Goal: Transaction & Acquisition: Book appointment/travel/reservation

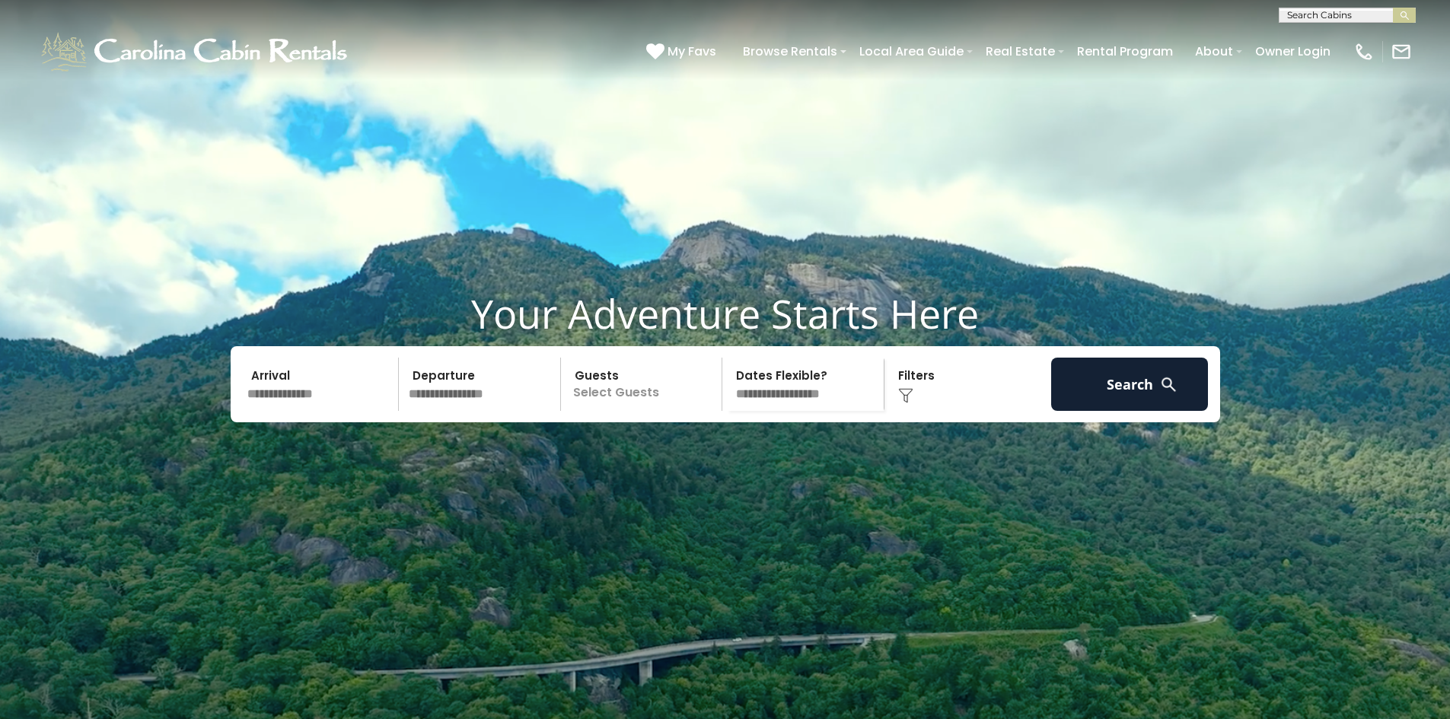
click at [269, 129] on video at bounding box center [725, 362] width 1450 height 725
click at [320, 411] on input "text" at bounding box center [321, 384] width 158 height 53
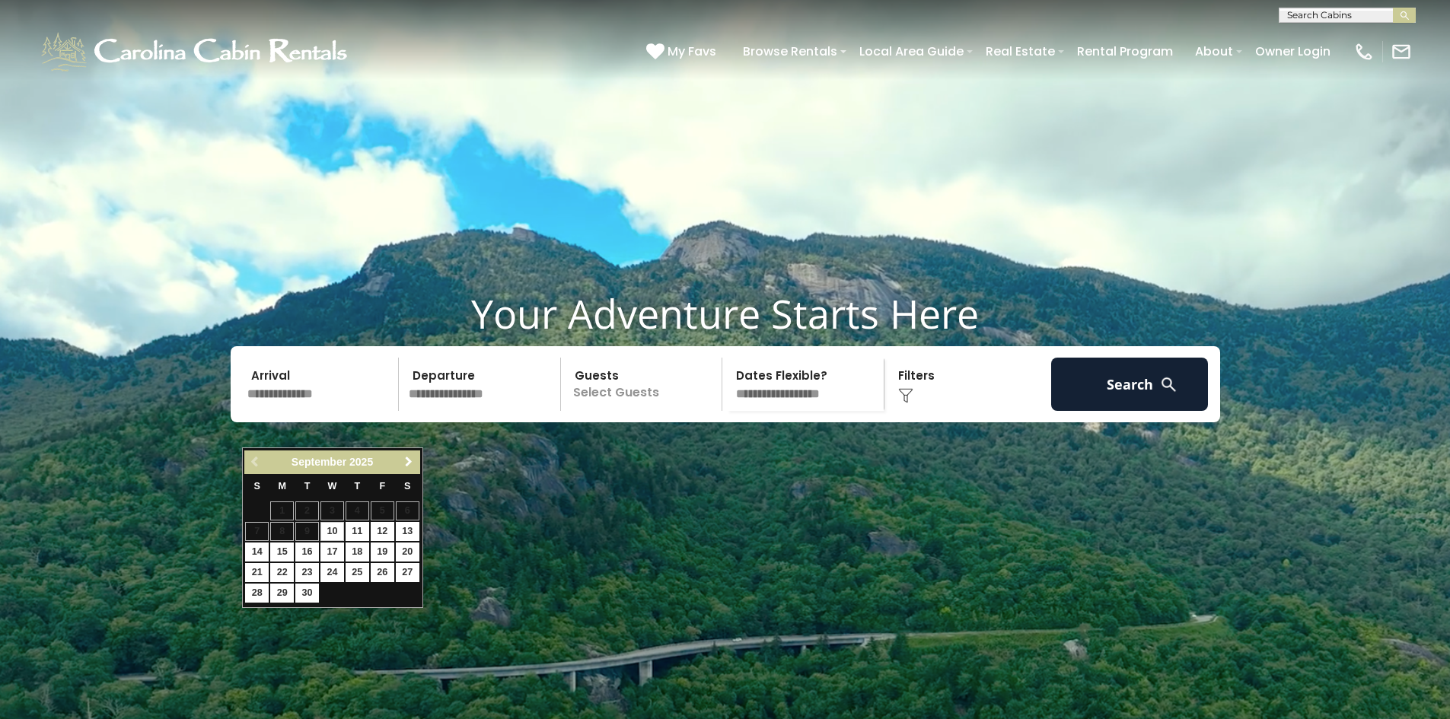
click at [404, 464] on span "Next" at bounding box center [409, 462] width 12 height 12
click at [406, 463] on span "Next" at bounding box center [409, 462] width 12 height 12
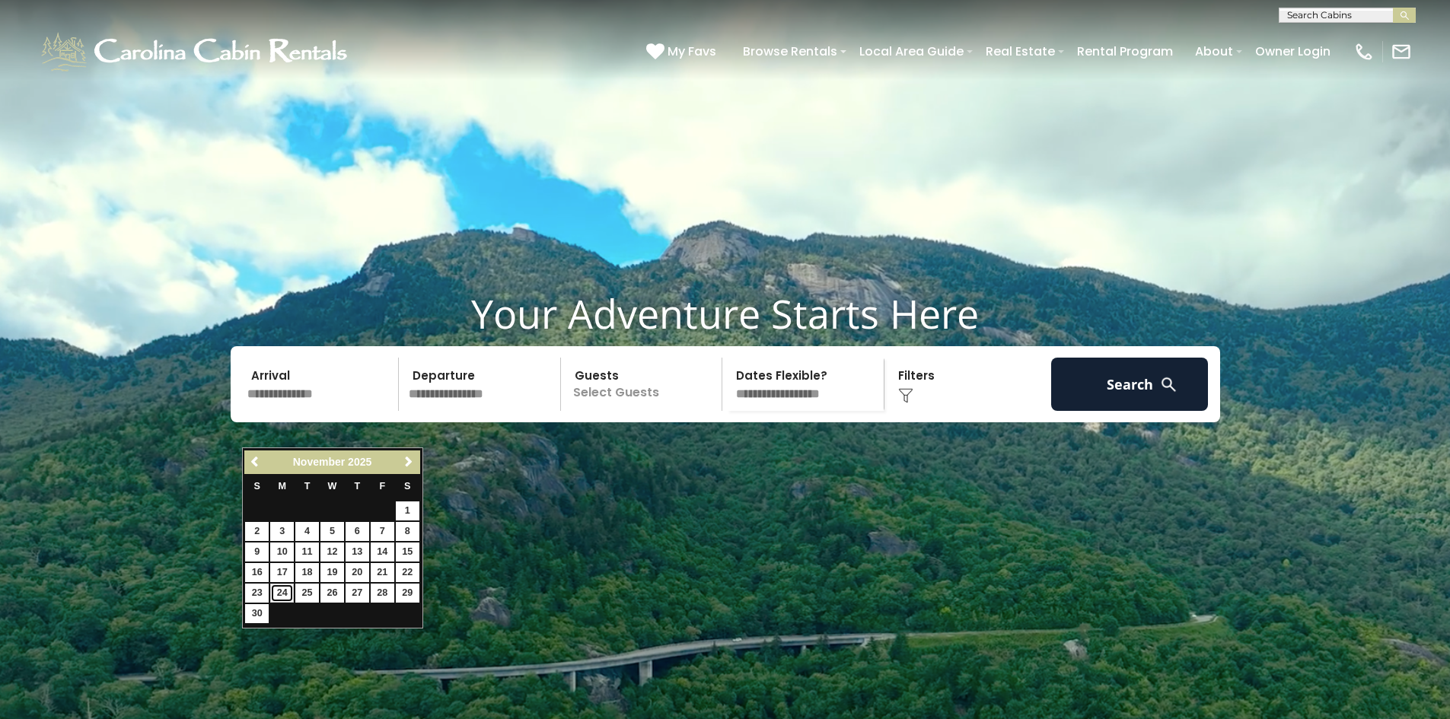
click at [282, 596] on link "24" at bounding box center [282, 593] width 24 height 19
type input "********"
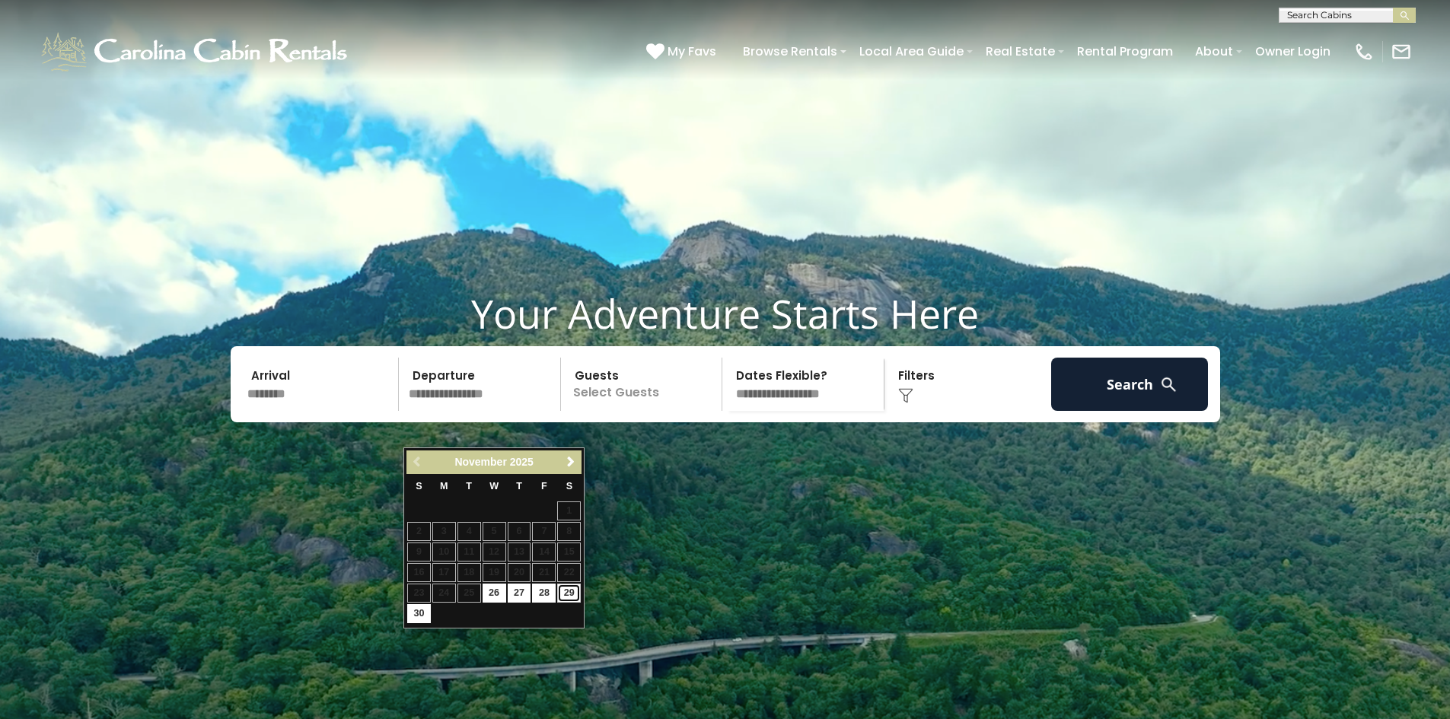
click at [565, 593] on link "29" at bounding box center [569, 593] width 24 height 19
type input "********"
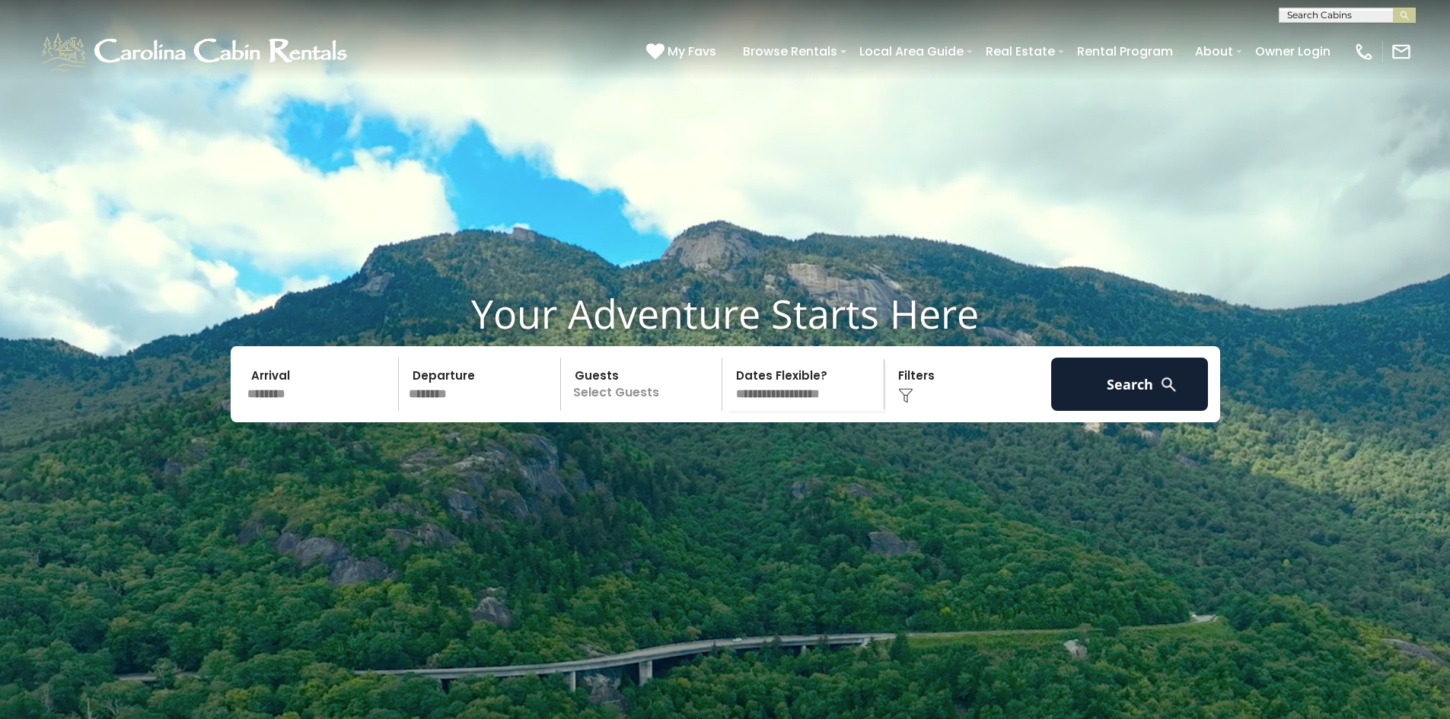
click at [631, 411] on p "Select Guests" at bounding box center [643, 384] width 157 height 53
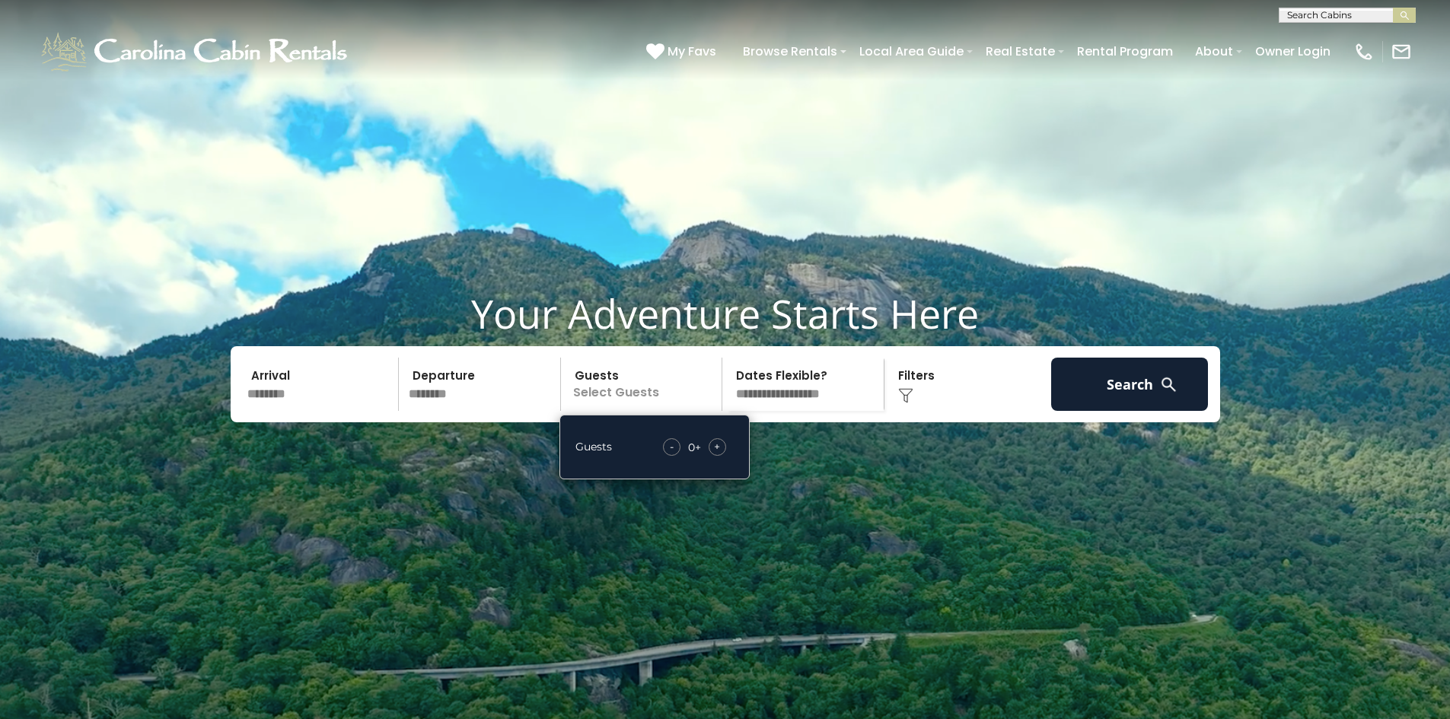
click at [715, 454] on span "+" at bounding box center [717, 446] width 6 height 15
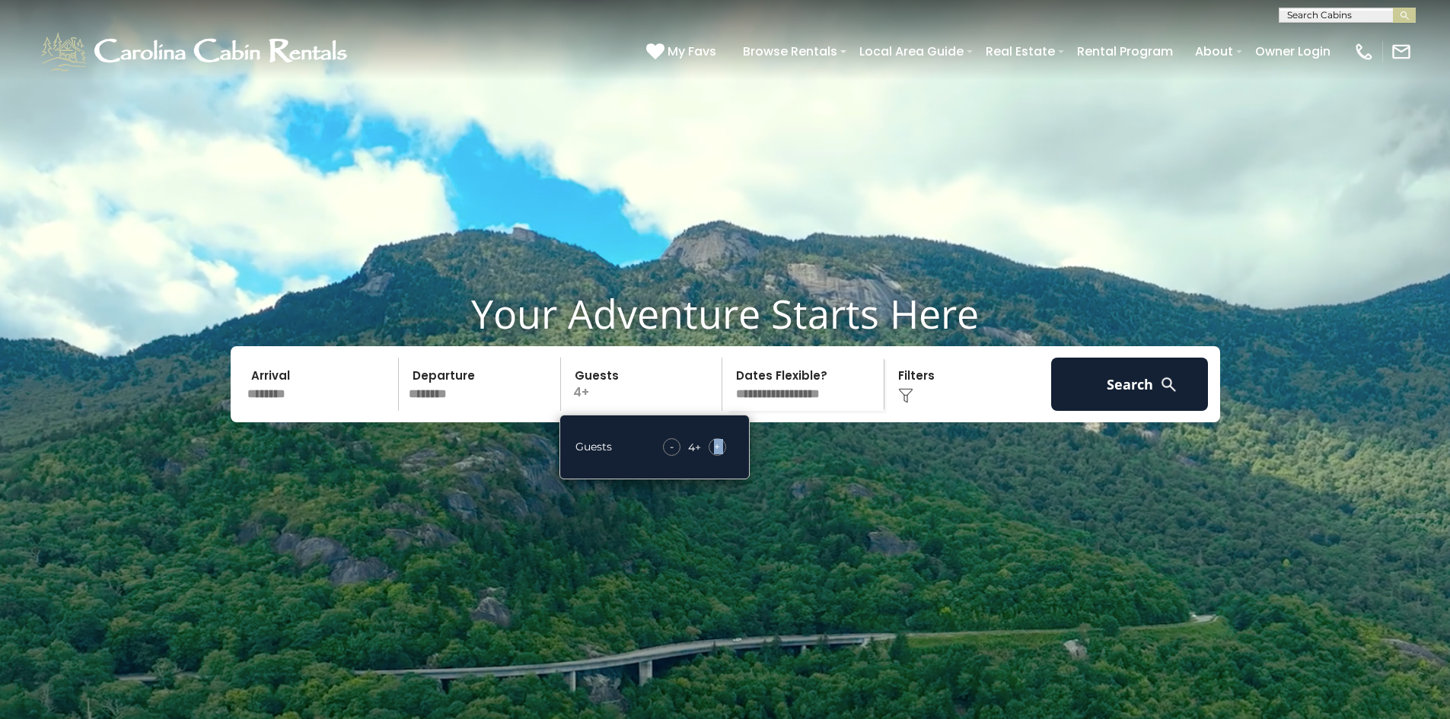
click at [715, 454] on span "+" at bounding box center [717, 446] width 6 height 15
click at [908, 403] on img at bounding box center [905, 395] width 15 height 15
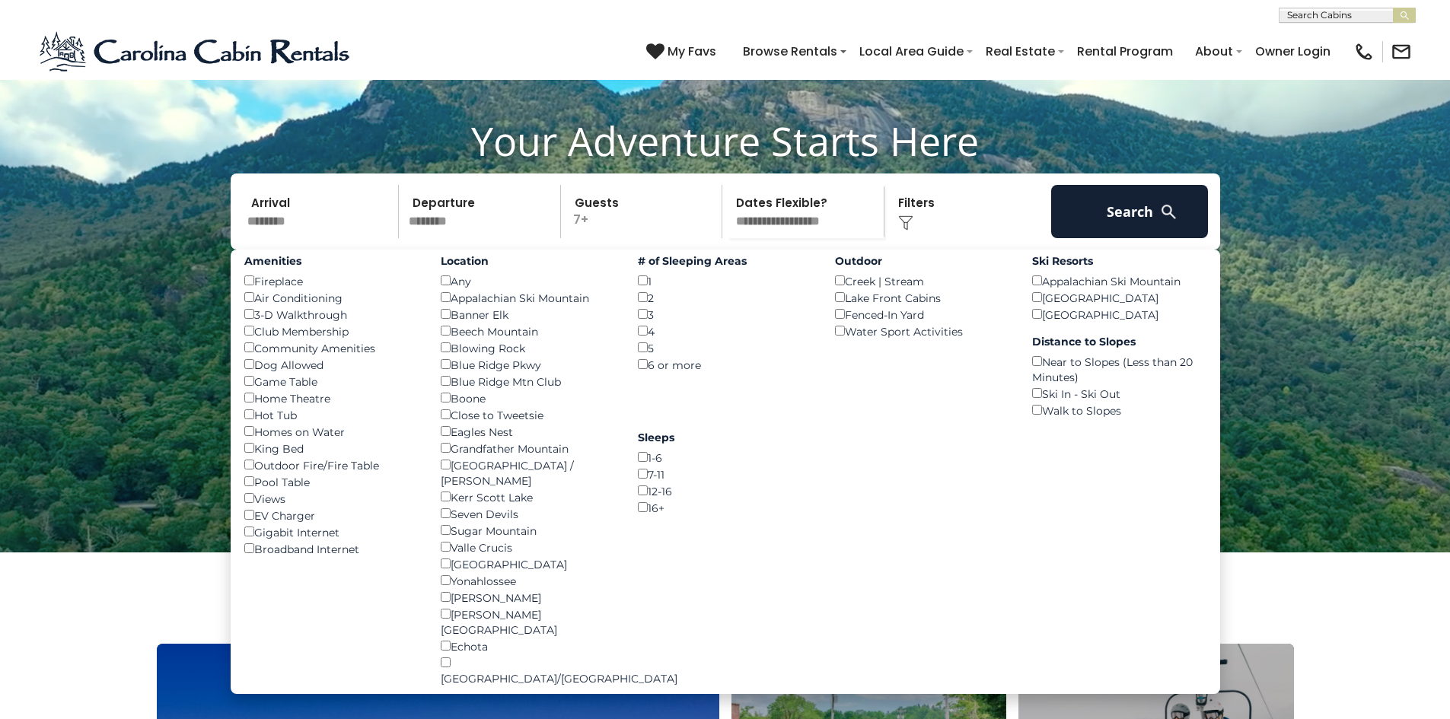
scroll to position [228, 0]
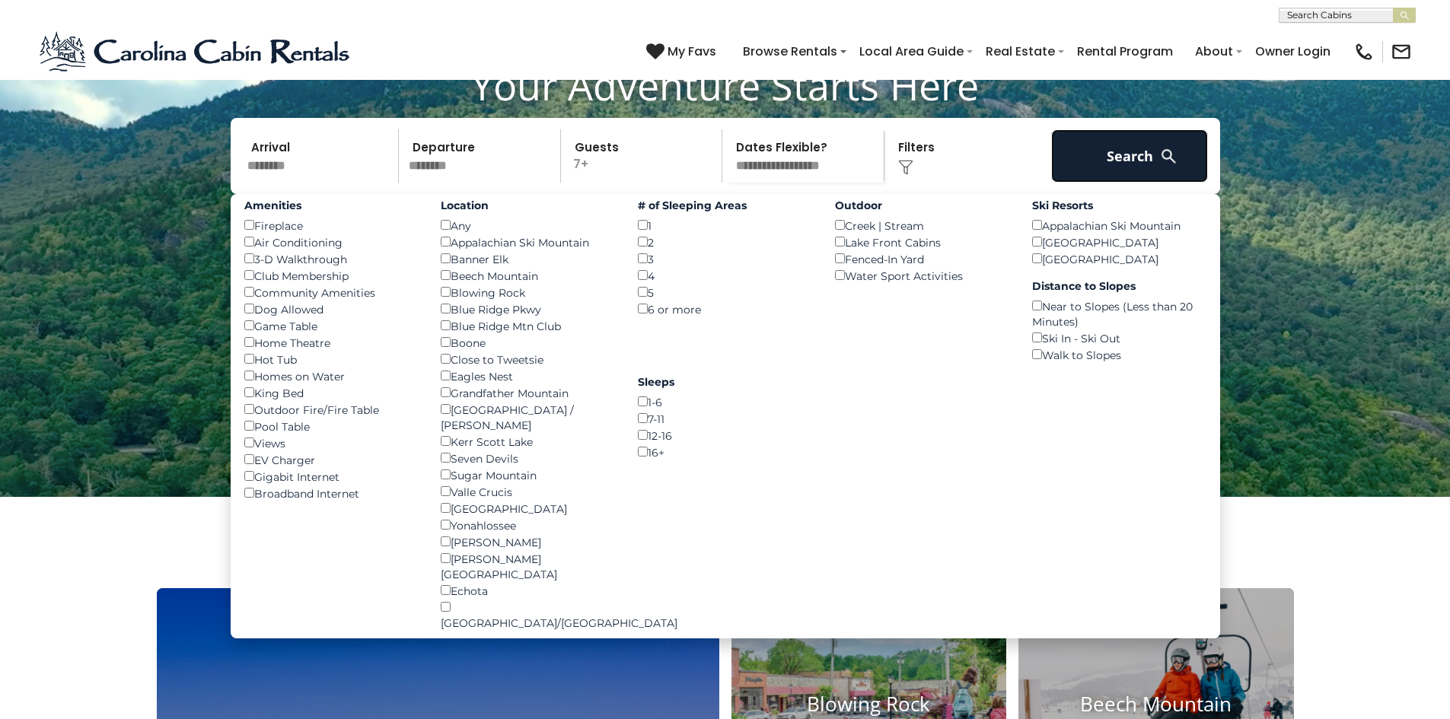
click at [1135, 183] on button "Search" at bounding box center [1130, 155] width 158 height 53
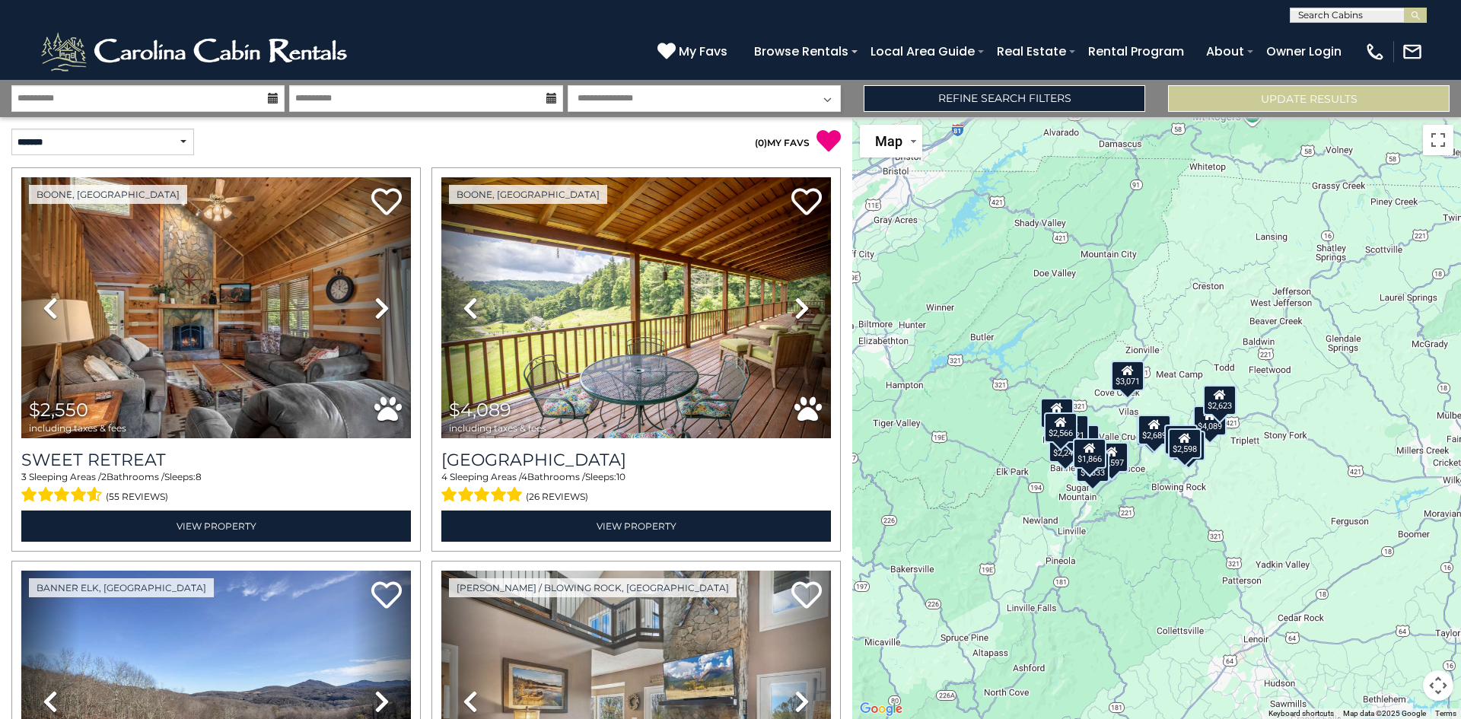
drag, startPoint x: 1281, startPoint y: 470, endPoint x: 1167, endPoint y: 511, distance: 121.3
click at [1167, 511] on div "$2,550 $4,089 $2,951 $4,436 $3,523 $3,290 $2,689 $3,071 $1,717 $2,247 $2,721 $2…" at bounding box center [1156, 418] width 609 height 602
click at [1441, 684] on button "Map camera controls" at bounding box center [1438, 685] width 30 height 30
click at [1400, 613] on button "Zoom in" at bounding box center [1400, 609] width 30 height 30
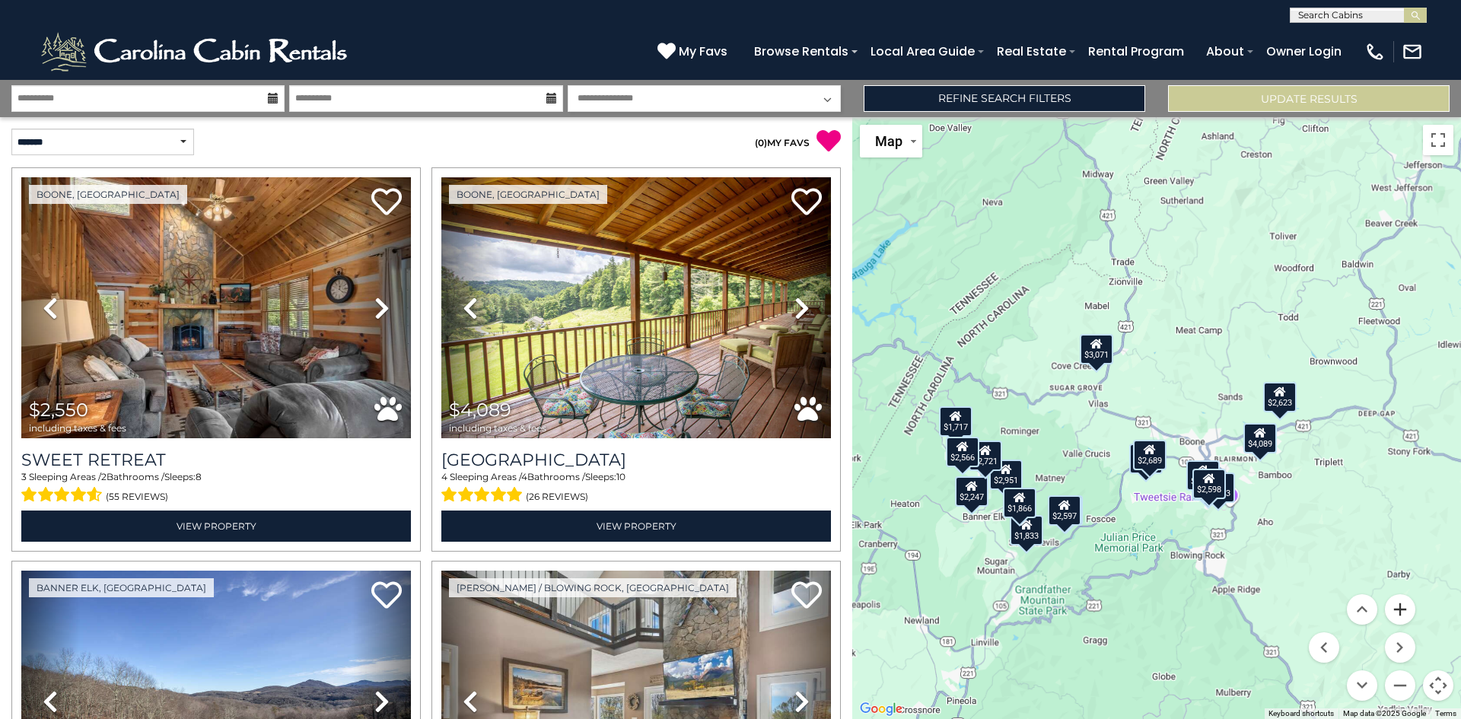
click at [1399, 613] on button "Zoom in" at bounding box center [1400, 609] width 30 height 30
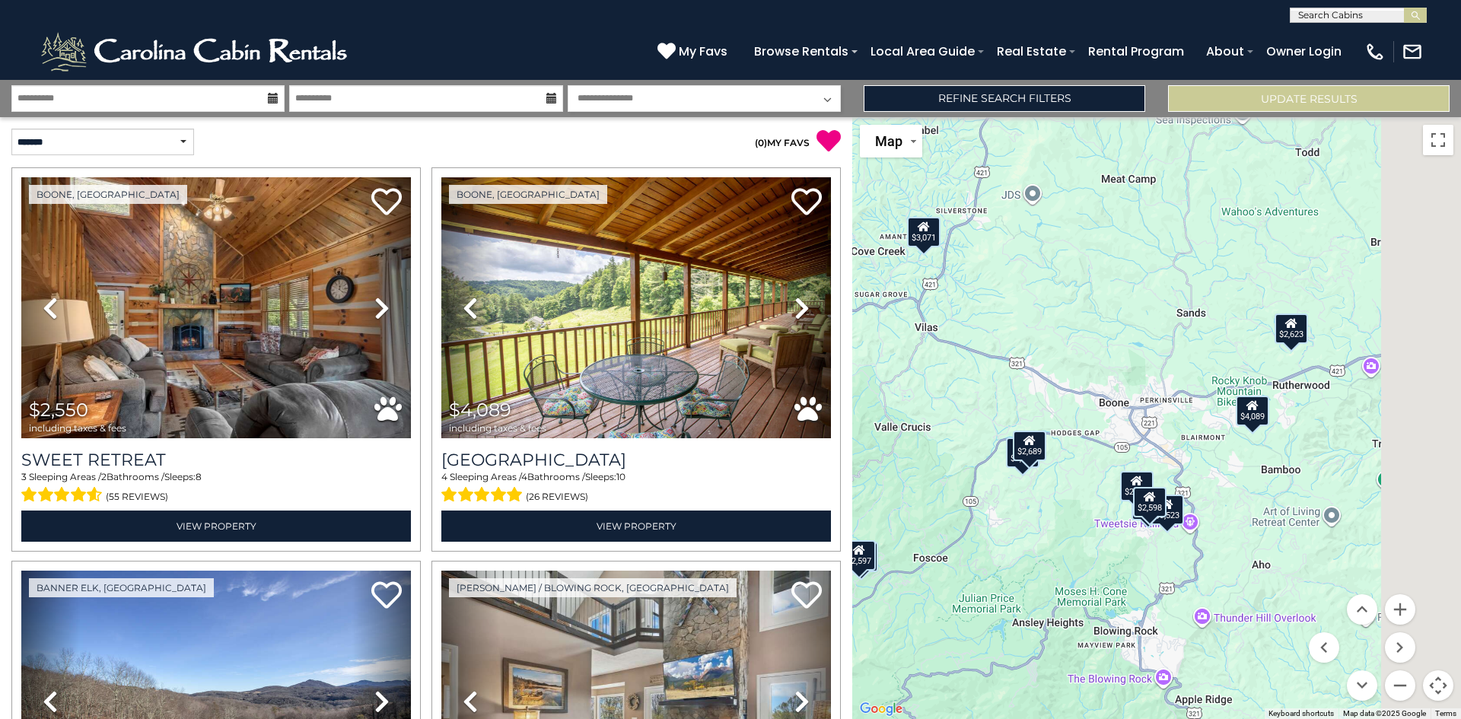
drag, startPoint x: 1226, startPoint y: 583, endPoint x: 1121, endPoint y: 530, distance: 117.4
click at [1121, 529] on div "$2,550 $4,089 $2,951 $4,436 $3,523 $3,290 $2,689 $3,071 $1,717 $2,247 $2,721 $2…" at bounding box center [1156, 418] width 609 height 602
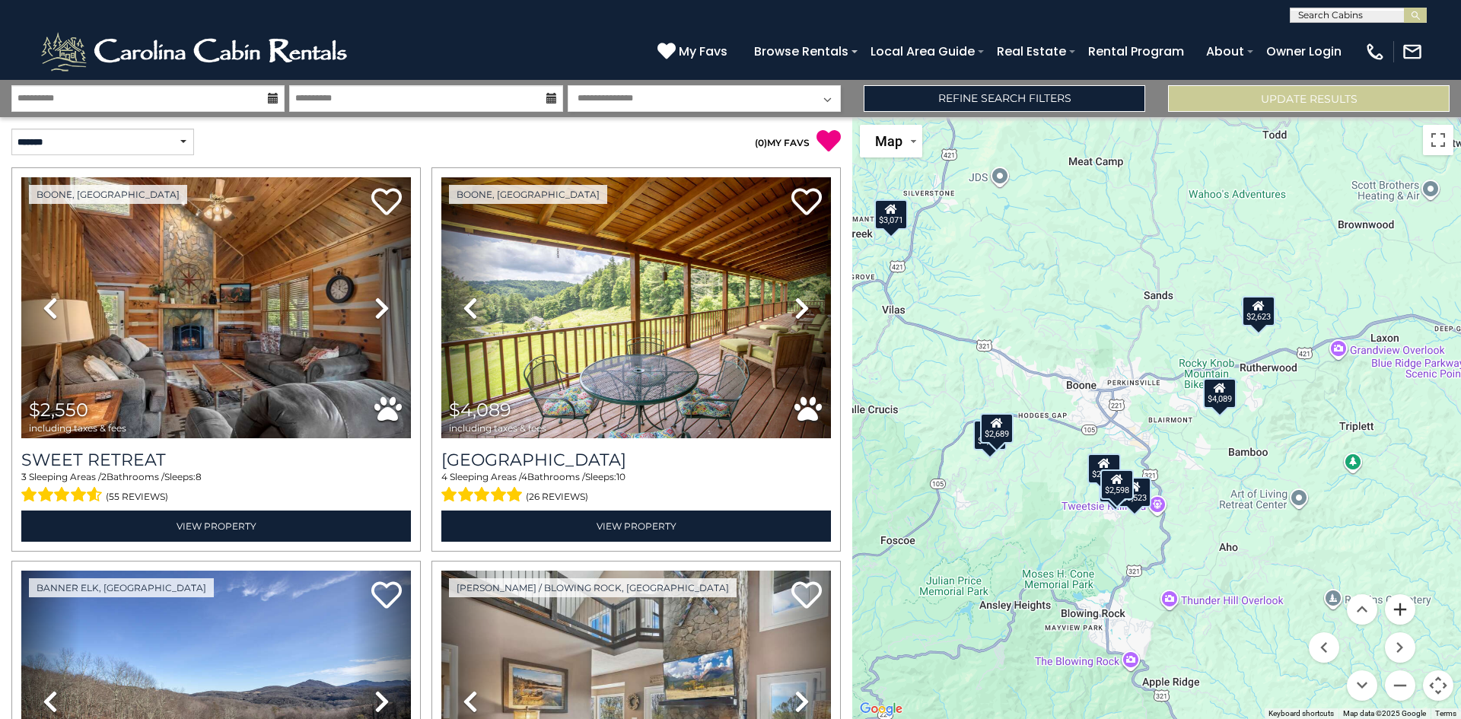
click at [1401, 600] on button "Zoom in" at bounding box center [1400, 609] width 30 height 30
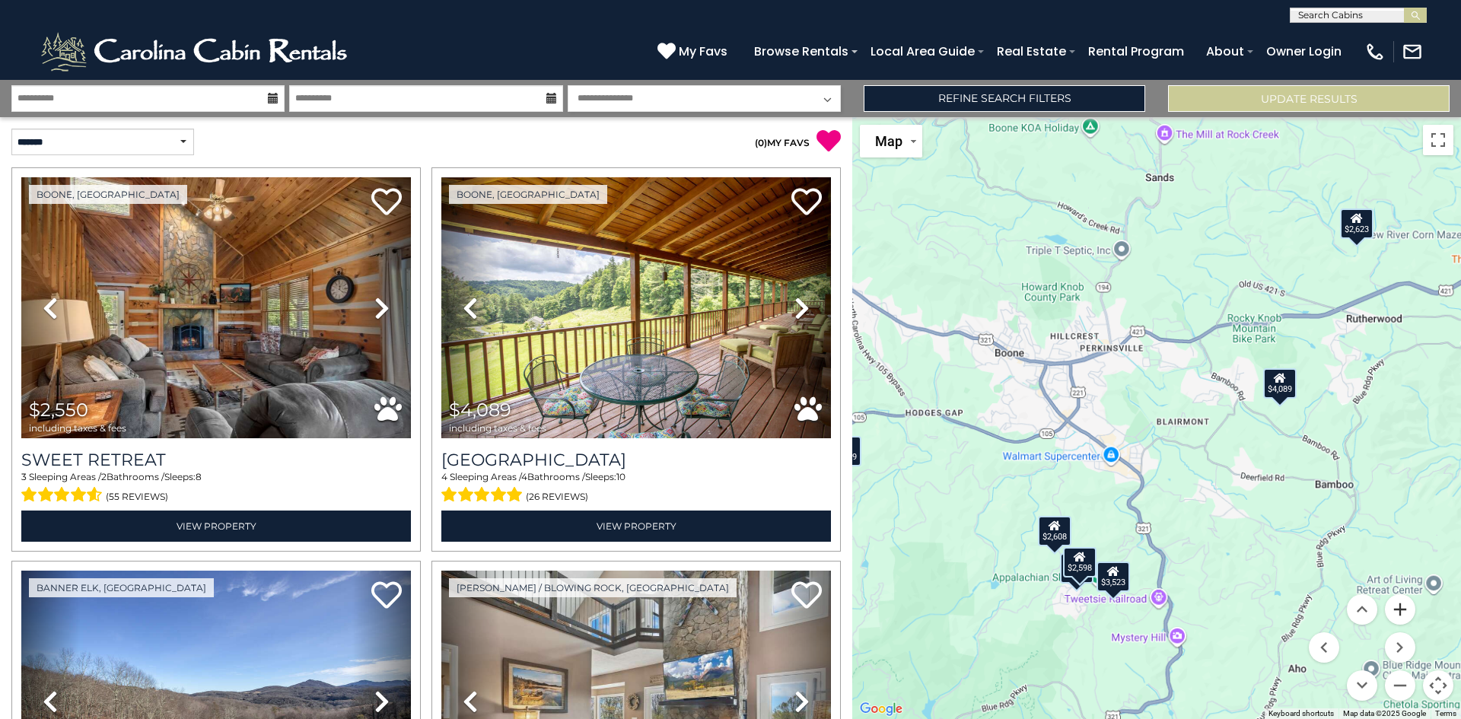
click at [1401, 606] on button "Zoom in" at bounding box center [1400, 609] width 30 height 30
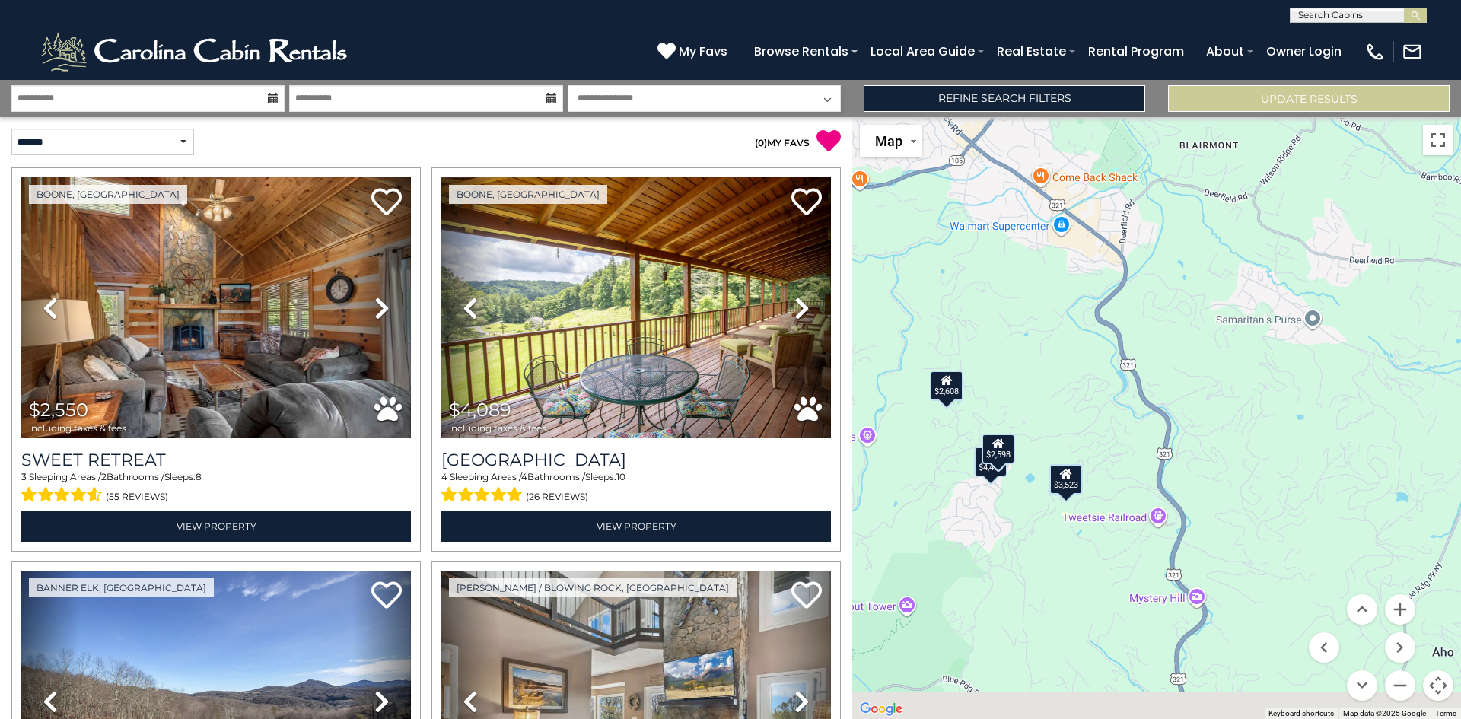
drag, startPoint x: 1116, startPoint y: 601, endPoint x: 1109, endPoint y: 302, distance: 299.1
click at [1109, 302] on div "$2,550 $4,089 $2,951 $4,436 $3,523 $3,290 $2,689 $3,071 $1,717 $2,247 $2,721 $2…" at bounding box center [1156, 418] width 609 height 602
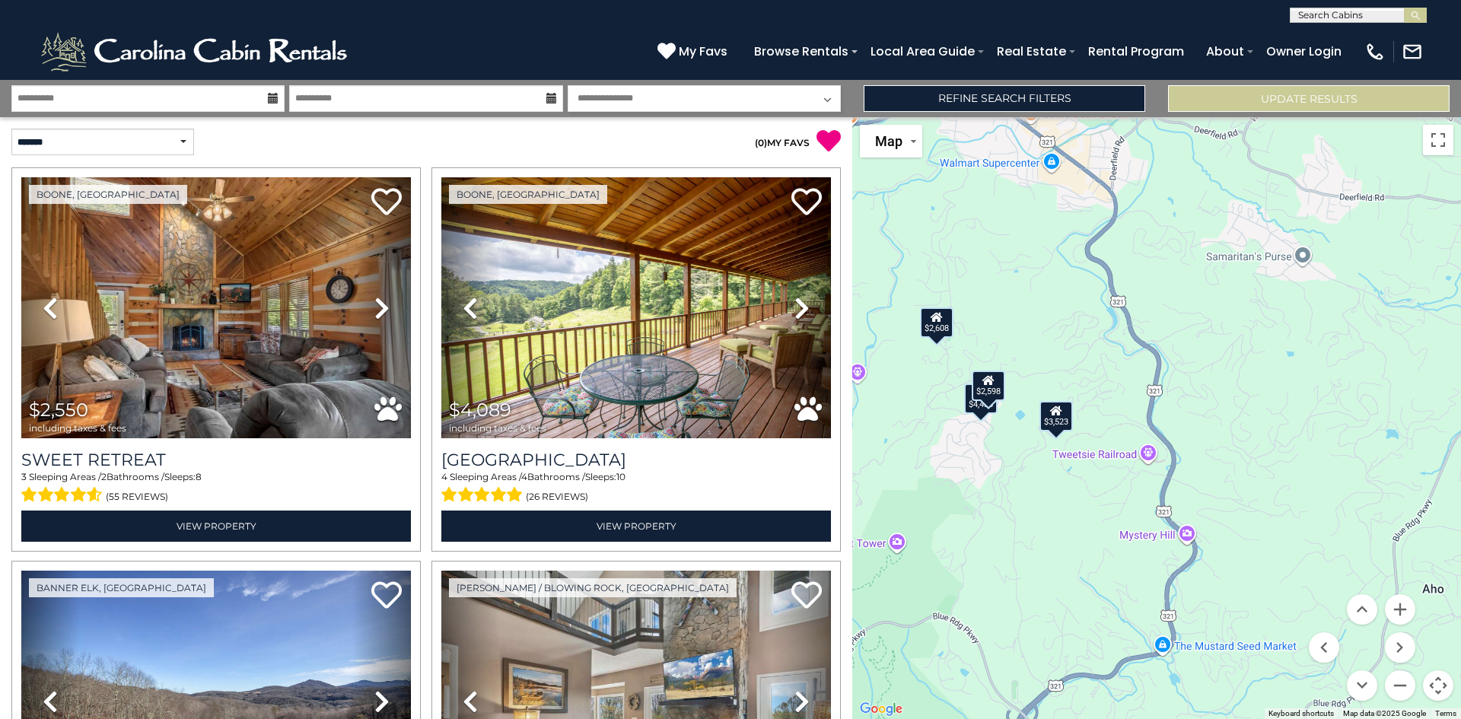
click at [1055, 419] on div "$3,523" at bounding box center [1055, 416] width 33 height 30
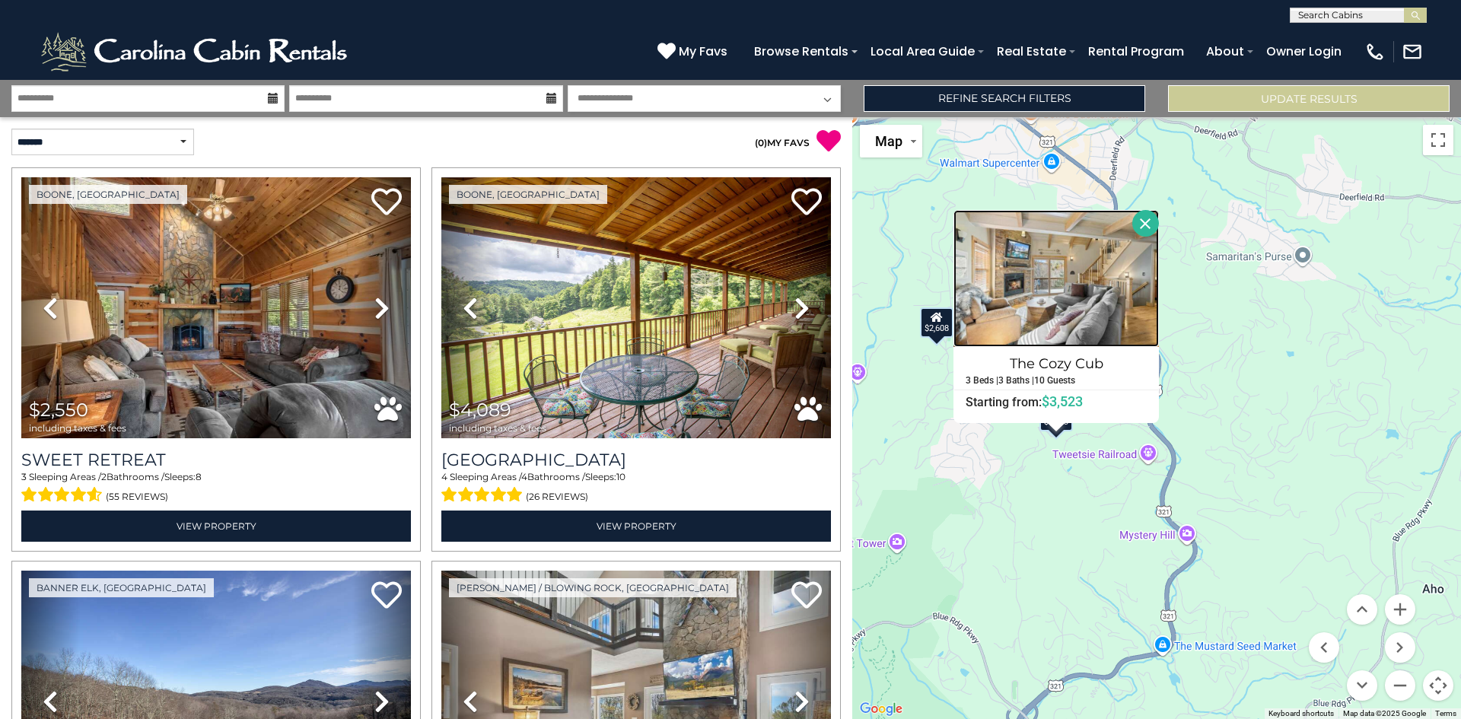
click at [1063, 308] on img at bounding box center [1055, 278] width 205 height 137
click at [795, 303] on icon at bounding box center [801, 308] width 15 height 24
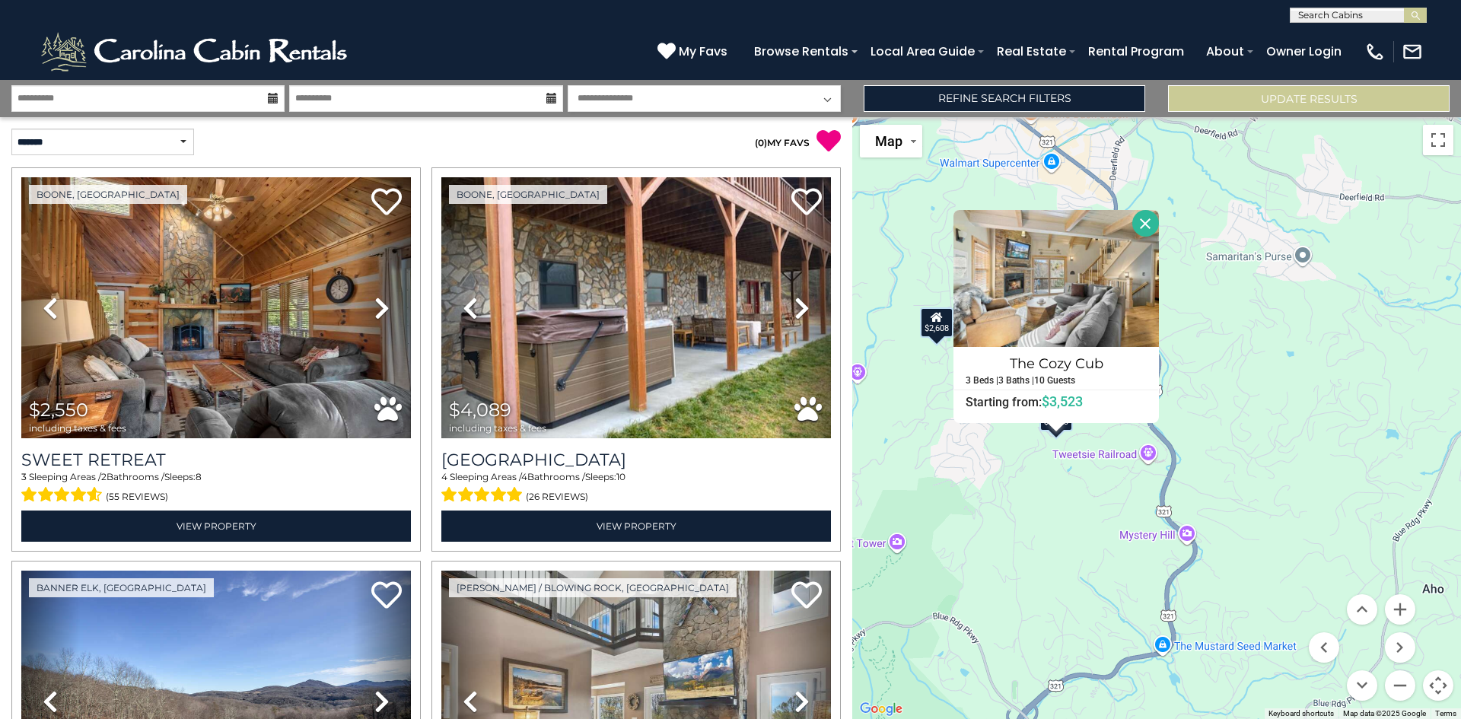
click at [1065, 495] on div "$2,550 $4,089 $2,951 $4,436 $3,523 $3,290 $2,689 $3,071 $1,717 $2,247 $2,721 $2…" at bounding box center [1156, 418] width 609 height 602
click at [1144, 226] on button "Close" at bounding box center [1145, 223] width 27 height 27
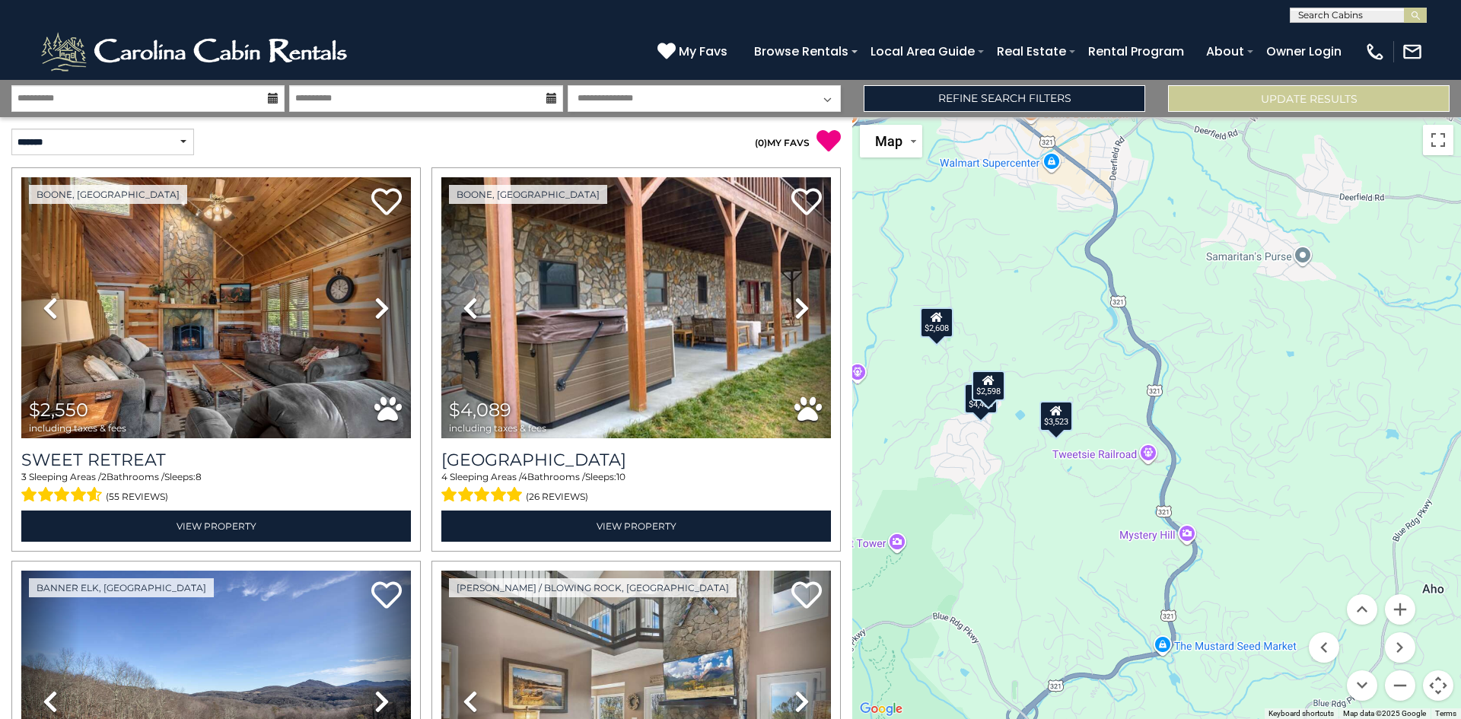
click at [986, 391] on div "$2,598" at bounding box center [988, 386] width 33 height 30
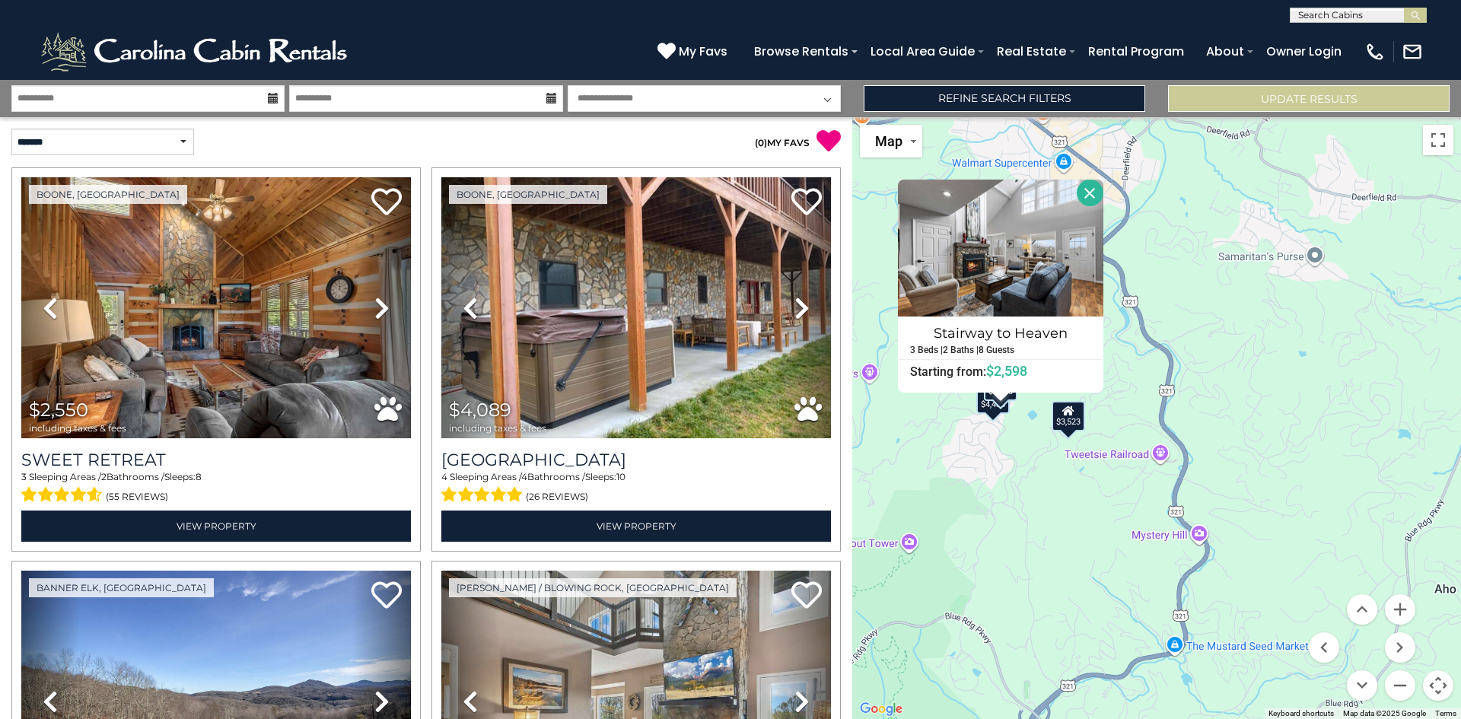
click at [982, 411] on div "$4,436" at bounding box center [992, 399] width 33 height 30
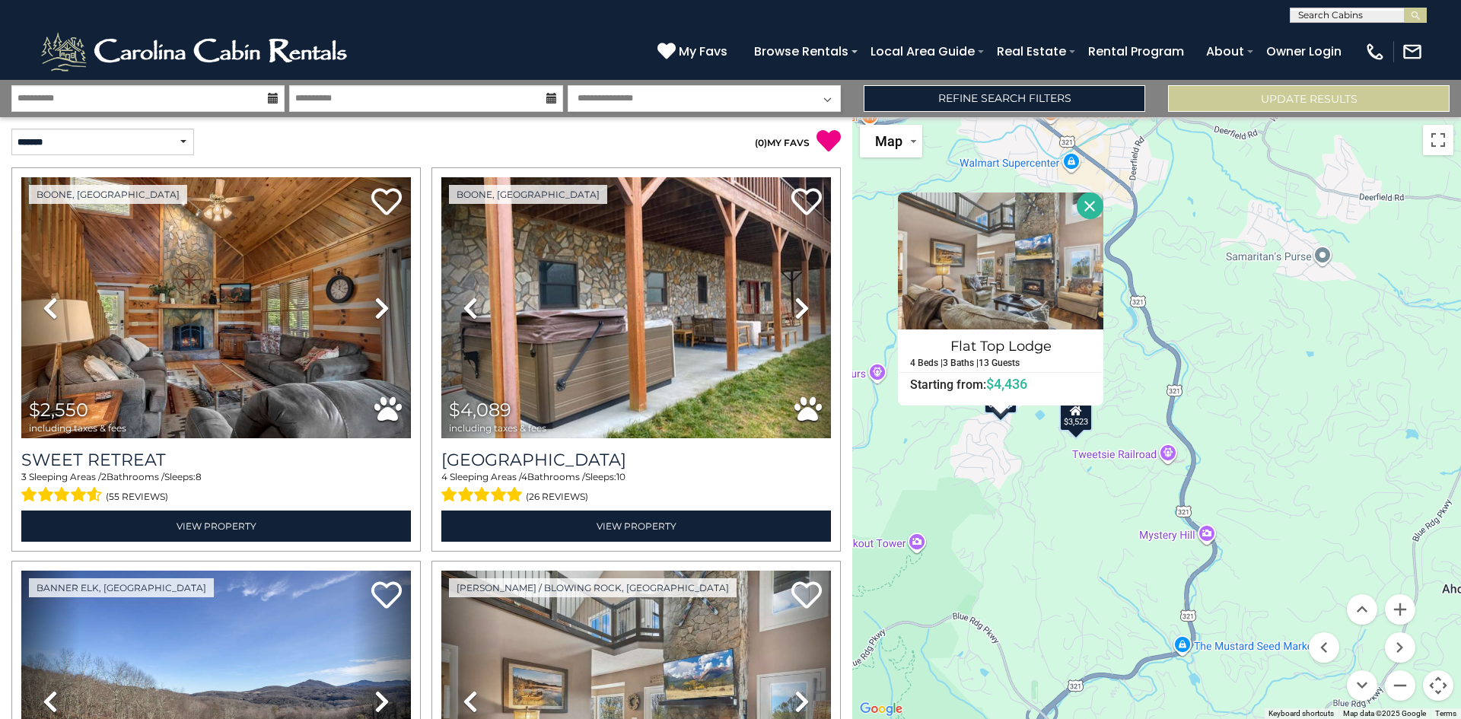
click at [976, 466] on div "$2,550 $4,089 $2,951 $4,436 $3,523 $3,290 $2,689 $3,071 $1,717 $2,247 $2,721 $2…" at bounding box center [1156, 418] width 609 height 602
click at [1094, 198] on button "Close" at bounding box center [1090, 206] width 27 height 27
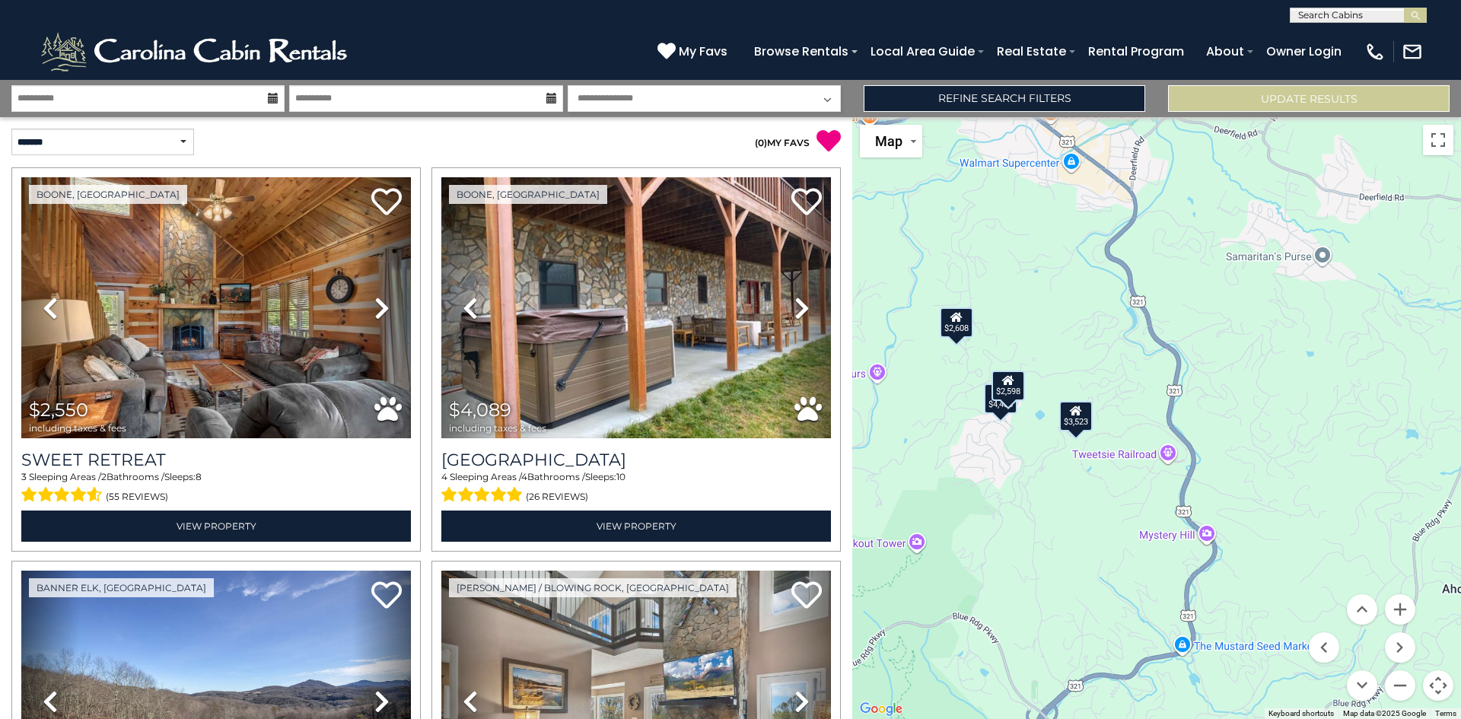
click at [951, 336] on div "$2,608" at bounding box center [956, 322] width 33 height 30
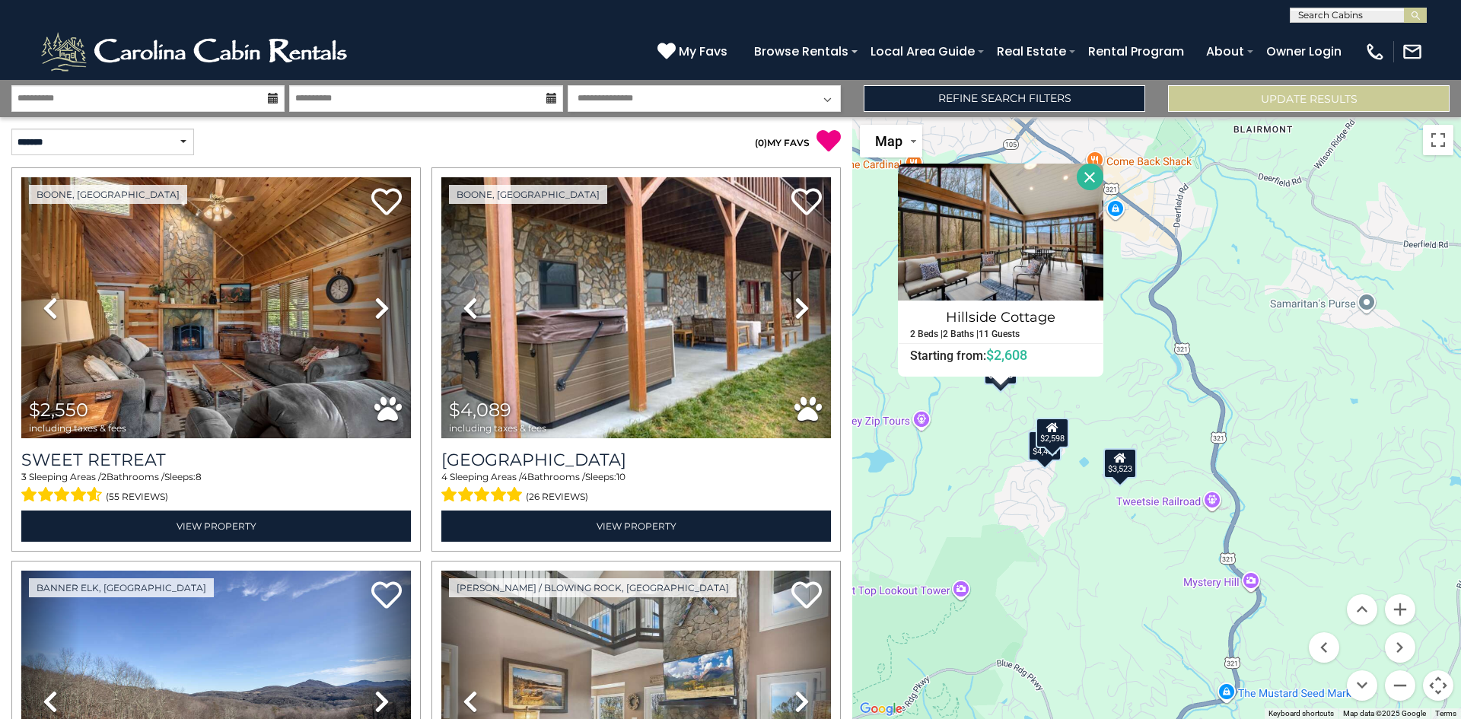
click at [1003, 514] on div "$2,550 $4,089 $2,951 $4,436 $3,523 $3,290 $2,689 $3,071 $1,717 $2,247 $2,721 $2…" at bounding box center [1156, 418] width 609 height 602
click at [1086, 170] on button "Close" at bounding box center [1090, 177] width 27 height 27
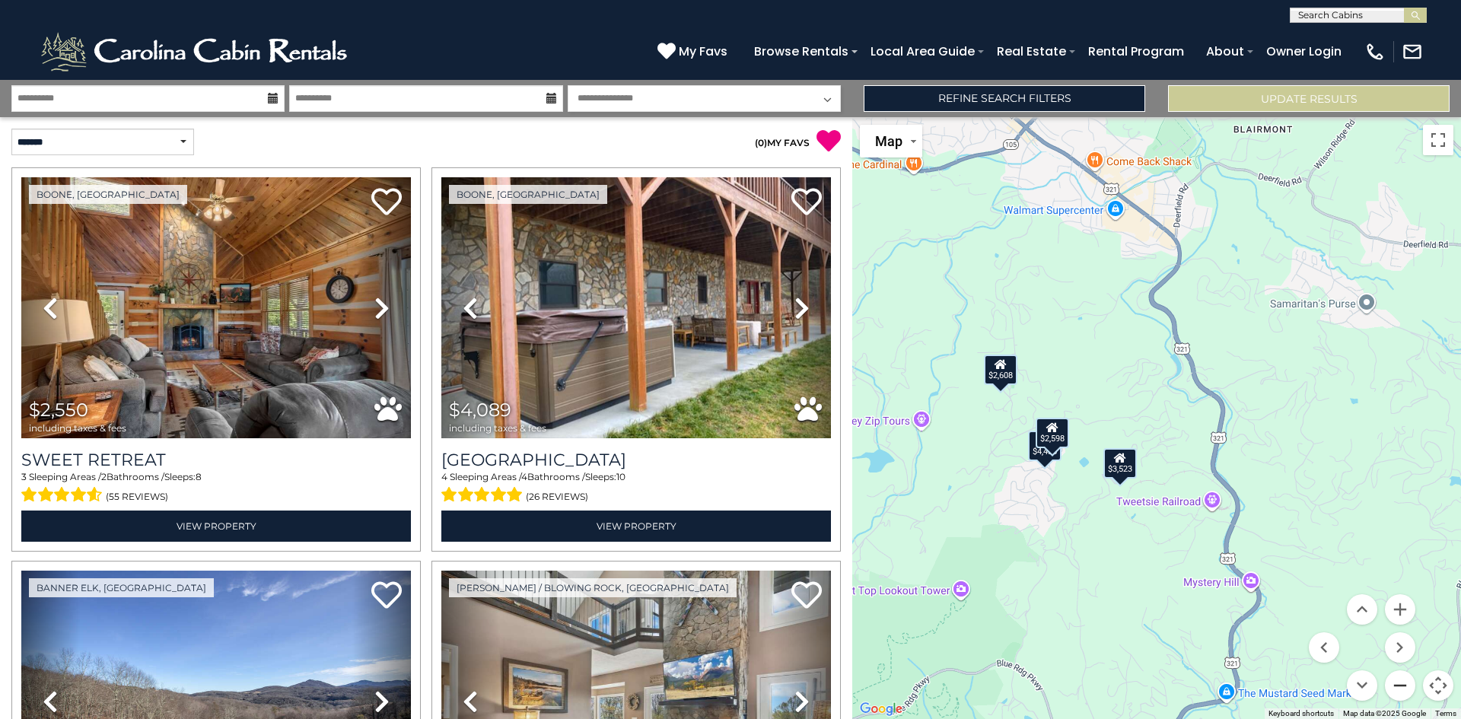
click at [1398, 686] on button "Zoom out" at bounding box center [1400, 685] width 30 height 30
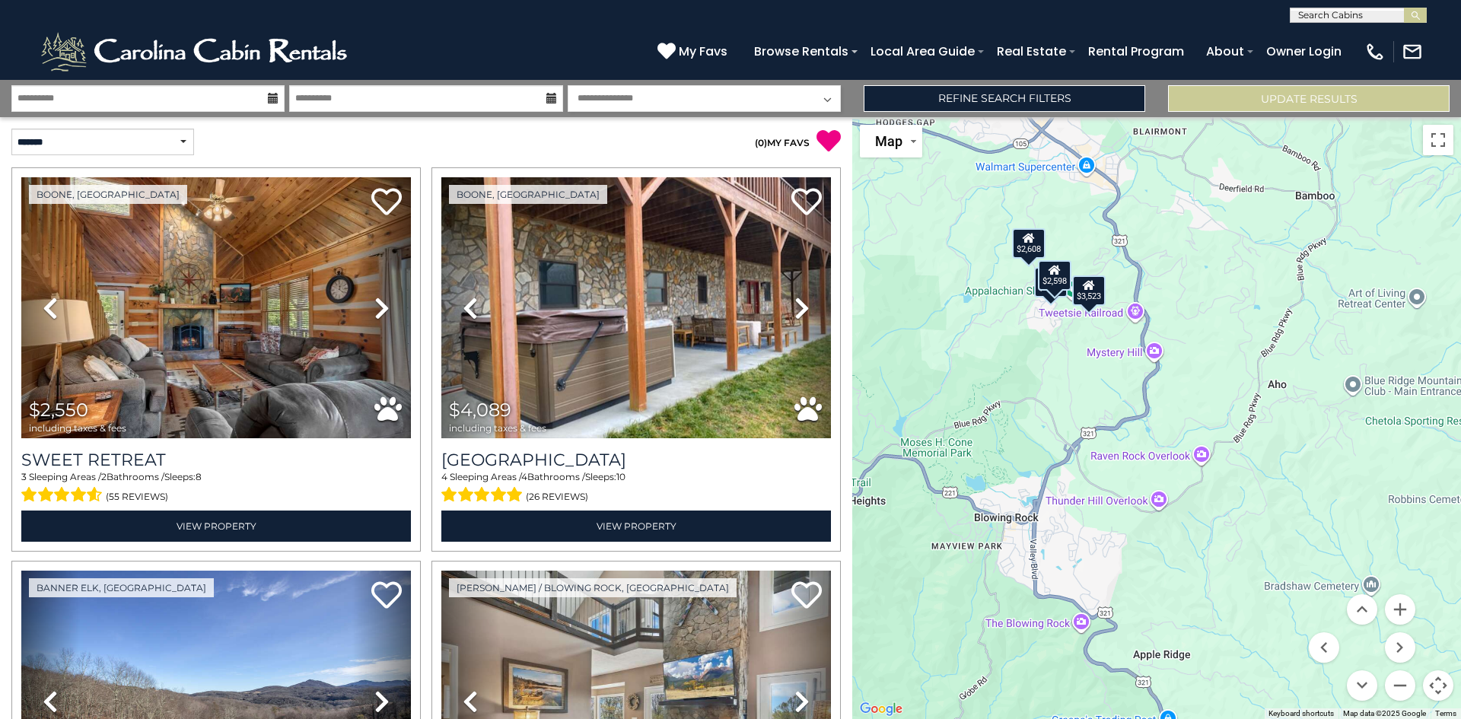
drag, startPoint x: 1250, startPoint y: 530, endPoint x: 1201, endPoint y: 386, distance: 152.8
click at [1201, 386] on div "$2,550 $4,089 $2,951 $4,436 $3,523 $3,290 $2,689 $3,071 $1,717 $2,247 $2,721 $2…" at bounding box center [1156, 418] width 609 height 602
click at [1389, 684] on button "Zoom out" at bounding box center [1400, 685] width 30 height 30
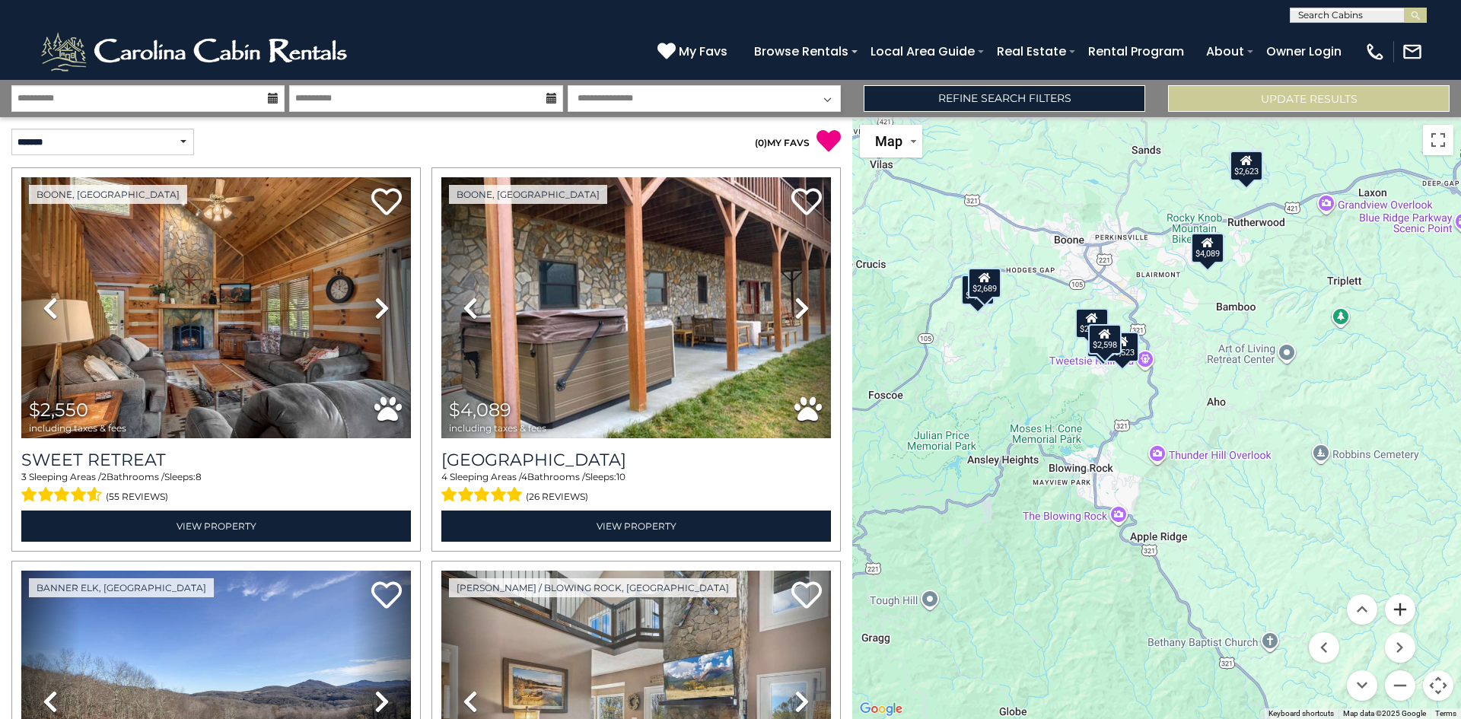
click at [1399, 604] on button "Zoom in" at bounding box center [1400, 609] width 30 height 30
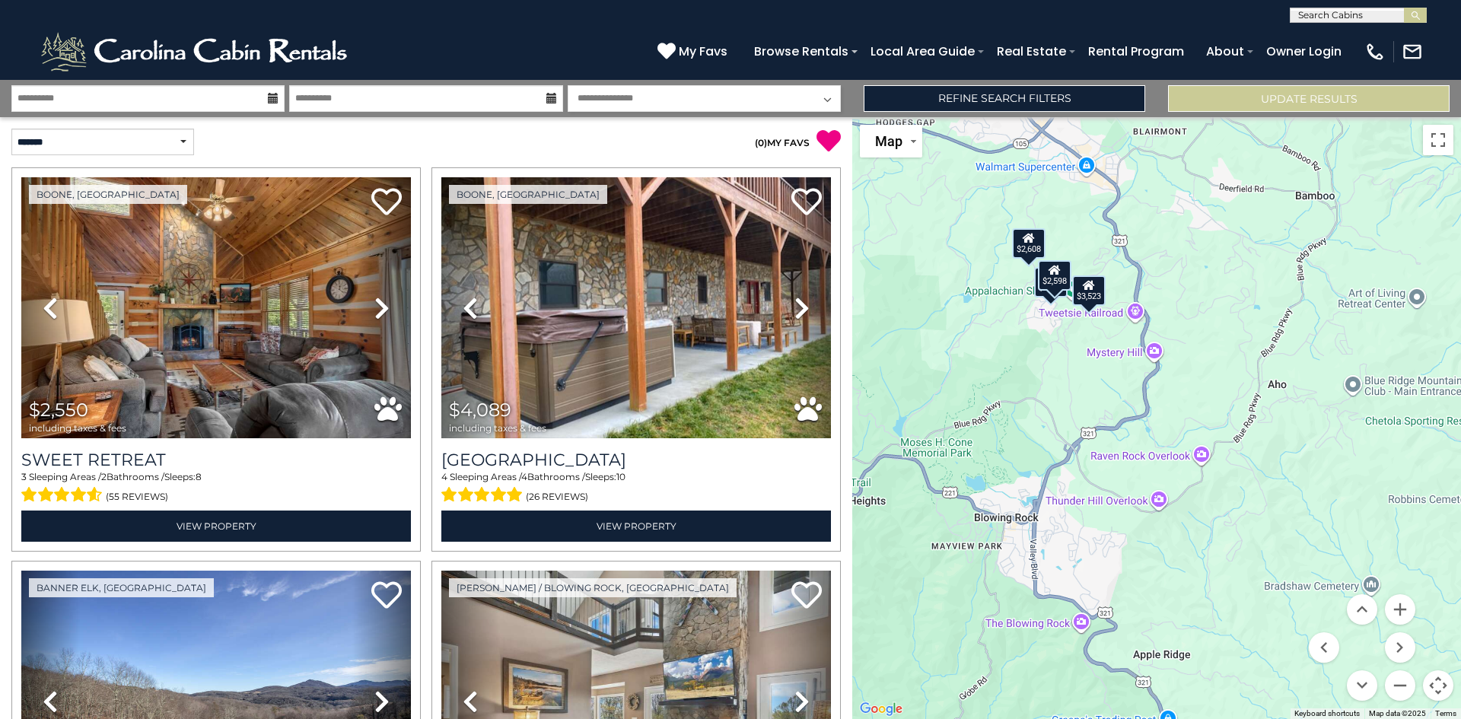
click at [800, 307] on icon at bounding box center [801, 308] width 15 height 24
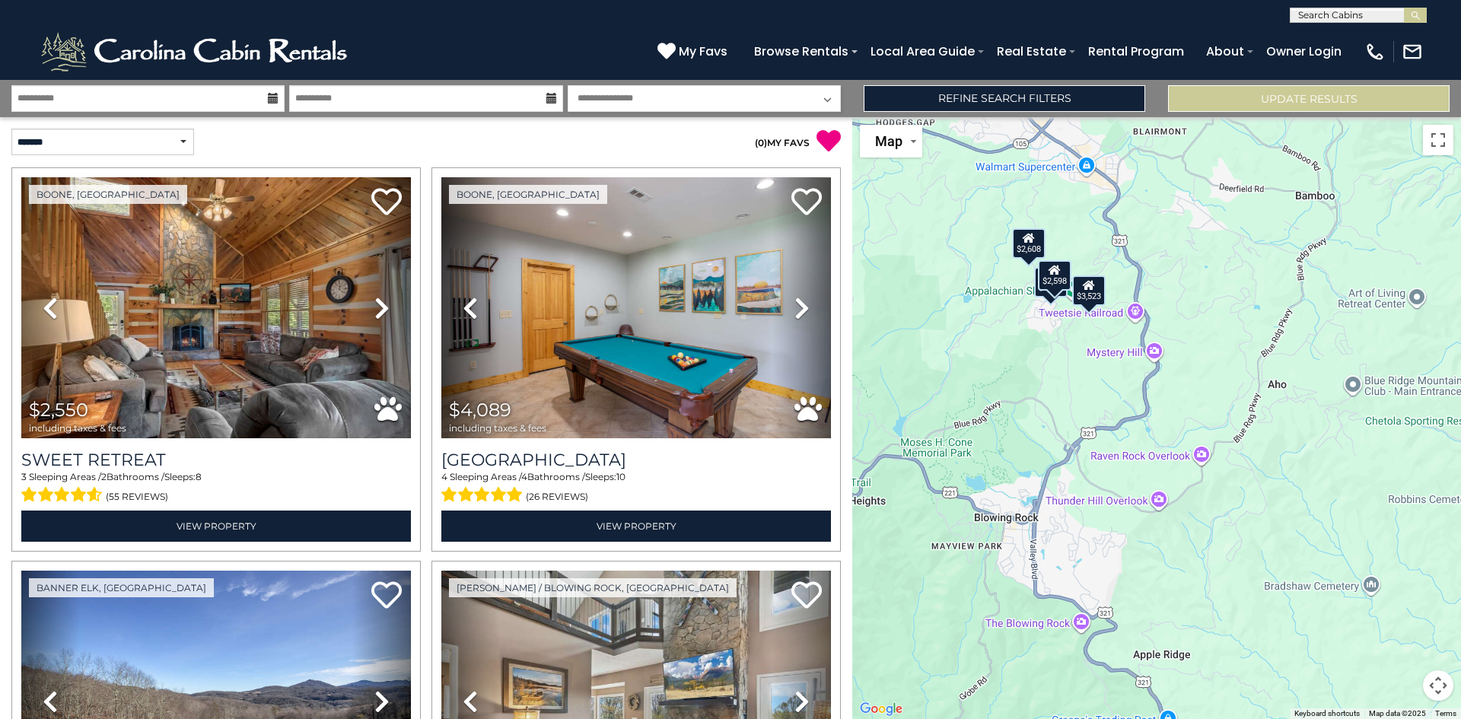
click at [794, 302] on icon at bounding box center [801, 308] width 15 height 24
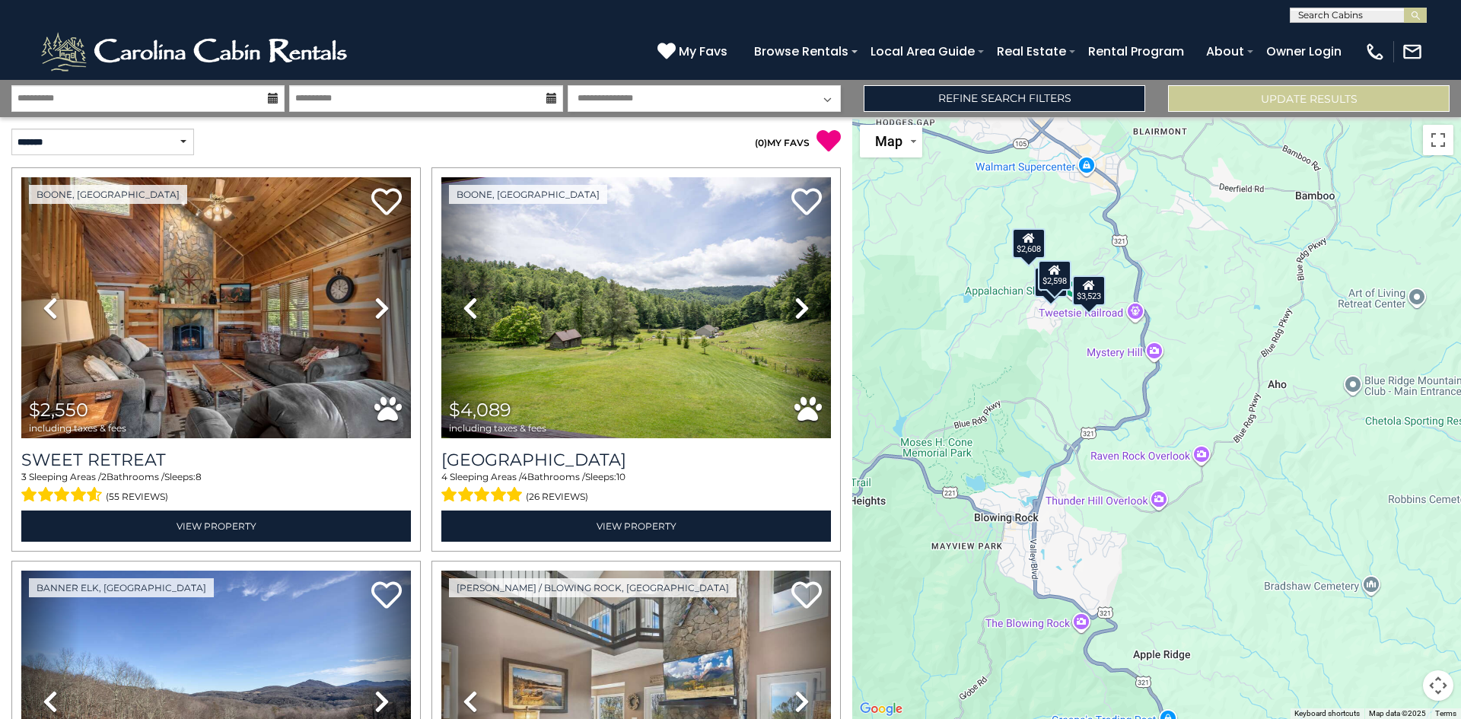
click at [794, 302] on icon at bounding box center [801, 308] width 15 height 24
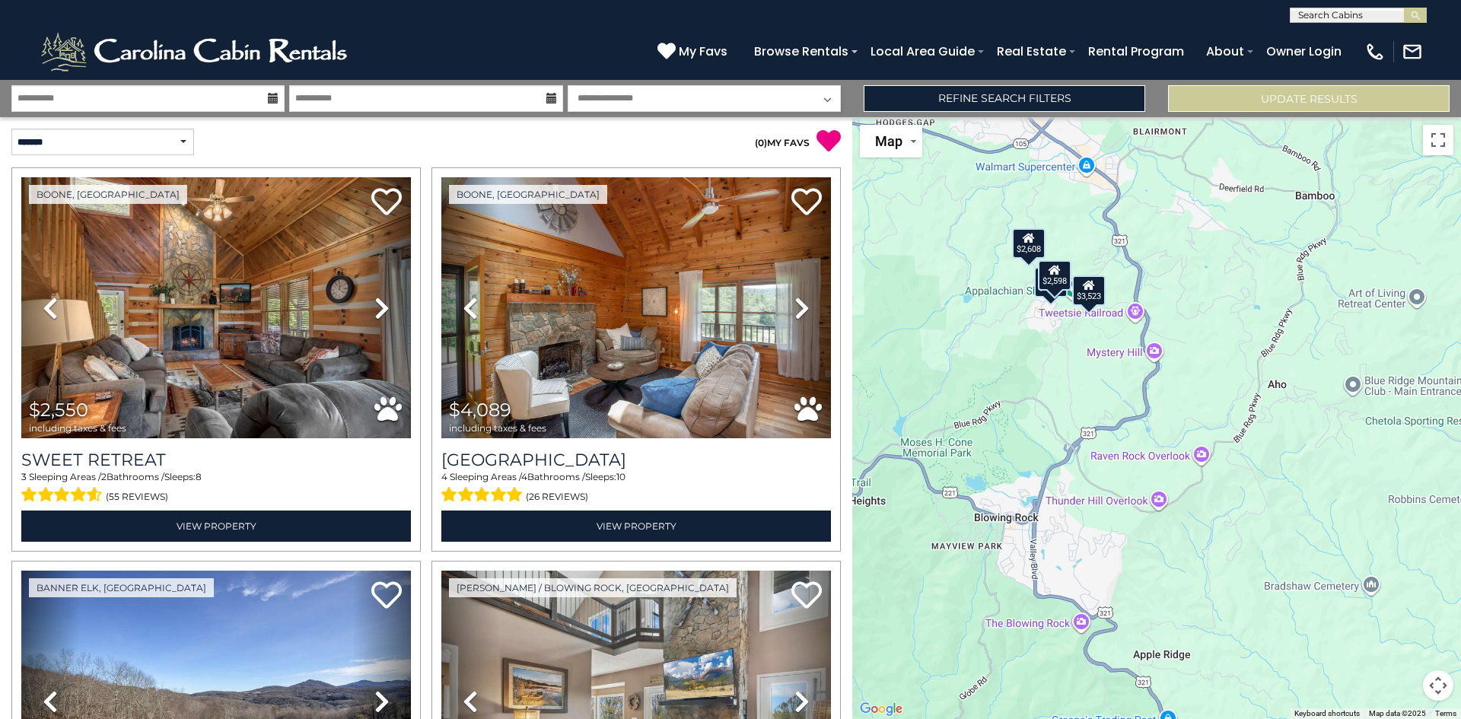
click at [794, 302] on icon at bounding box center [801, 308] width 15 height 24
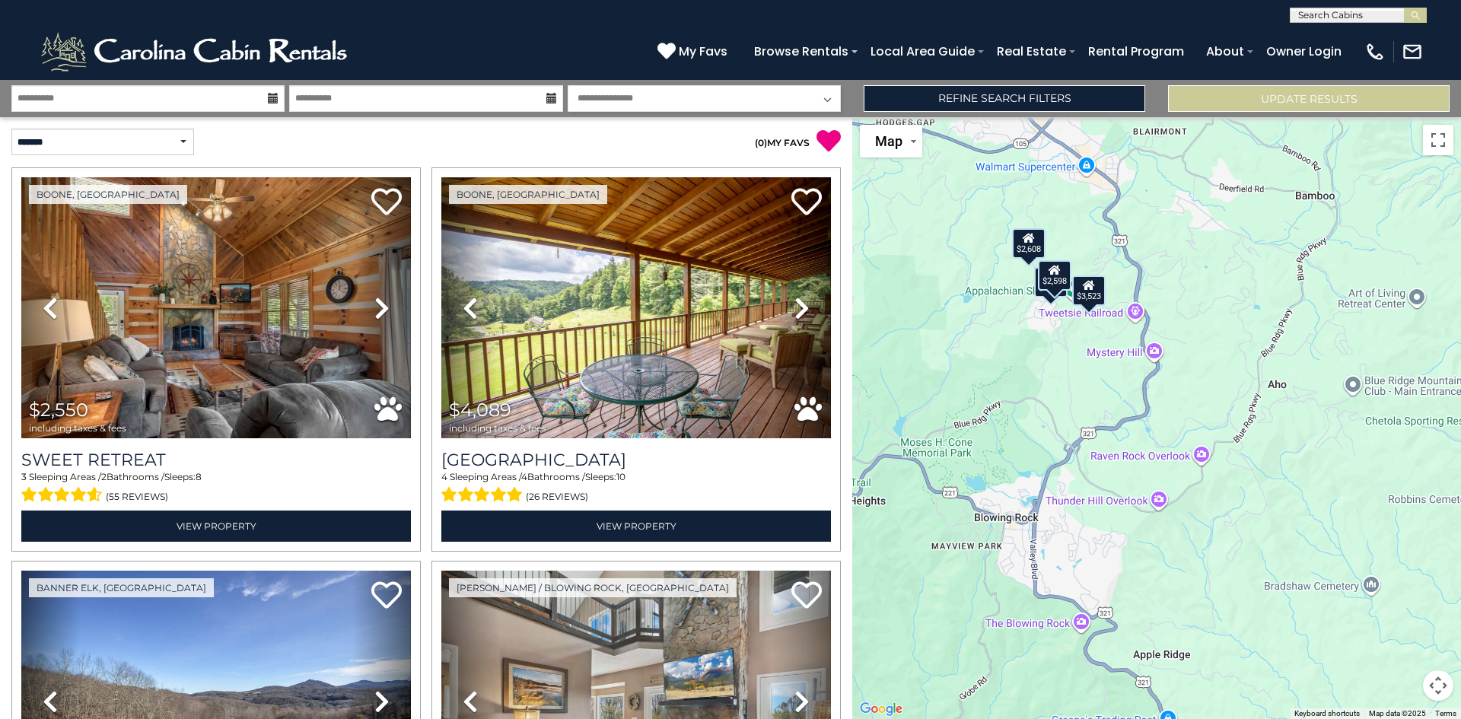
click at [794, 302] on icon at bounding box center [801, 308] width 15 height 24
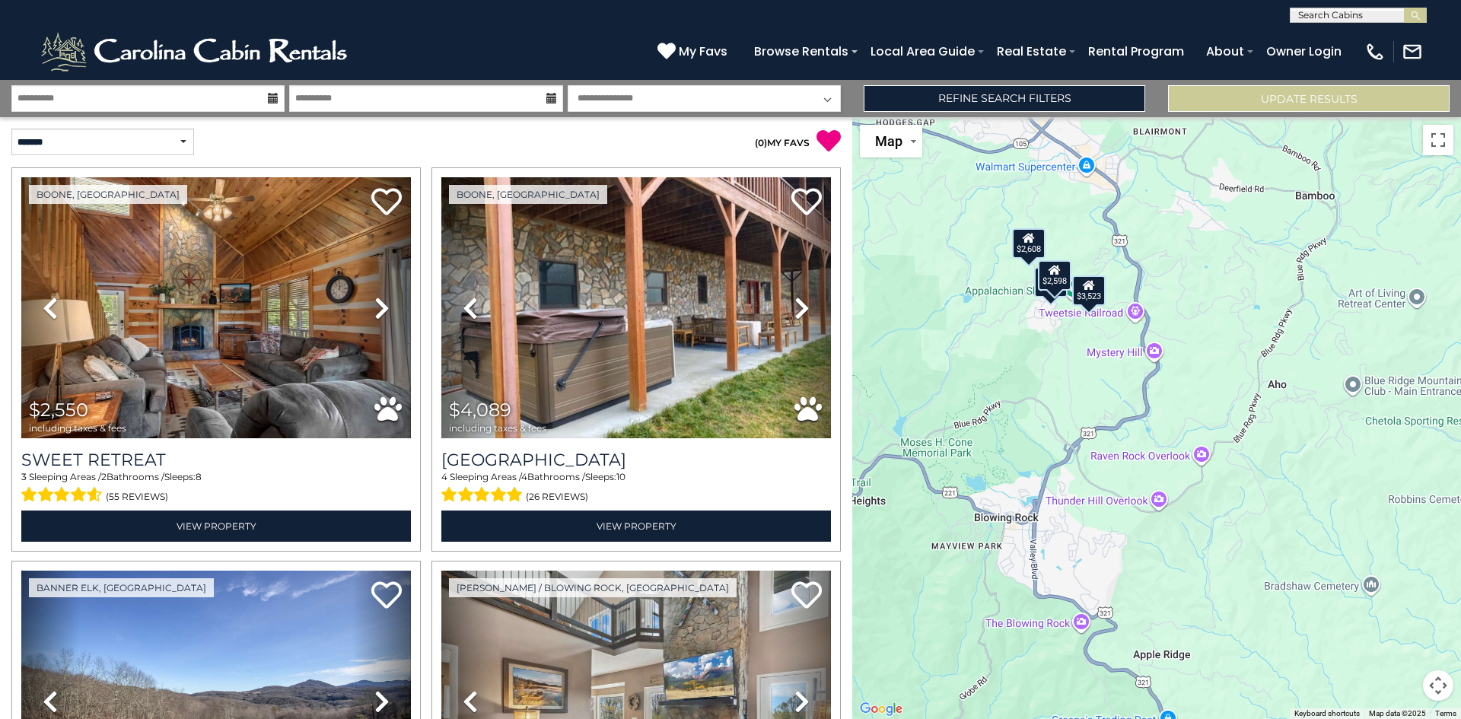
click at [794, 302] on icon at bounding box center [801, 308] width 15 height 24
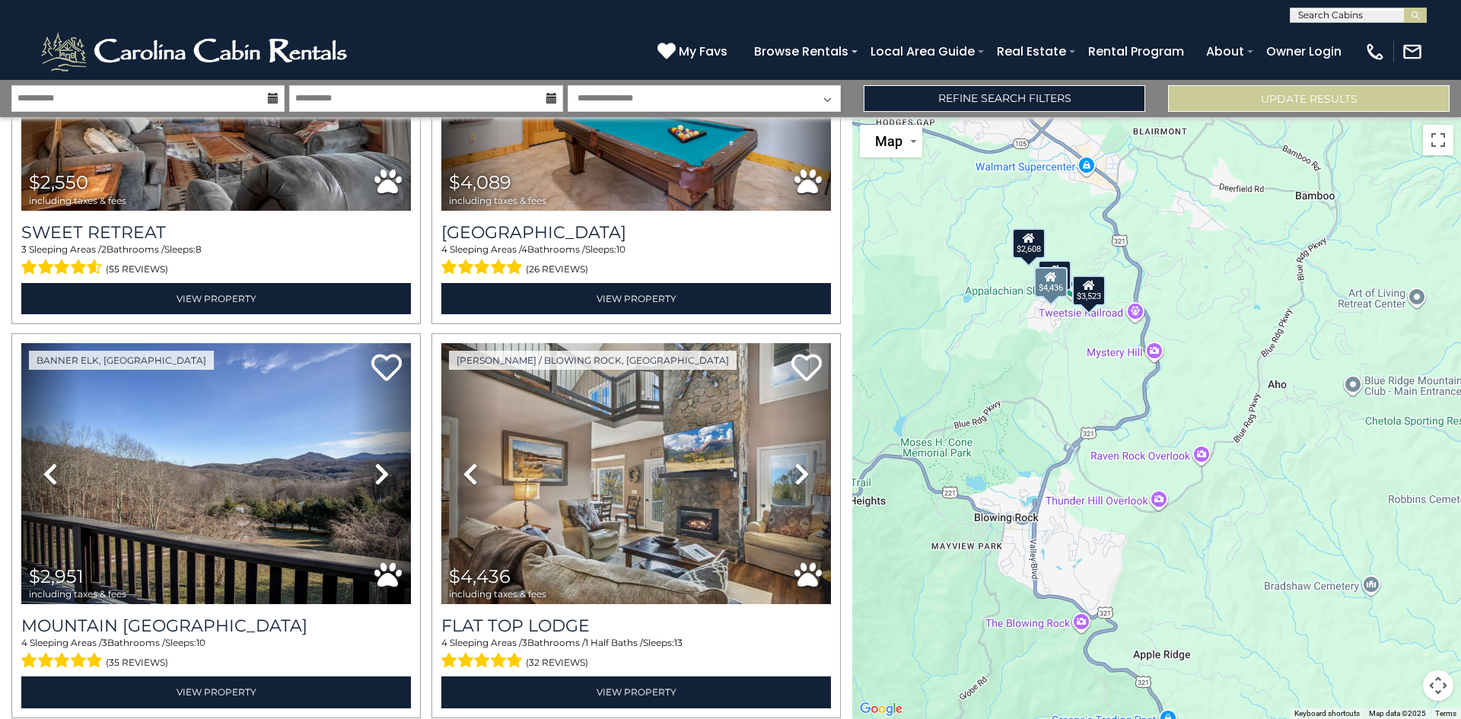
scroll to position [228, 0]
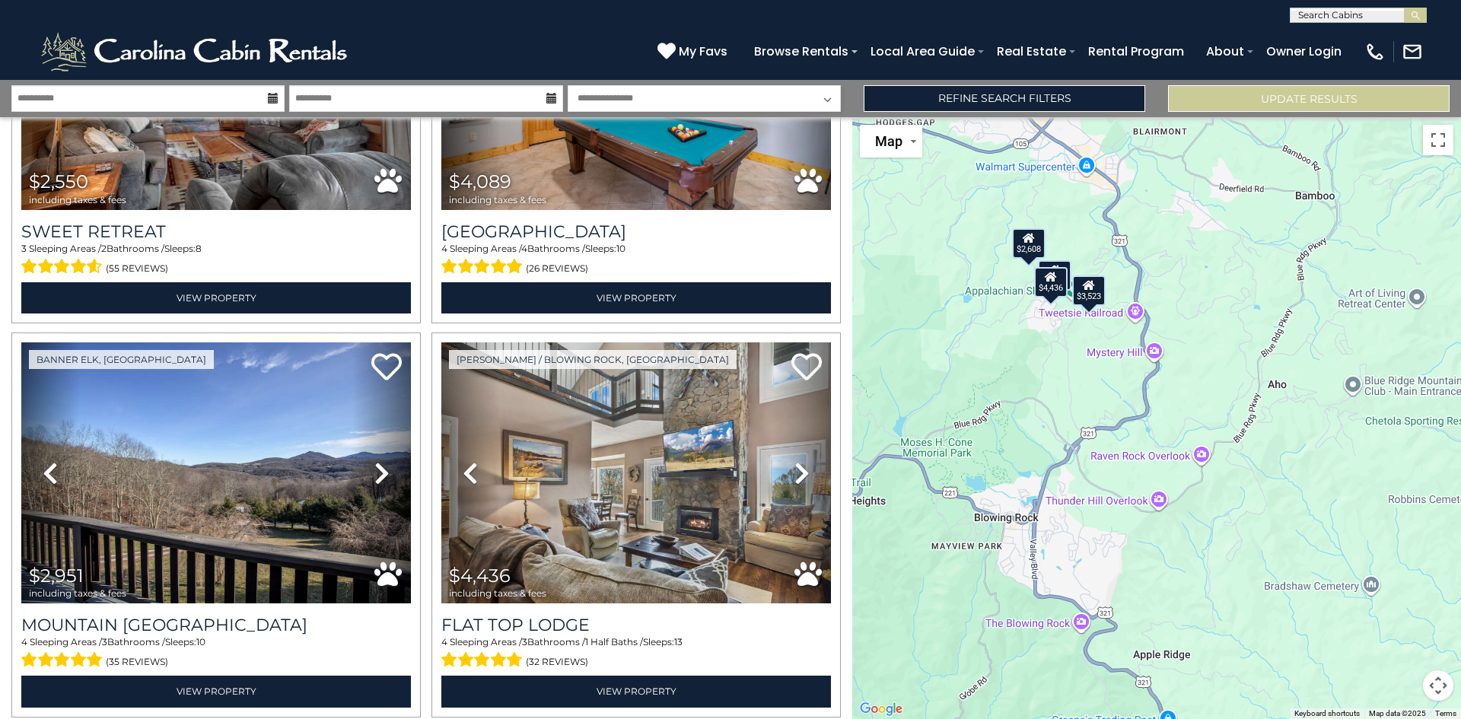
click at [379, 462] on icon at bounding box center [381, 473] width 15 height 24
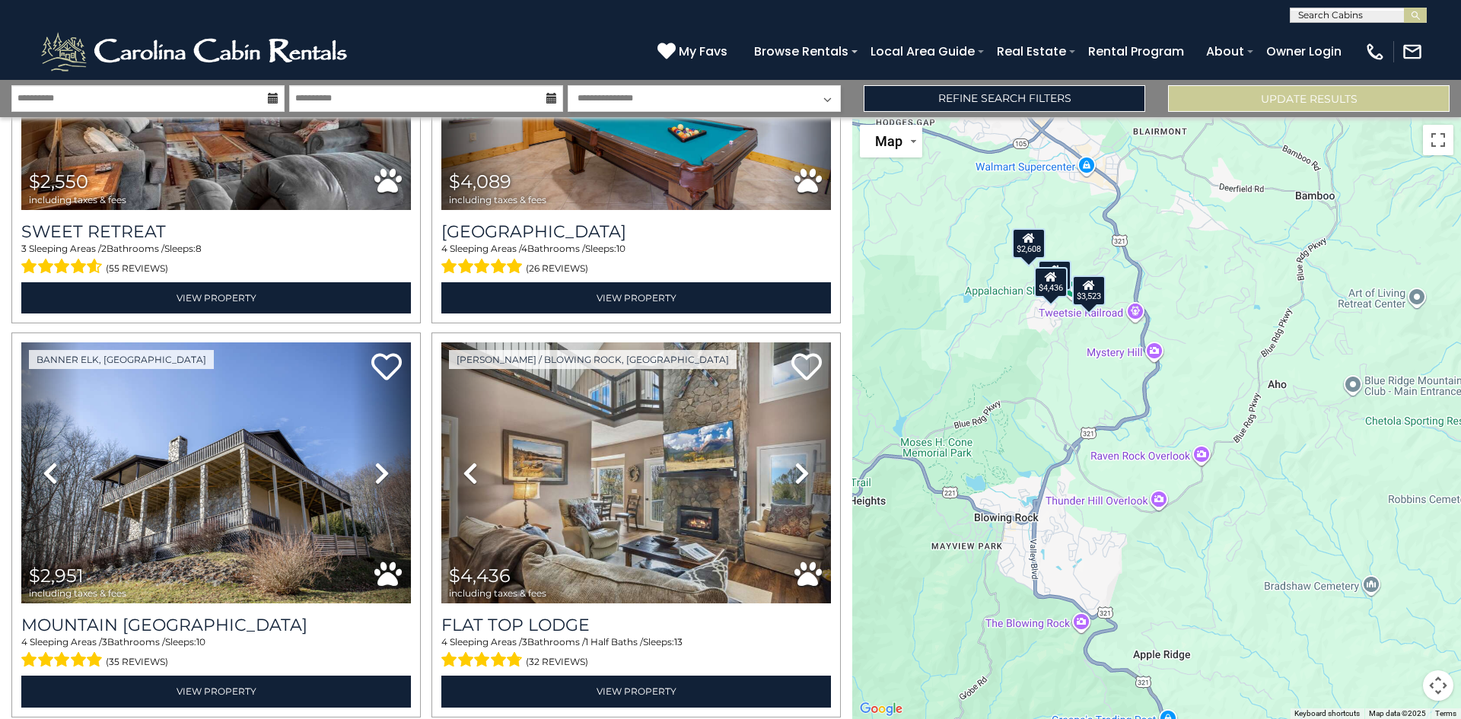
click at [379, 462] on icon at bounding box center [381, 473] width 15 height 24
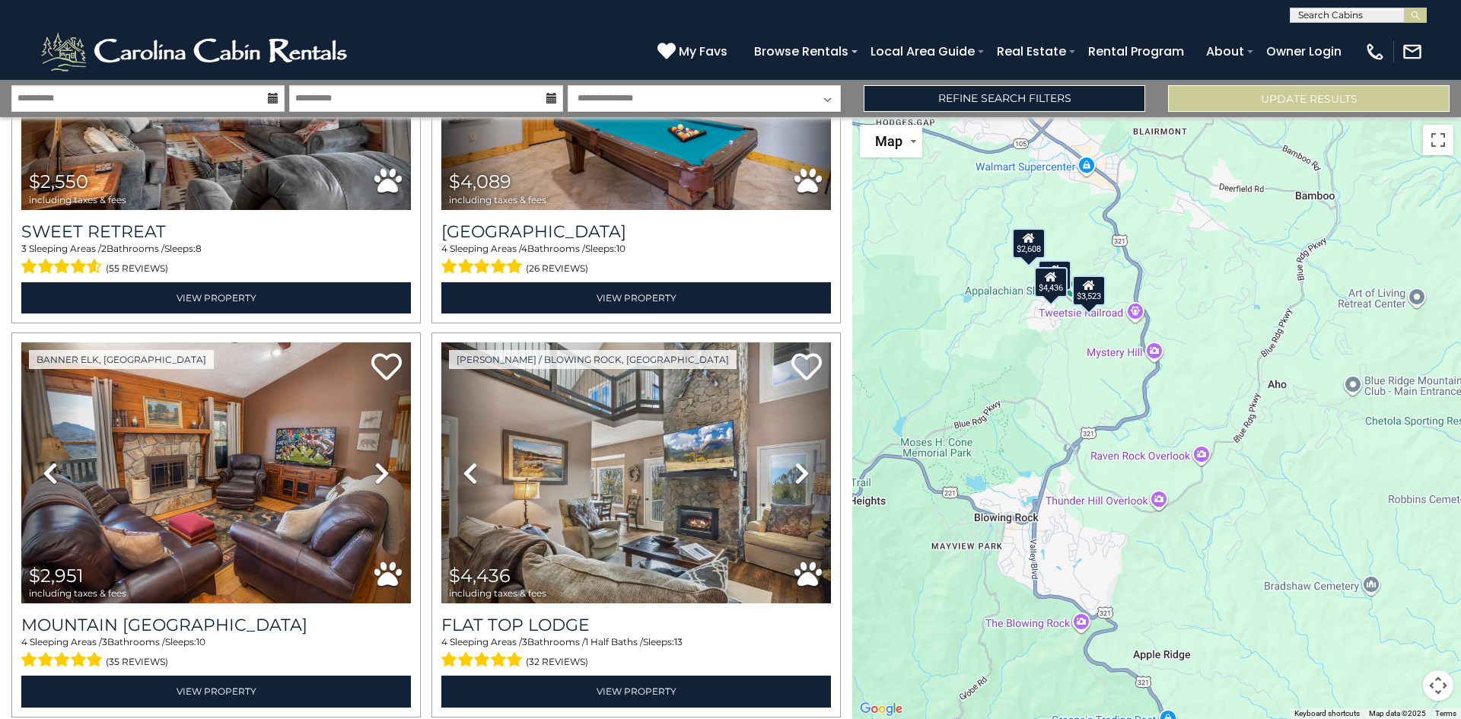
click at [379, 462] on icon at bounding box center [381, 473] width 15 height 24
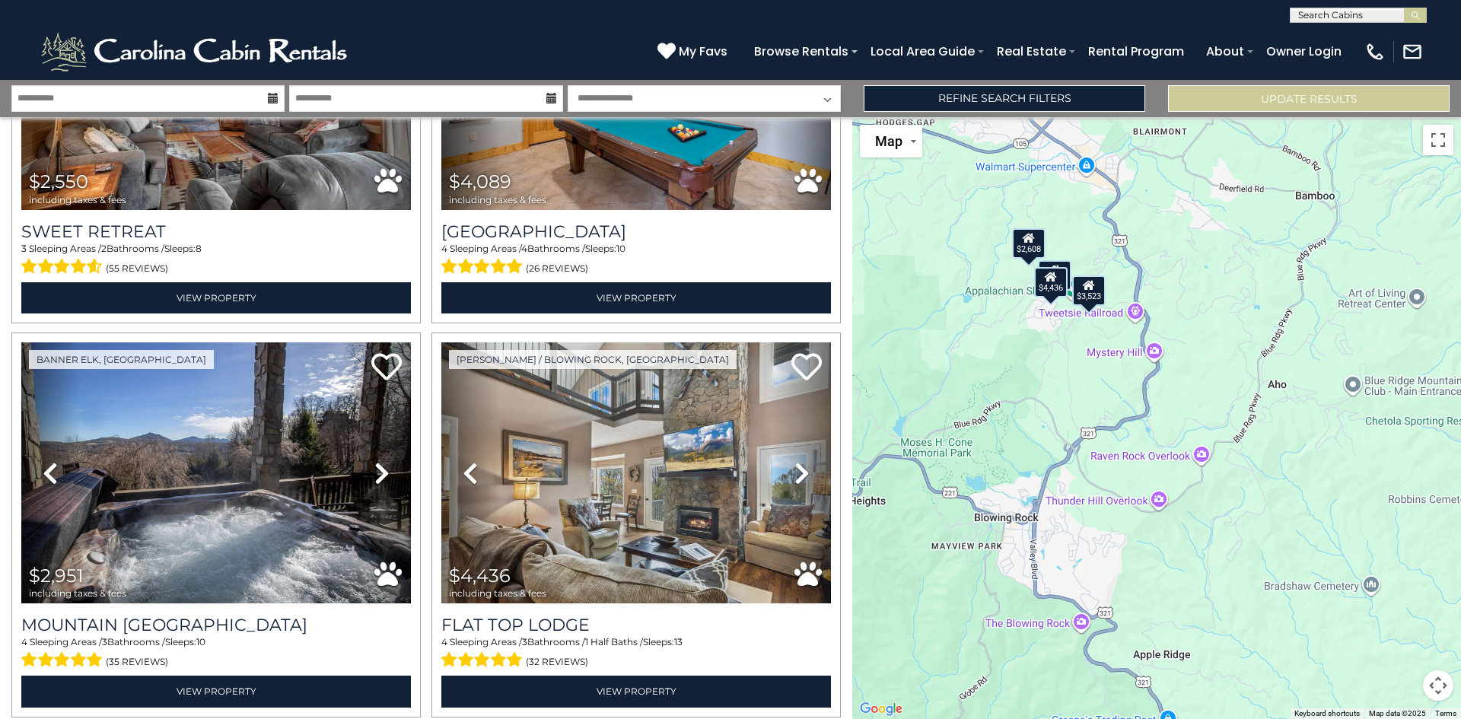
click at [379, 462] on icon at bounding box center [381, 473] width 15 height 24
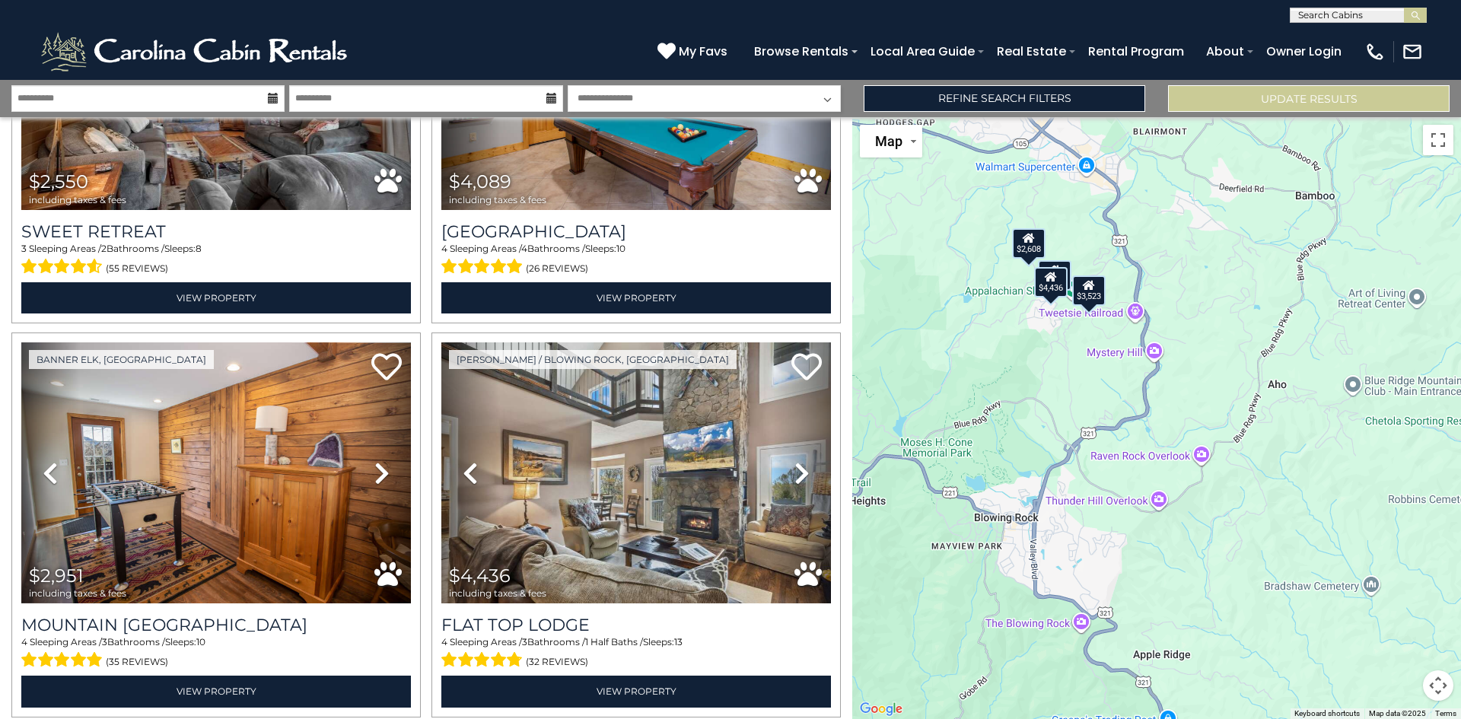
click at [379, 462] on icon at bounding box center [381, 473] width 15 height 24
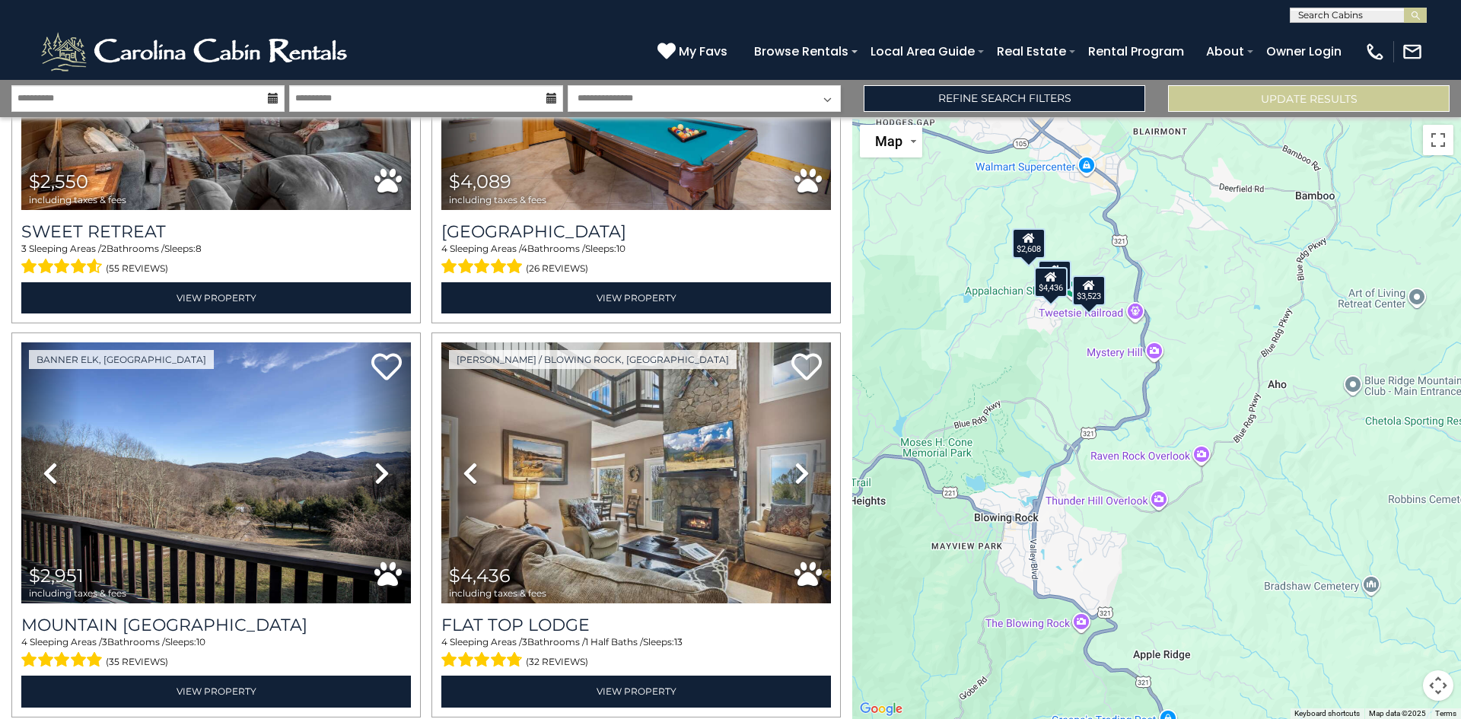
click at [379, 462] on icon at bounding box center [381, 473] width 15 height 24
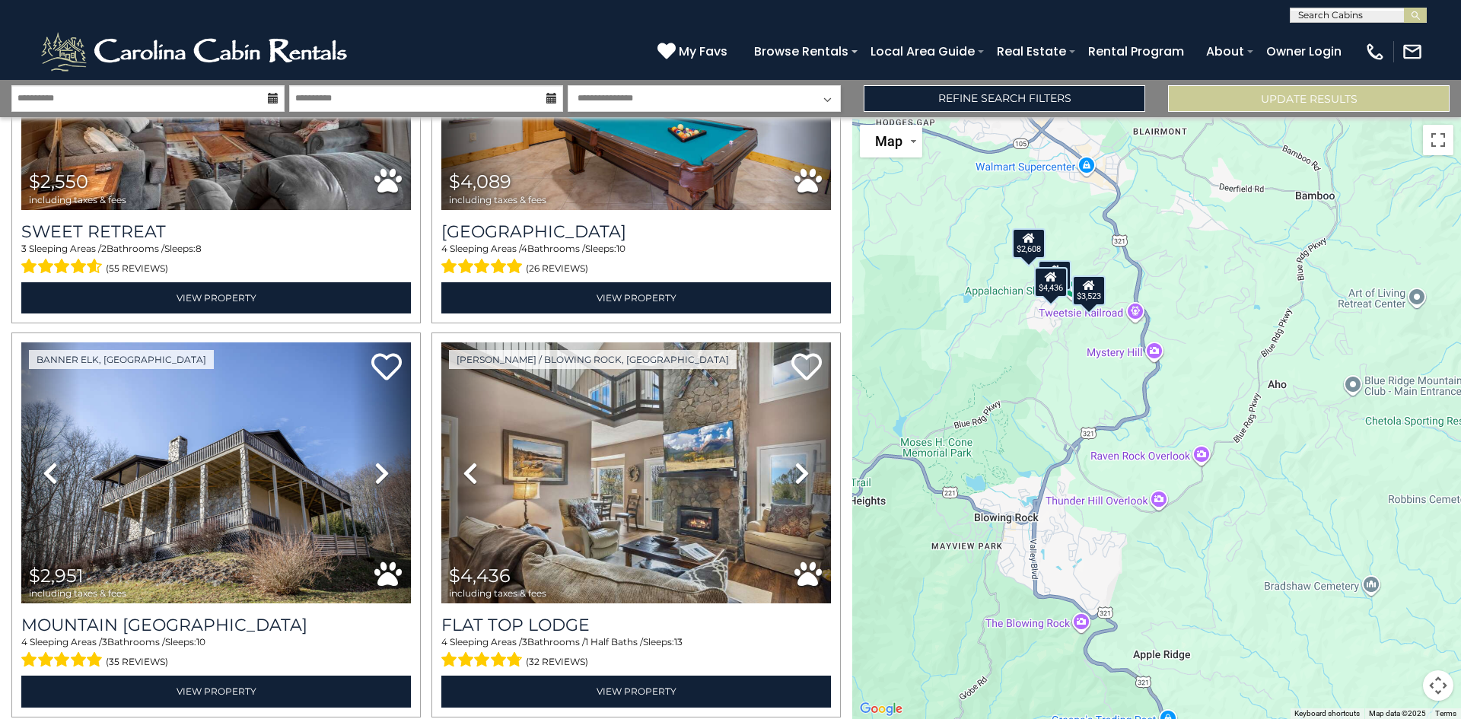
click at [379, 462] on icon at bounding box center [381, 473] width 15 height 24
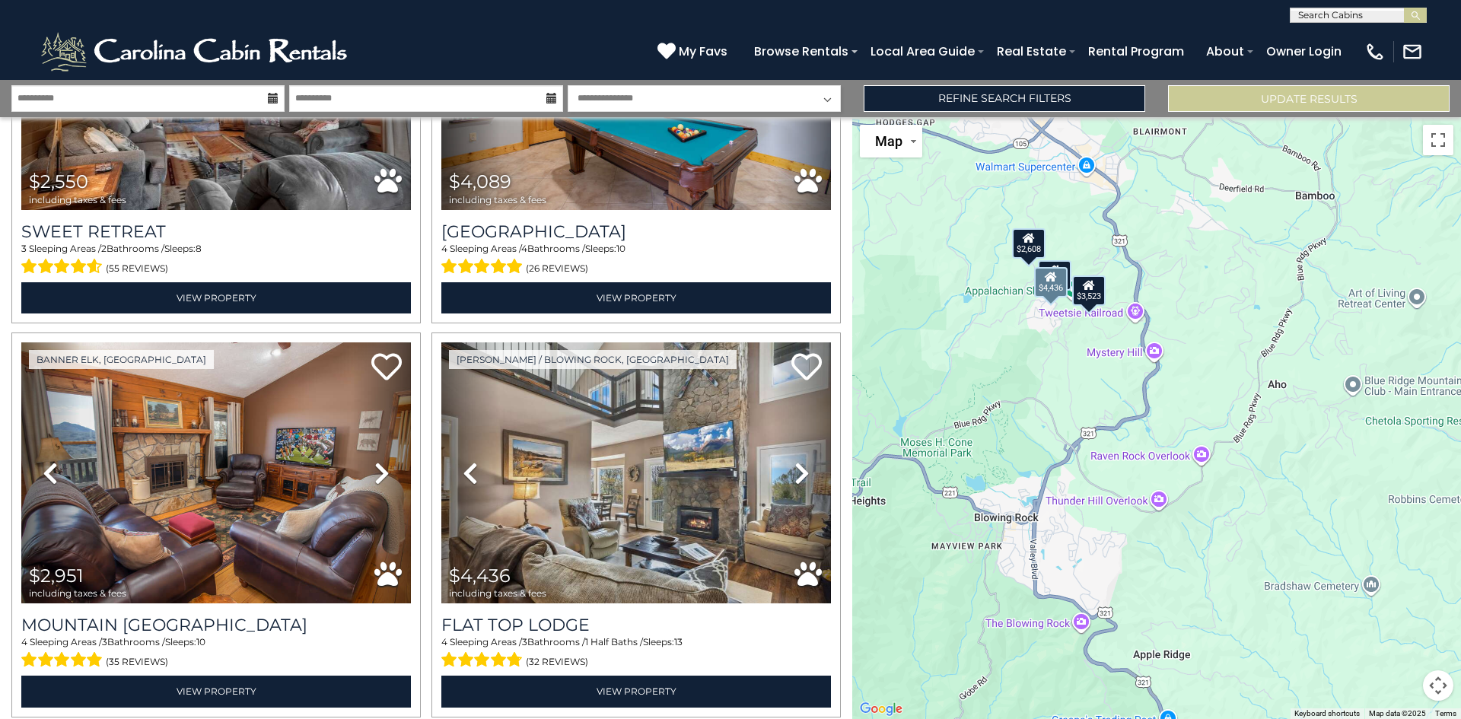
click at [794, 466] on icon at bounding box center [801, 473] width 15 height 24
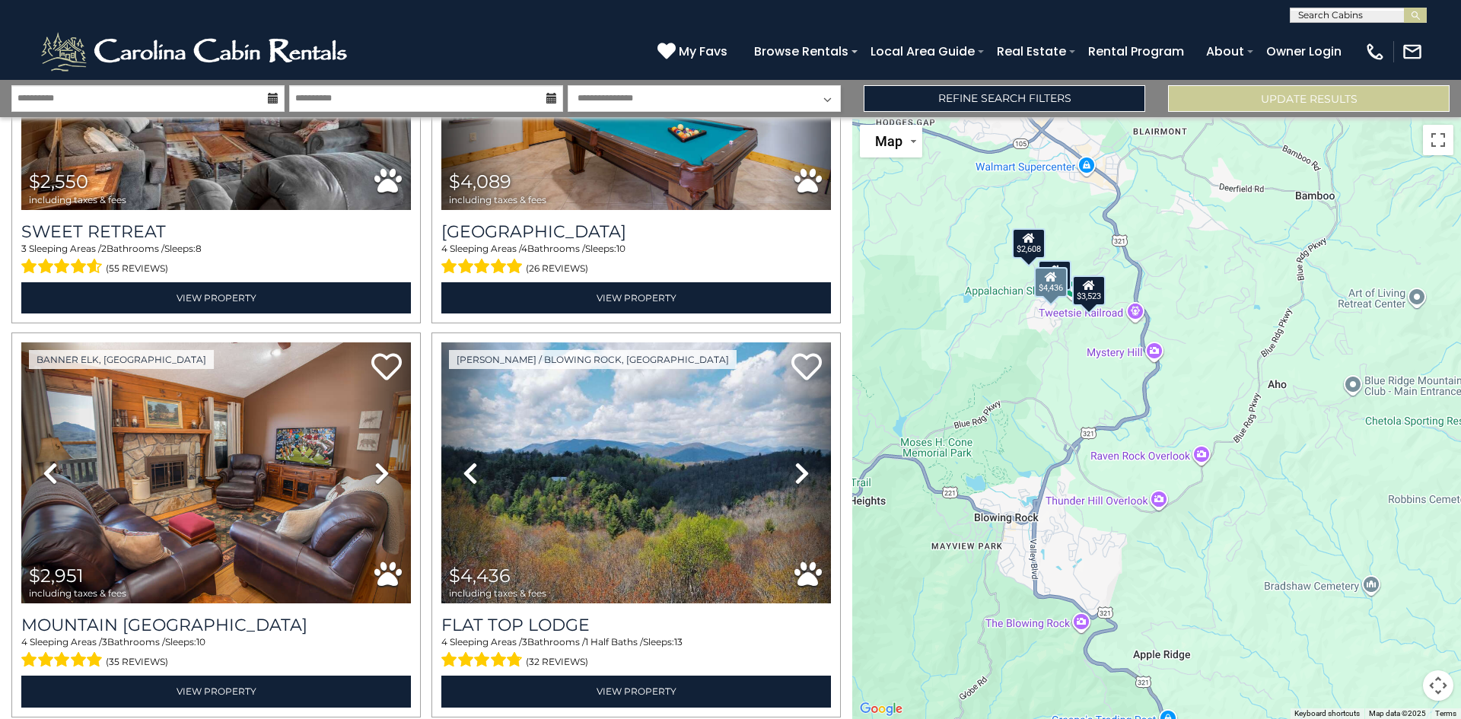
click at [794, 466] on icon at bounding box center [801, 473] width 15 height 24
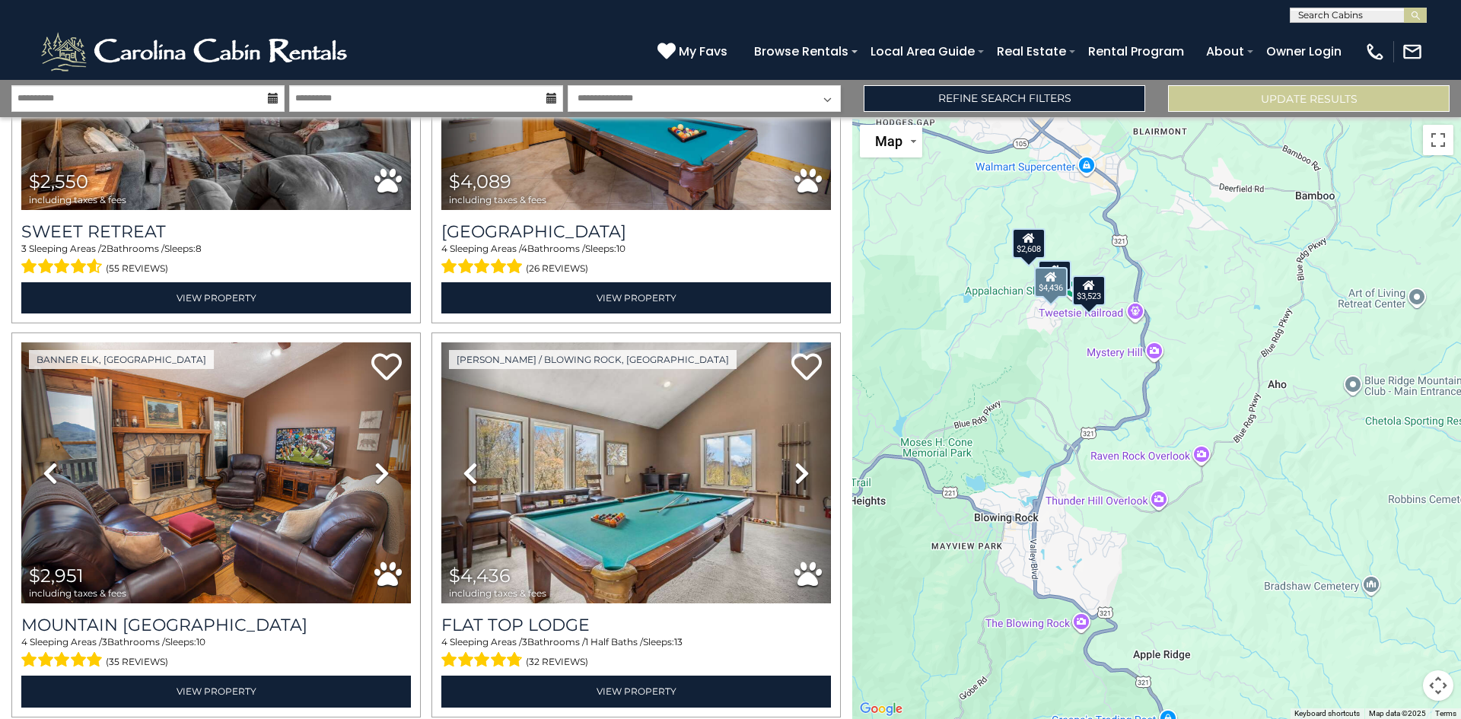
click at [794, 466] on icon at bounding box center [801, 473] width 15 height 24
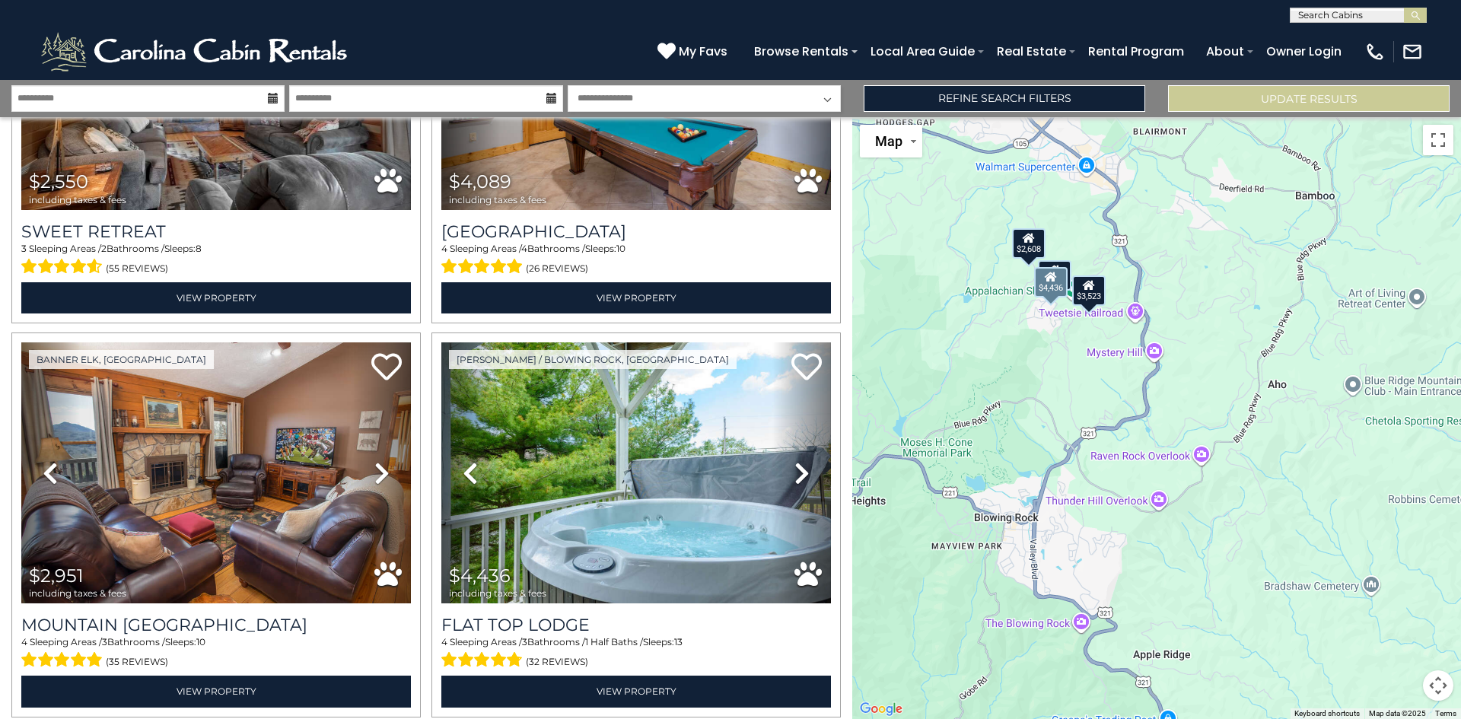
click at [794, 466] on icon at bounding box center [801, 473] width 15 height 24
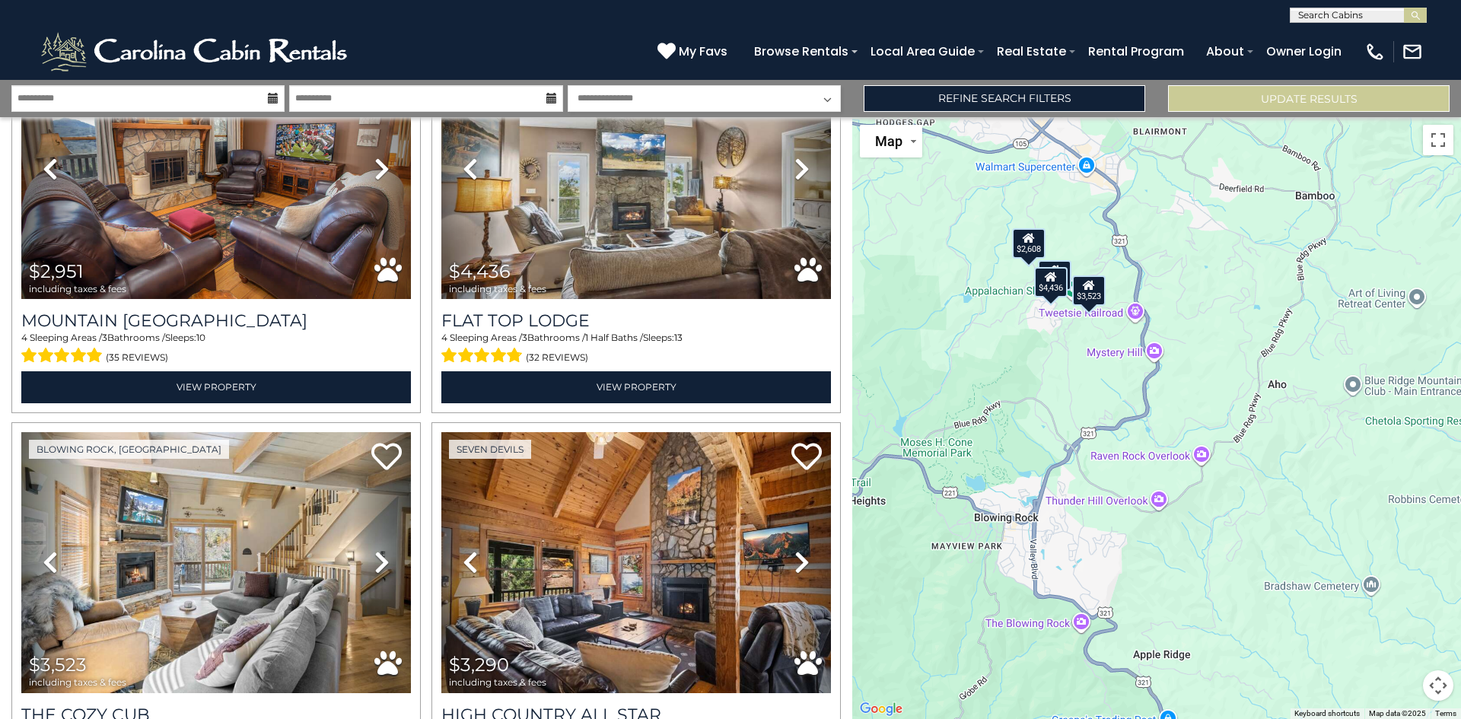
scroll to position [609, 0]
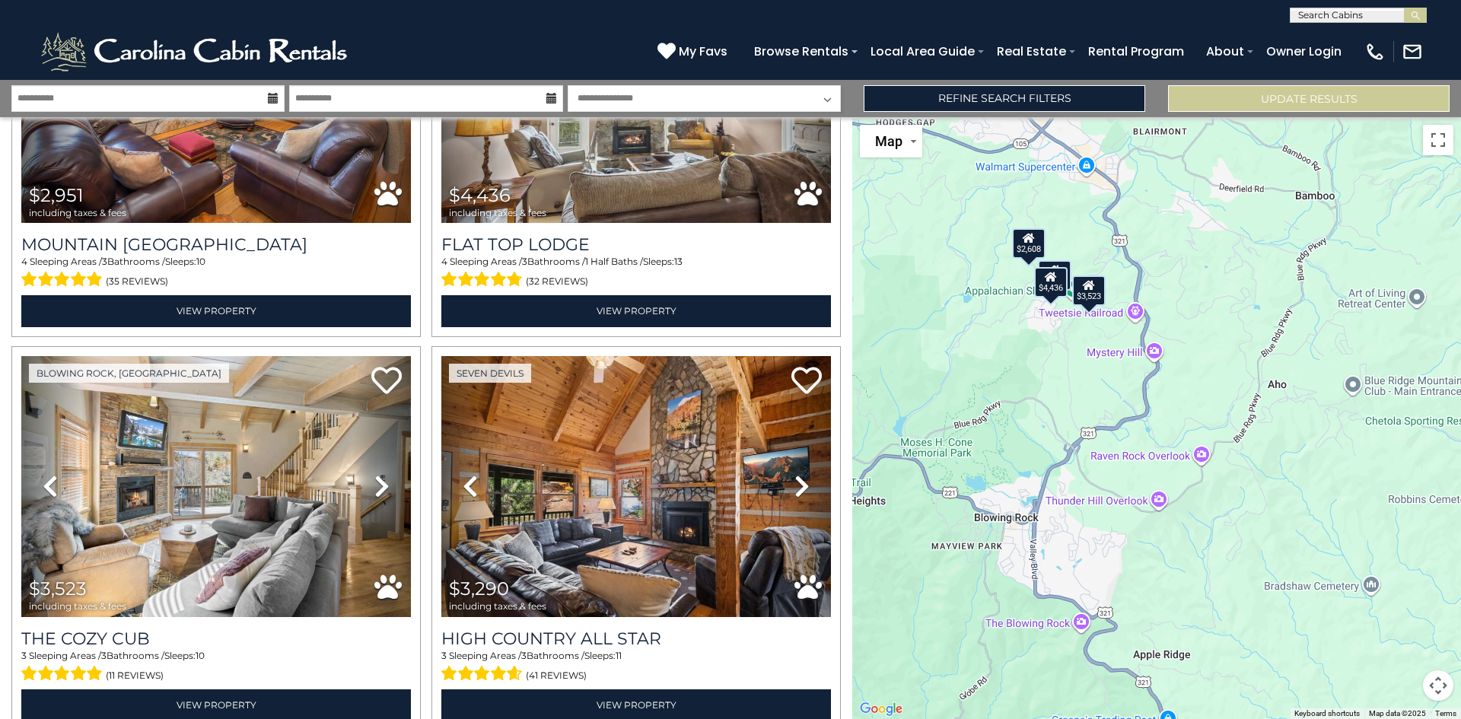
click at [794, 479] on icon at bounding box center [801, 486] width 15 height 24
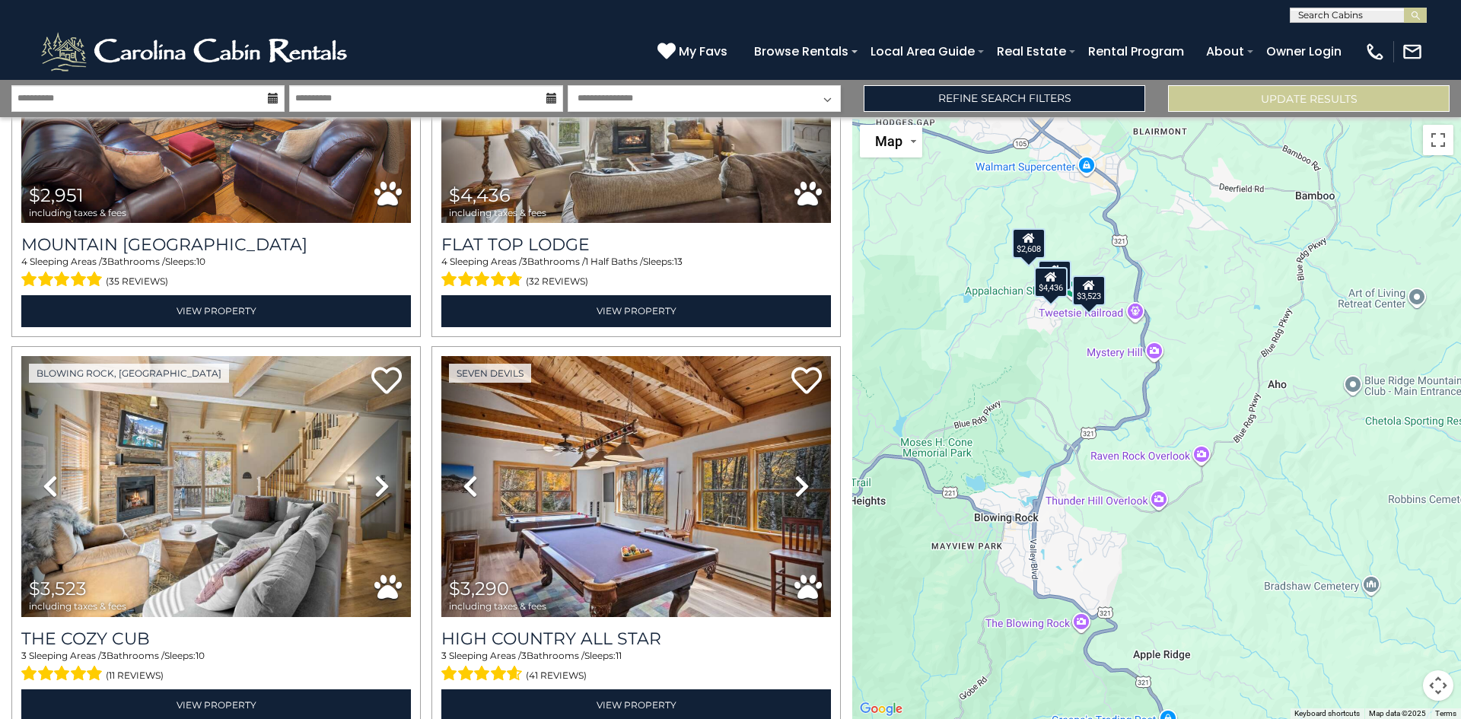
click at [794, 479] on icon at bounding box center [801, 486] width 15 height 24
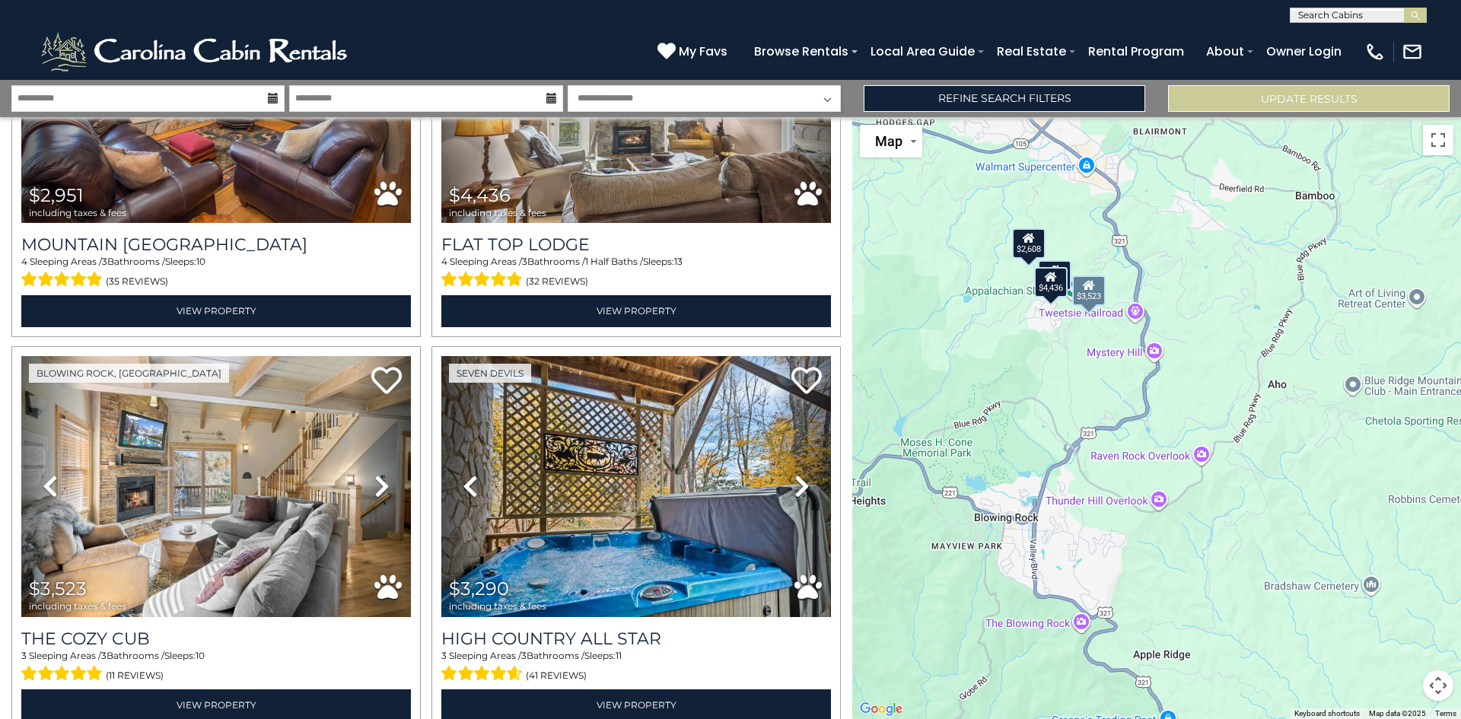
click at [377, 484] on icon at bounding box center [381, 486] width 15 height 24
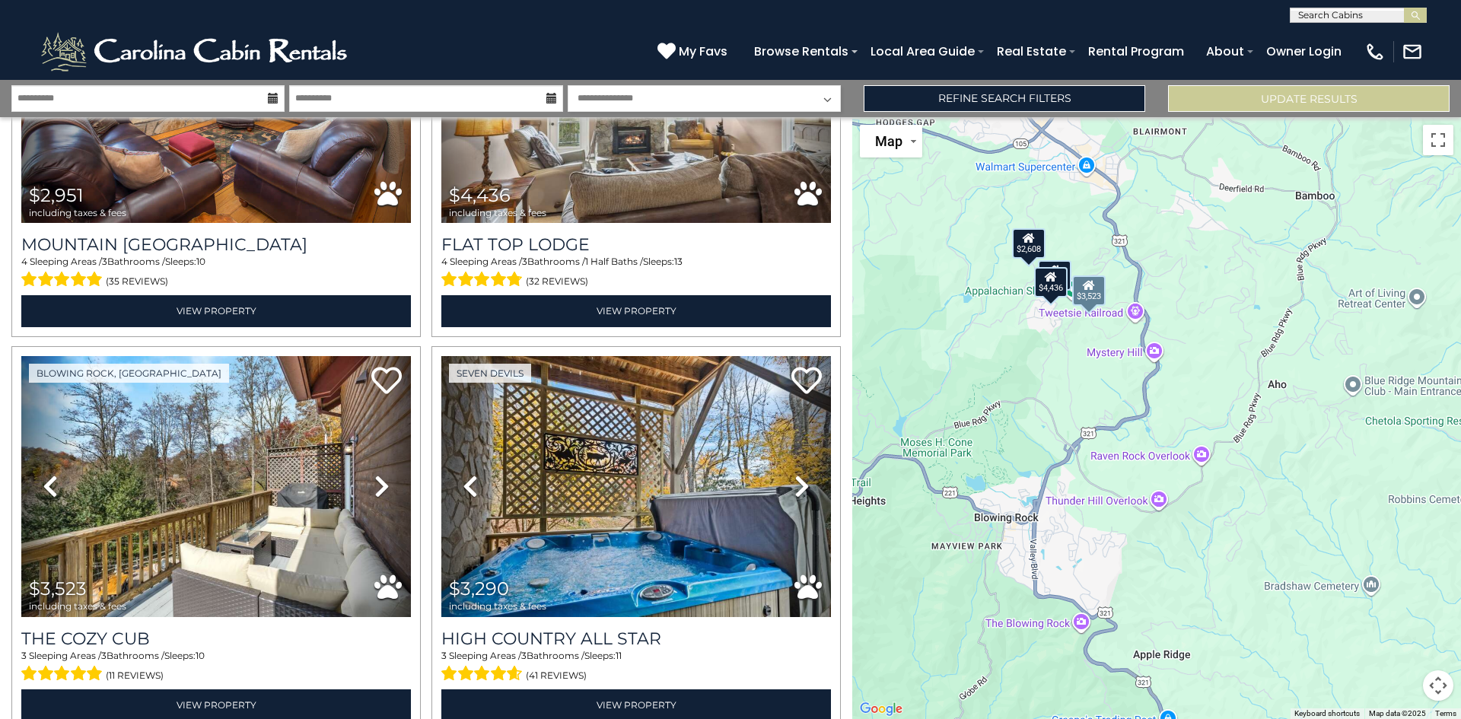
click at [377, 484] on icon at bounding box center [381, 486] width 15 height 24
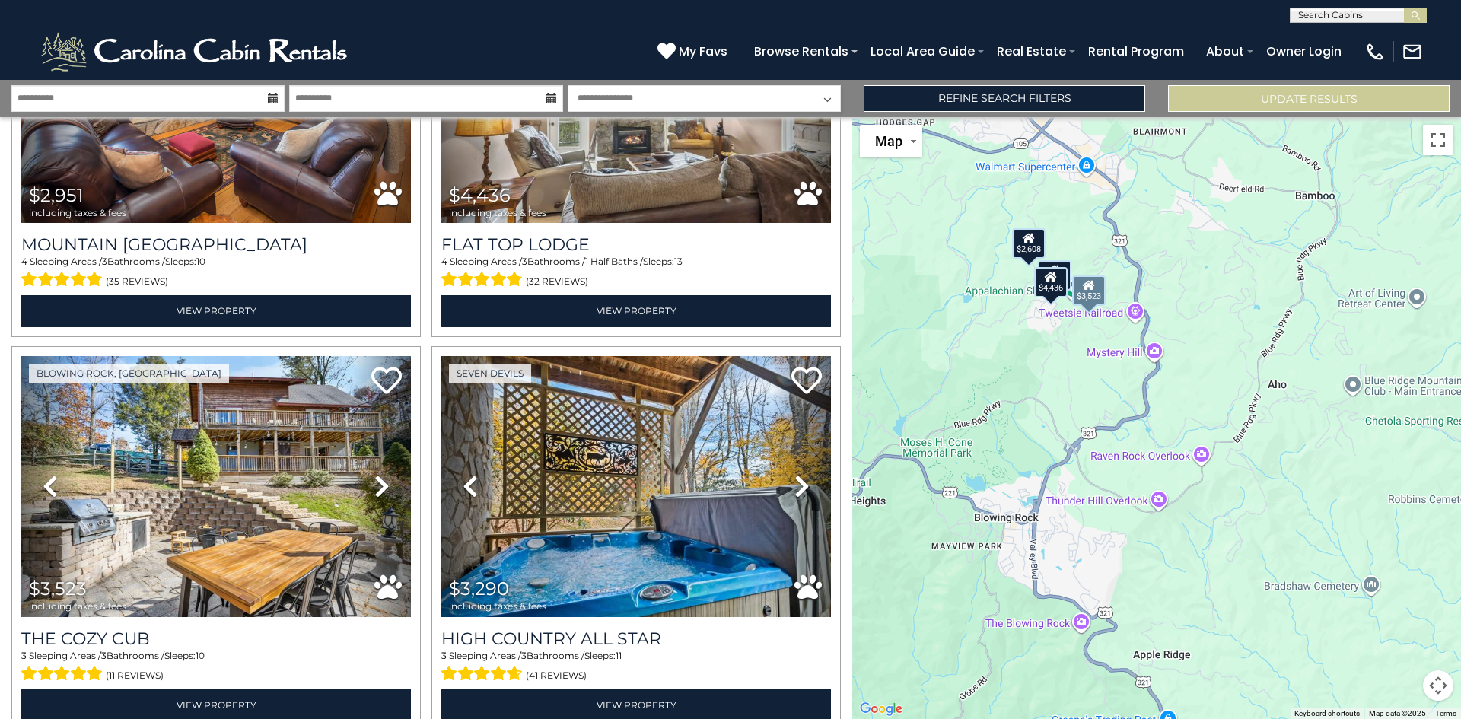
click at [377, 484] on icon at bounding box center [381, 486] width 15 height 24
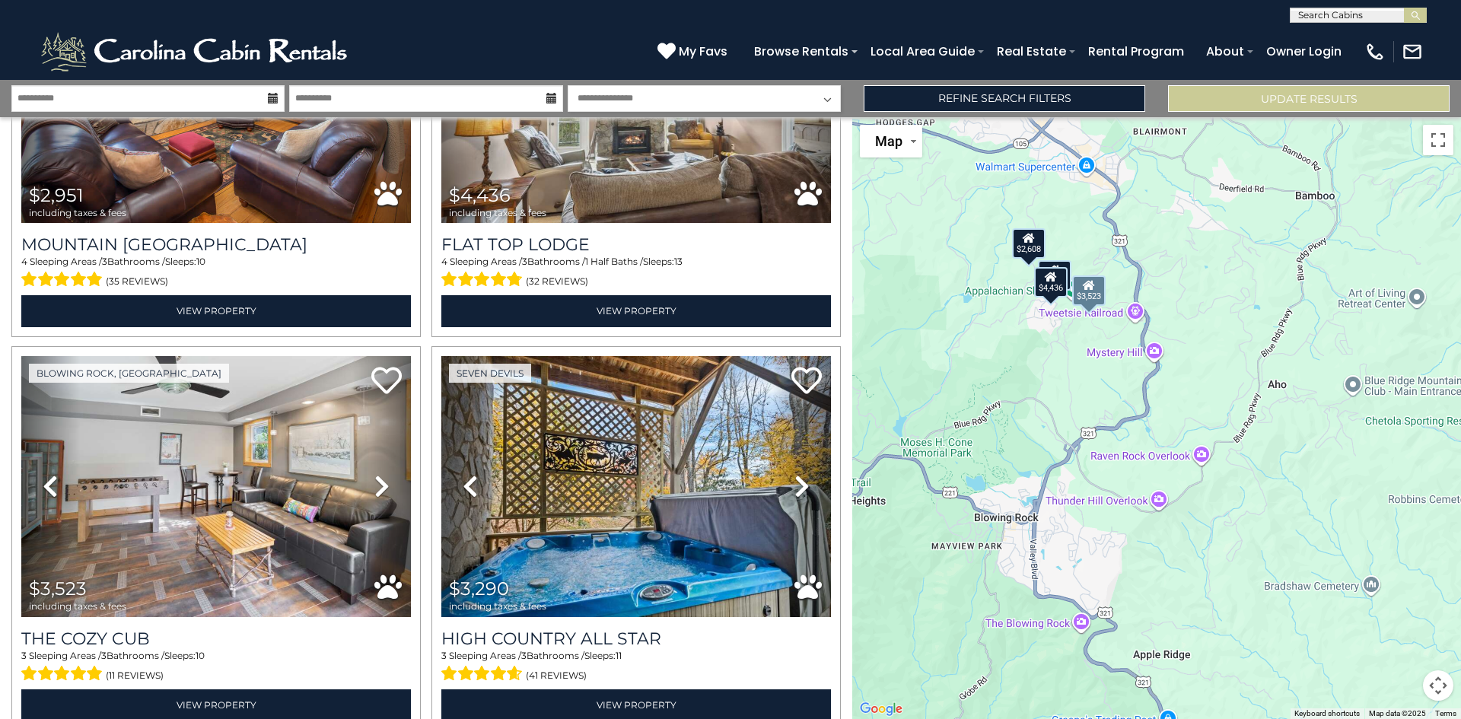
click at [368, 482] on link "Next" at bounding box center [381, 486] width 59 height 261
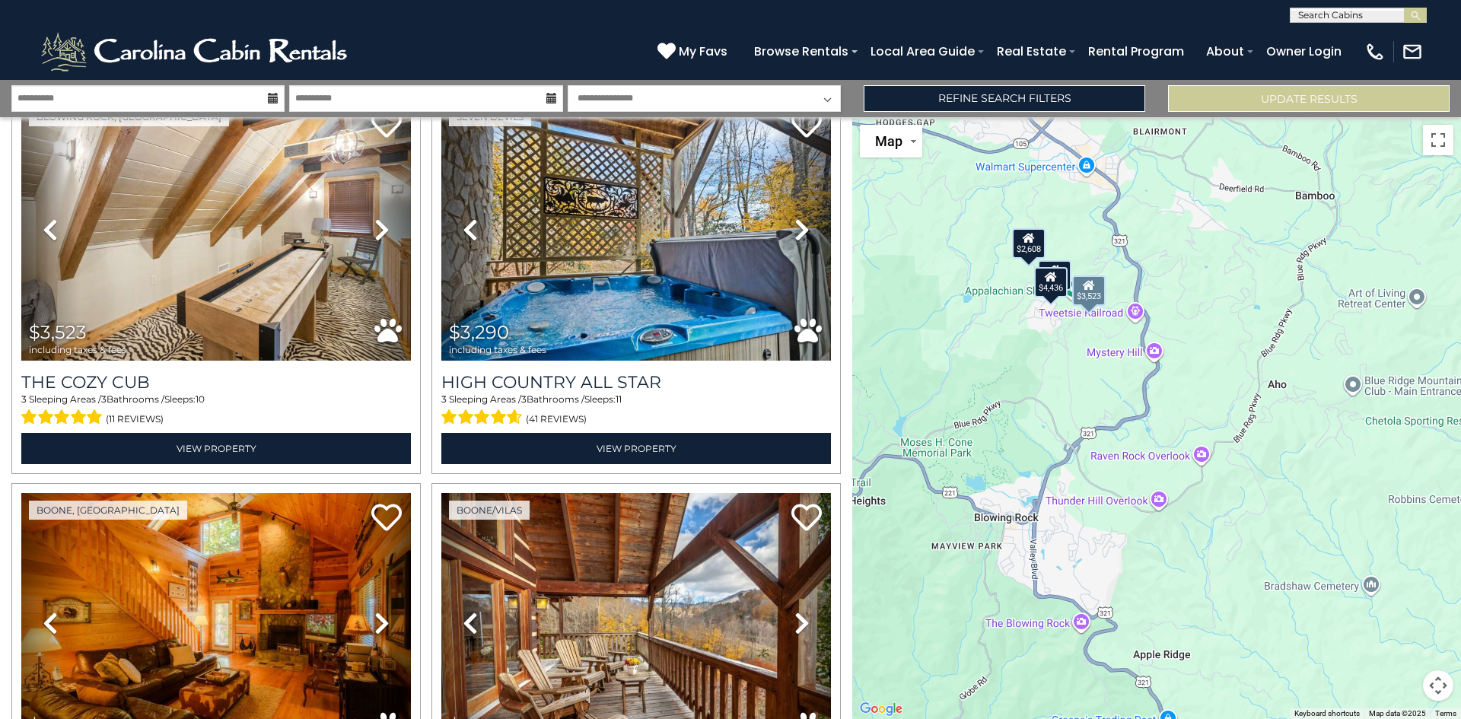
scroll to position [989, 0]
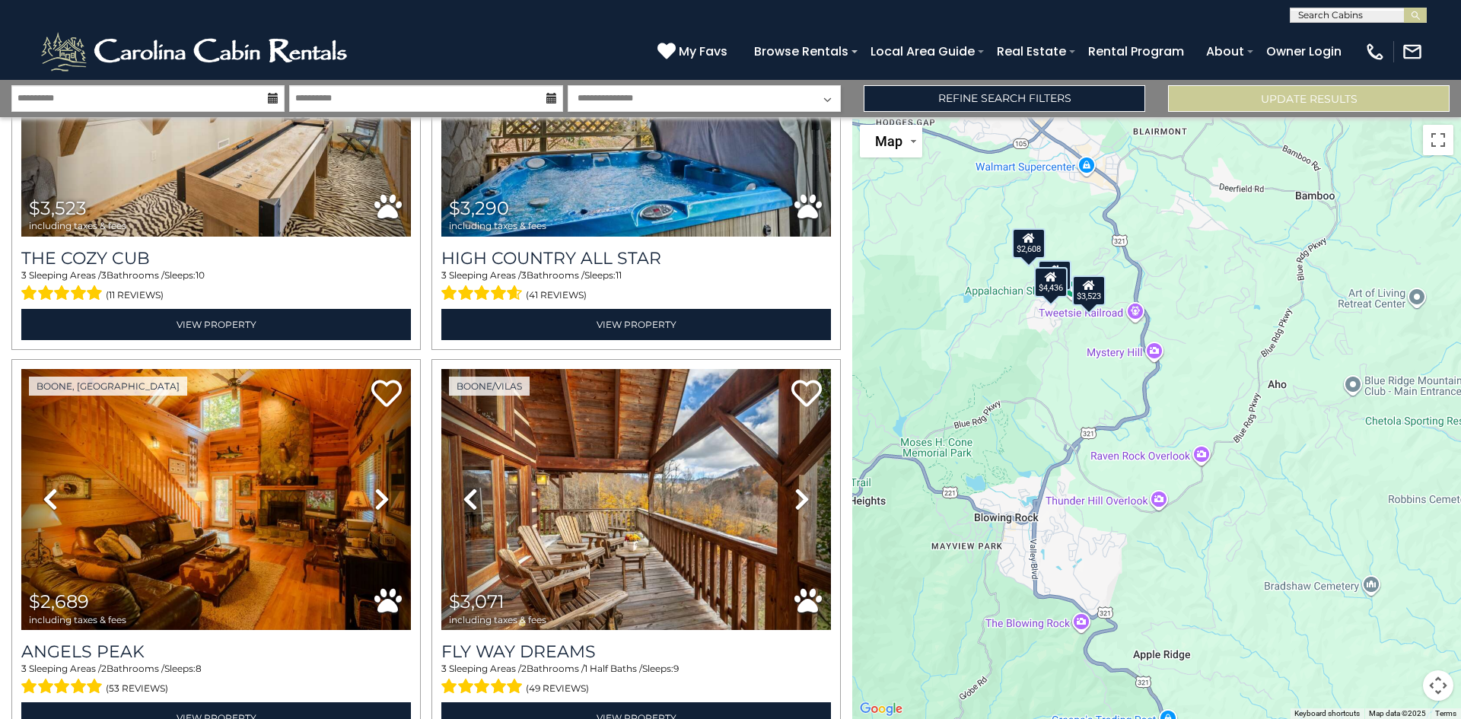
click at [374, 493] on icon at bounding box center [381, 499] width 15 height 24
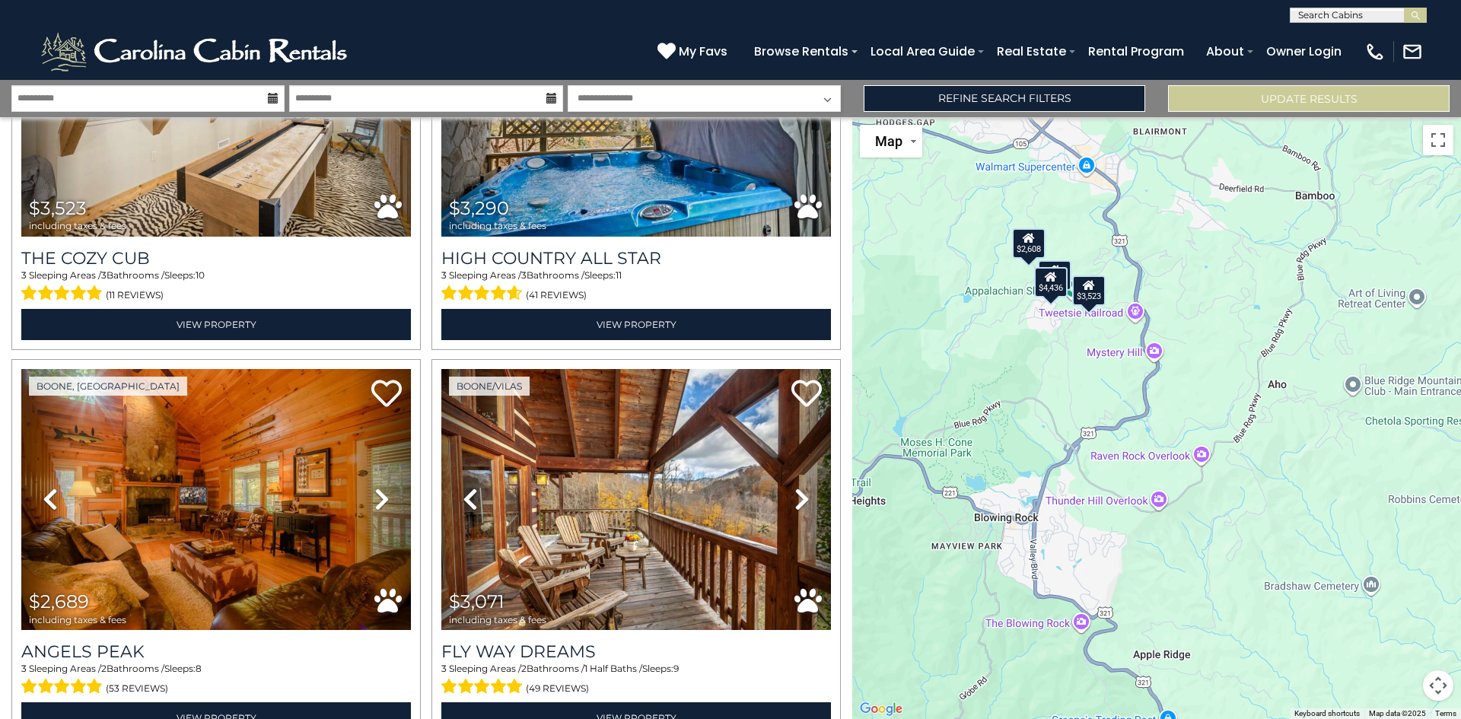
click at [374, 493] on icon at bounding box center [381, 499] width 15 height 24
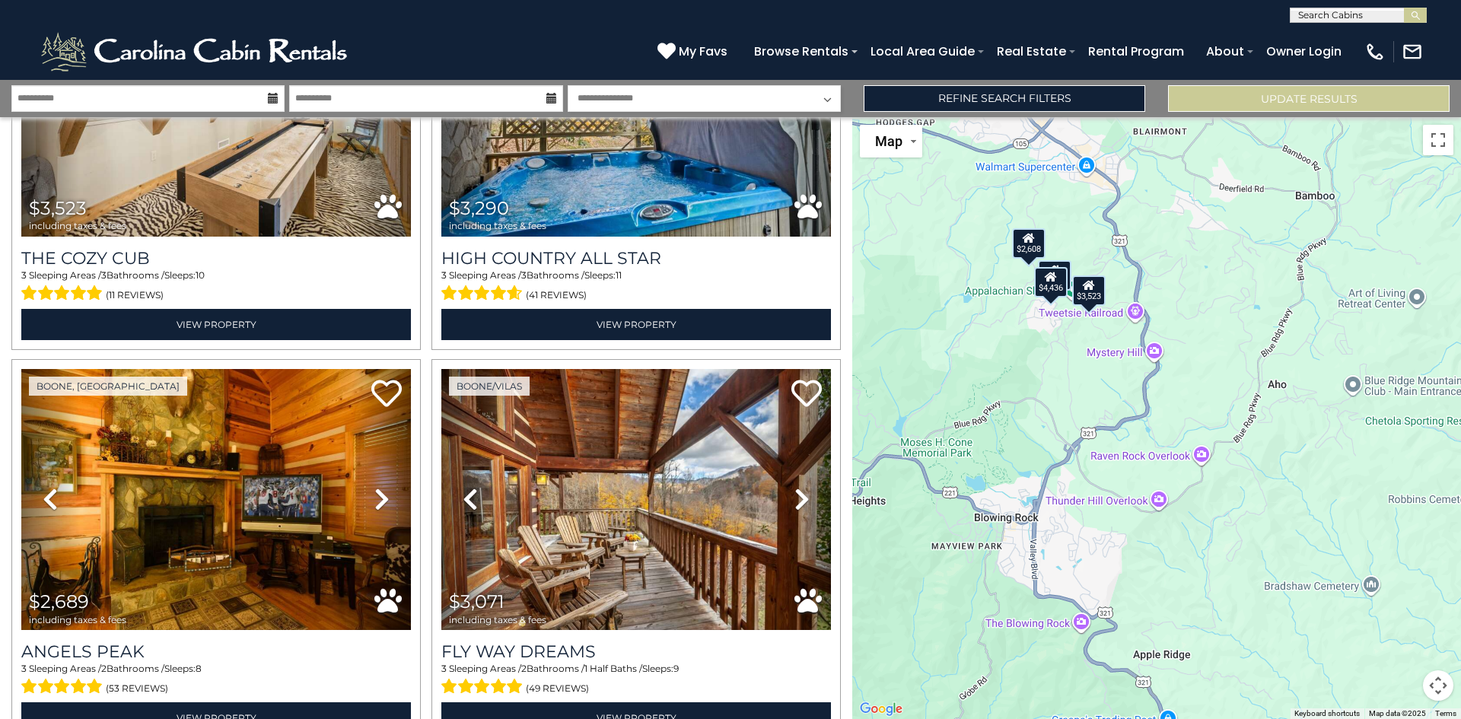
click at [1444, 688] on button "Map camera controls" at bounding box center [1438, 685] width 30 height 30
click at [1406, 610] on button "Zoom in" at bounding box center [1400, 609] width 30 height 30
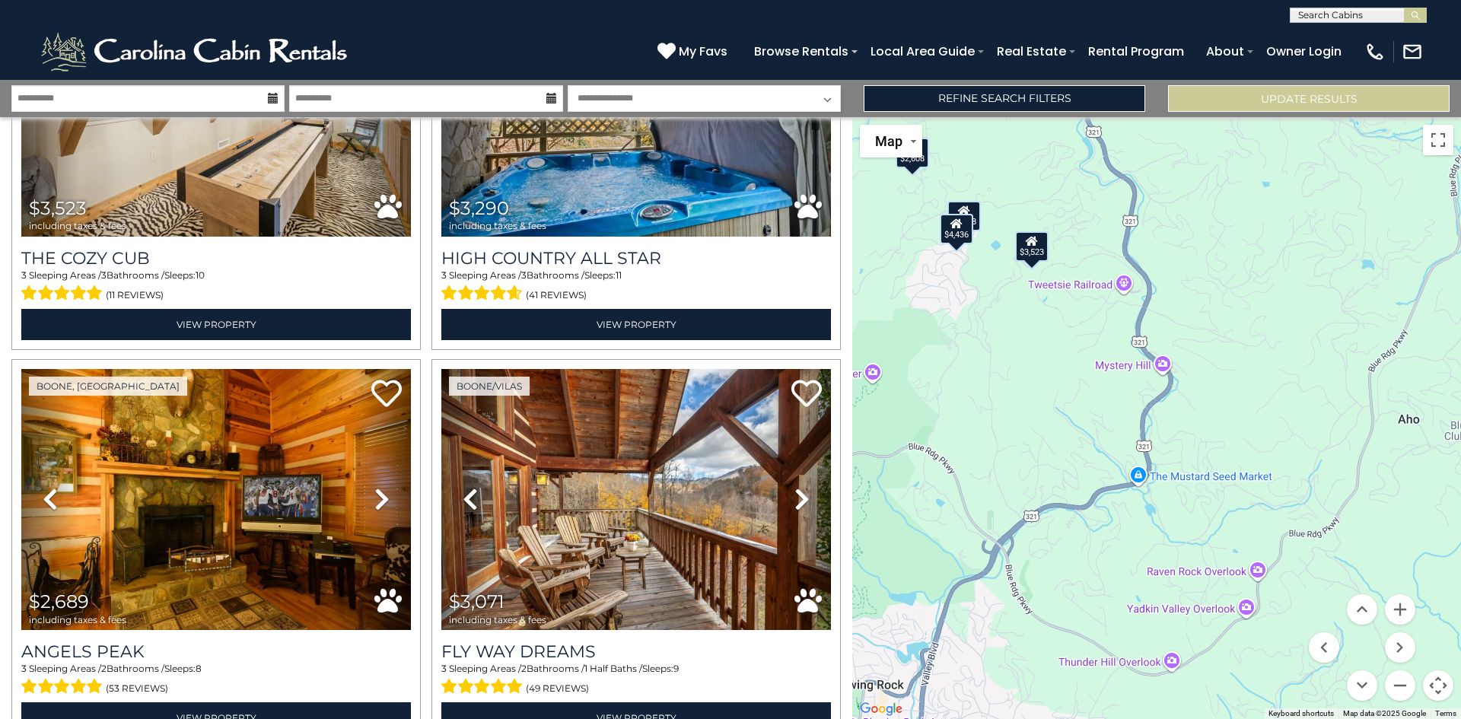
drag, startPoint x: 1125, startPoint y: 374, endPoint x: 1188, endPoint y: 600, distance: 234.7
click at [1176, 597] on div "$2,550 $4,089 $2,951 $4,436 $3,523 $3,290 $2,689 $3,071 $1,717 $2,247 $2,721 $2…" at bounding box center [1156, 418] width 609 height 602
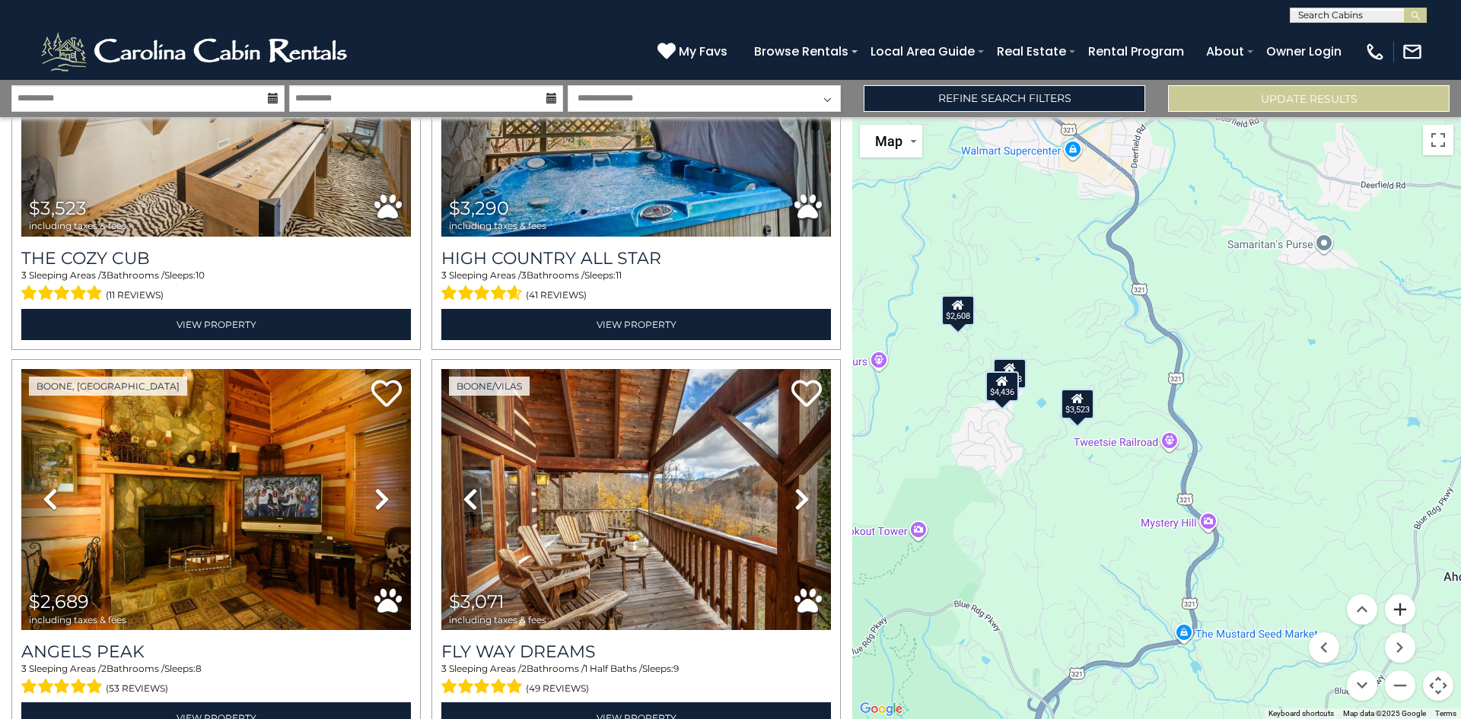
click at [1402, 610] on button "Zoom in" at bounding box center [1400, 609] width 30 height 30
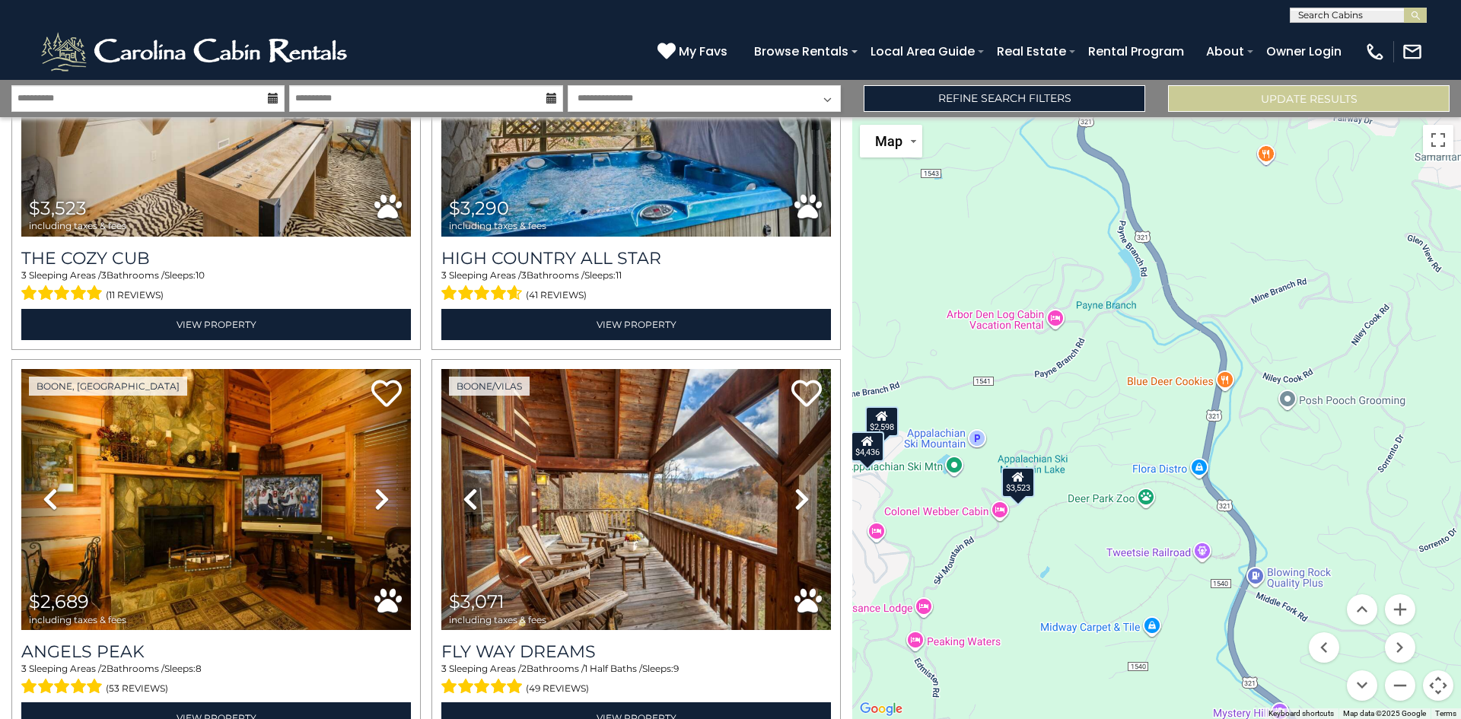
drag, startPoint x: 1024, startPoint y: 479, endPoint x: 1068, endPoint y: 576, distance: 106.9
click at [1068, 576] on div "$2,550 $4,089 $2,951 $4,436 $3,523 $3,290 $2,689 $3,071 $1,717 $2,247 $2,721 $2…" at bounding box center [1156, 418] width 609 height 602
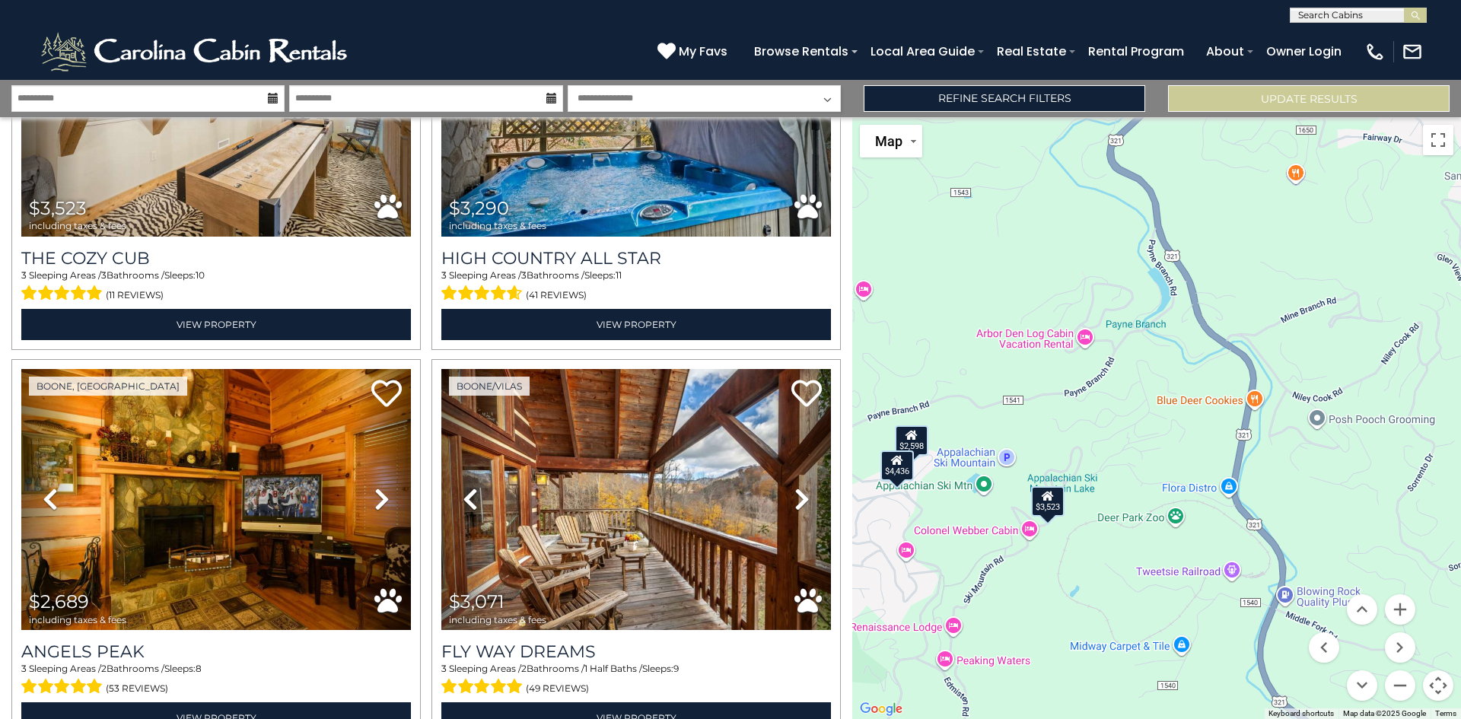
click at [1044, 504] on div "$3,523" at bounding box center [1047, 500] width 33 height 30
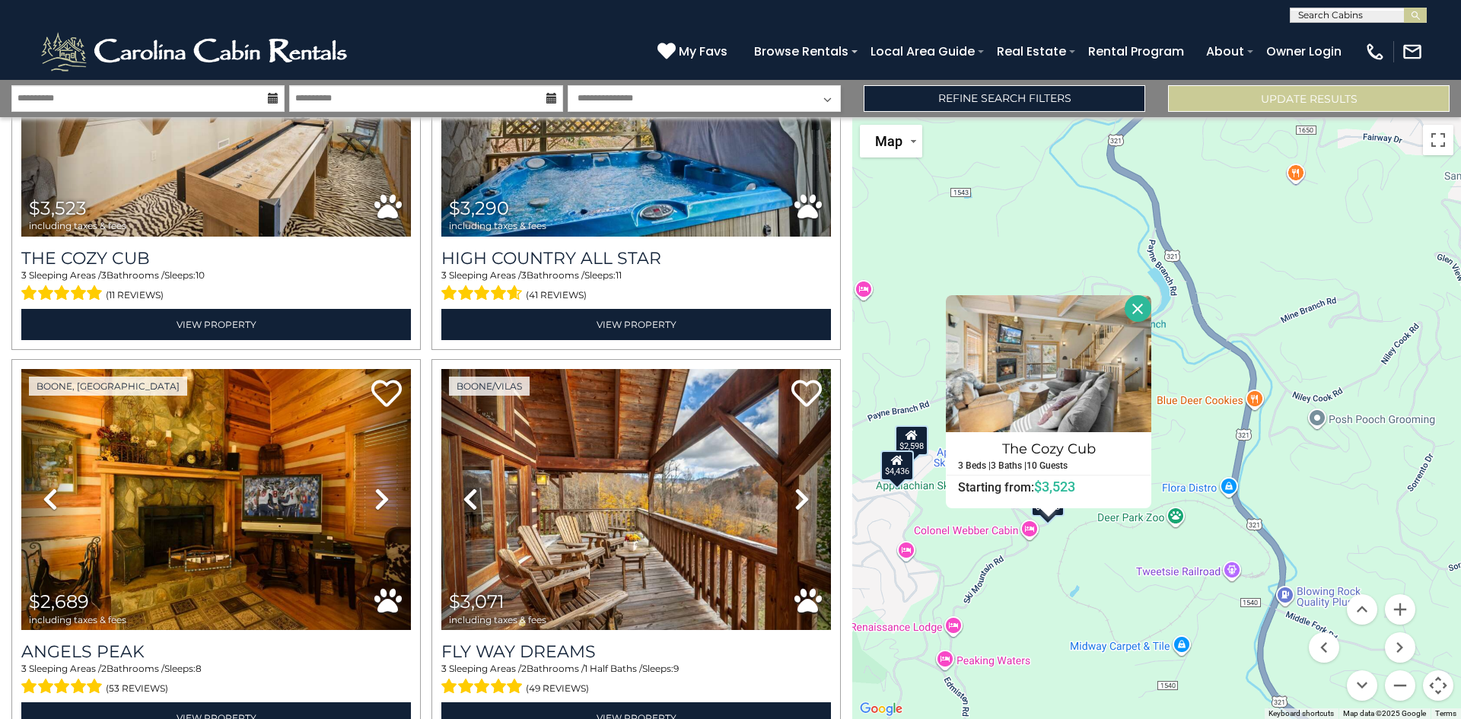
click at [923, 438] on div "$2,598" at bounding box center [911, 440] width 33 height 30
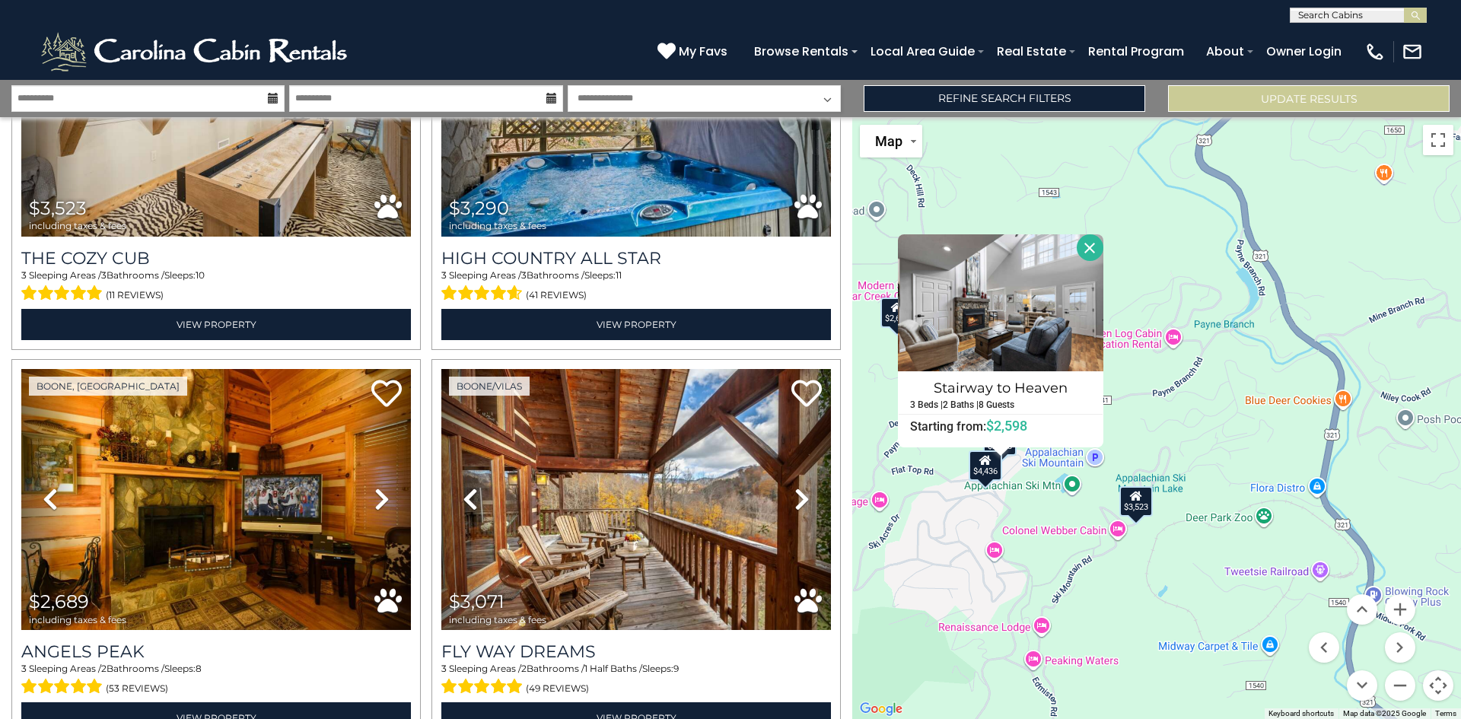
click at [987, 475] on div "$4,436" at bounding box center [985, 465] width 33 height 30
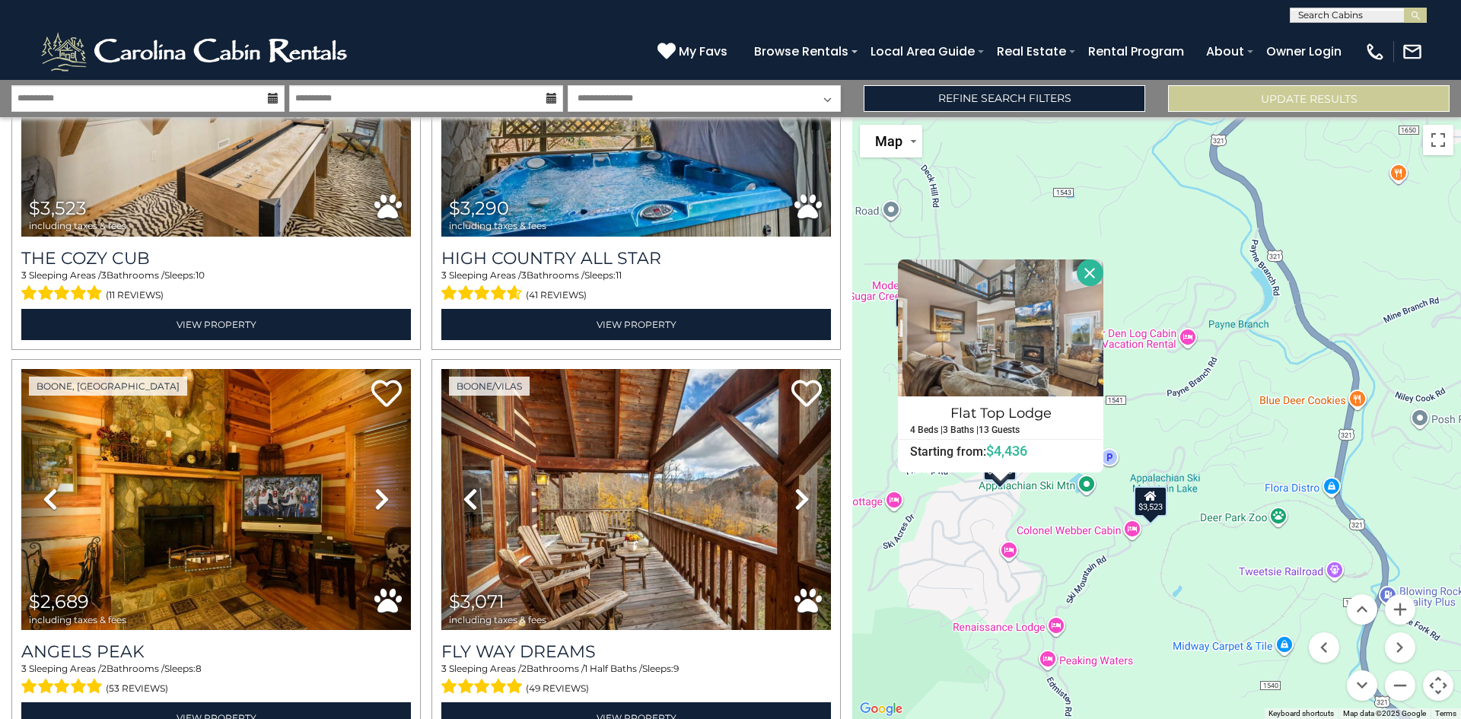
click at [1036, 551] on div "$2,550 $4,089 $2,951 $4,436 $3,523 $3,290 $2,689 $3,071 $1,717 $2,247 $2,721 $2…" at bounding box center [1156, 418] width 609 height 602
click at [1093, 268] on button "Close" at bounding box center [1090, 272] width 27 height 27
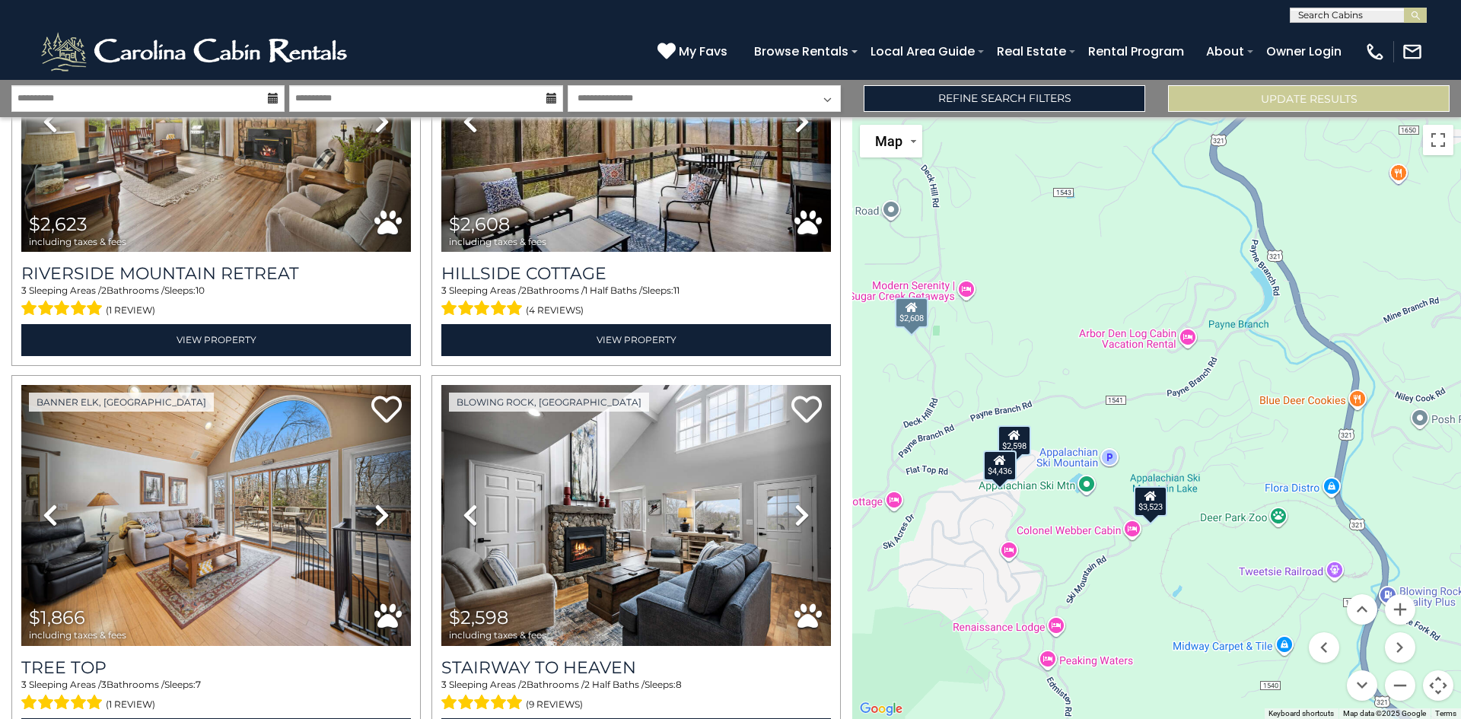
scroll to position [3022, 0]
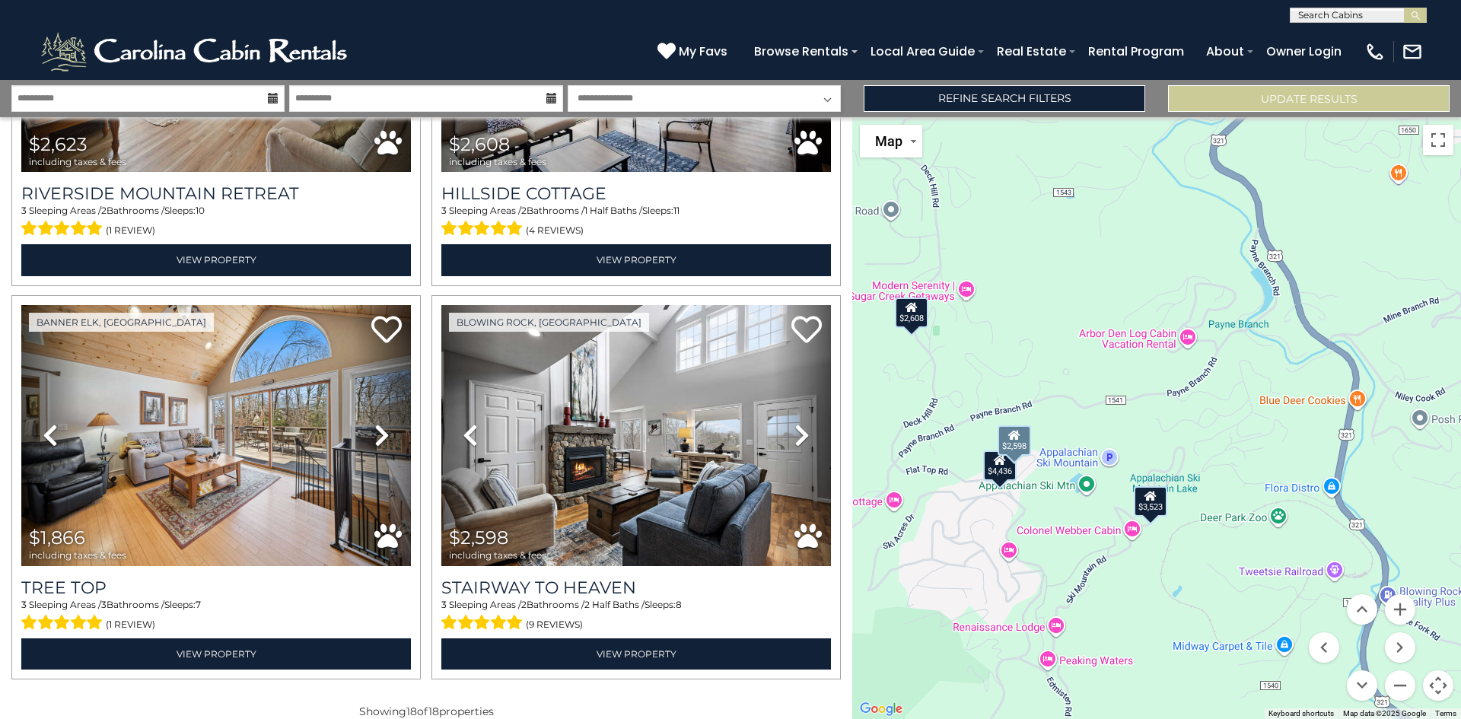
click at [794, 423] on icon at bounding box center [801, 435] width 15 height 24
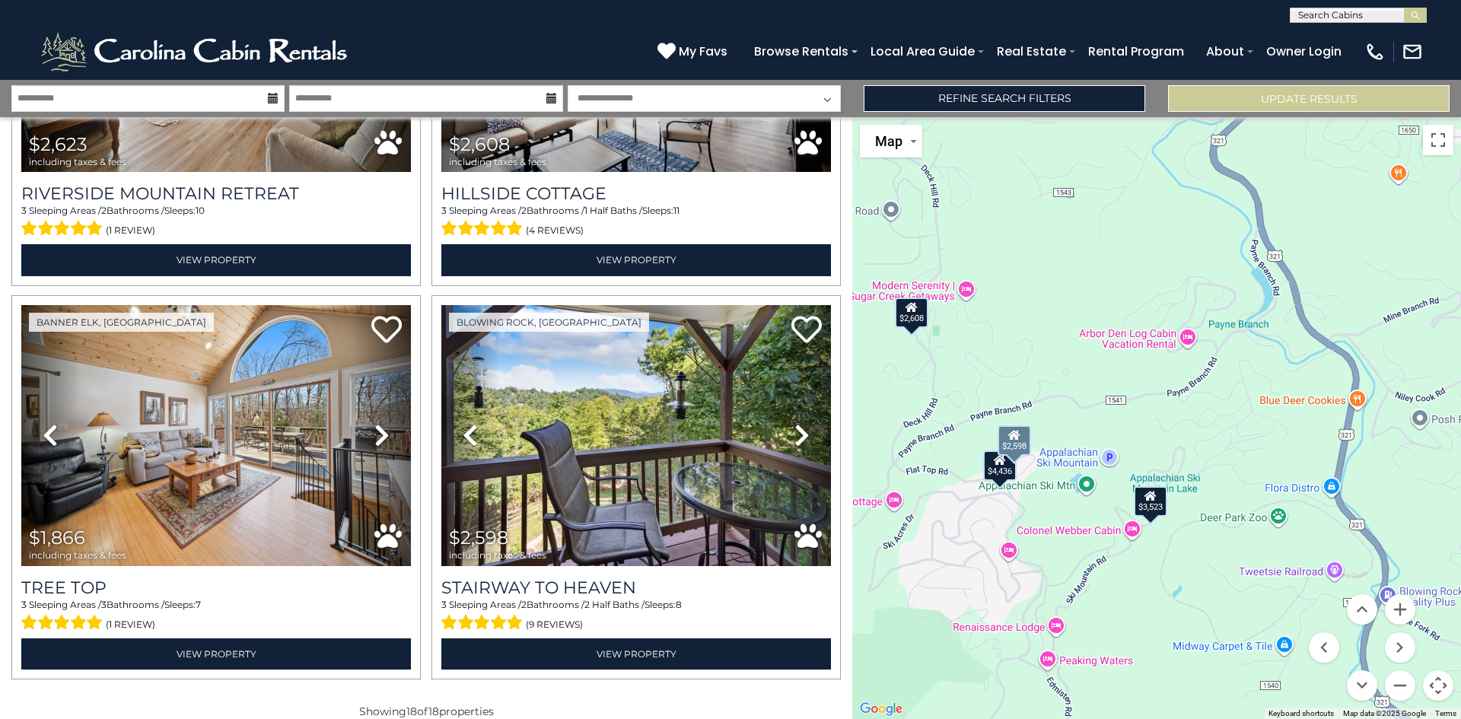
click at [785, 410] on link "Next" at bounding box center [801, 435] width 59 height 261
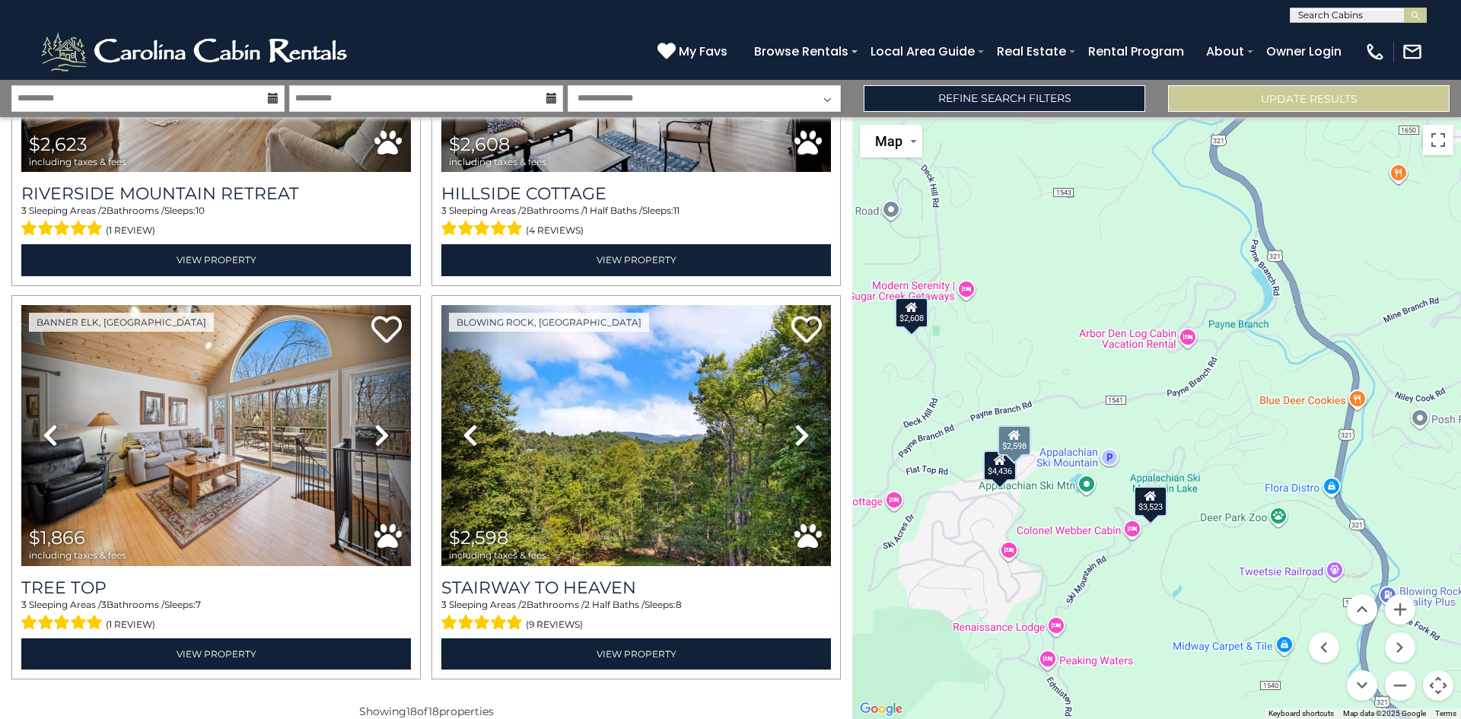
click at [785, 410] on link "Next" at bounding box center [801, 435] width 59 height 261
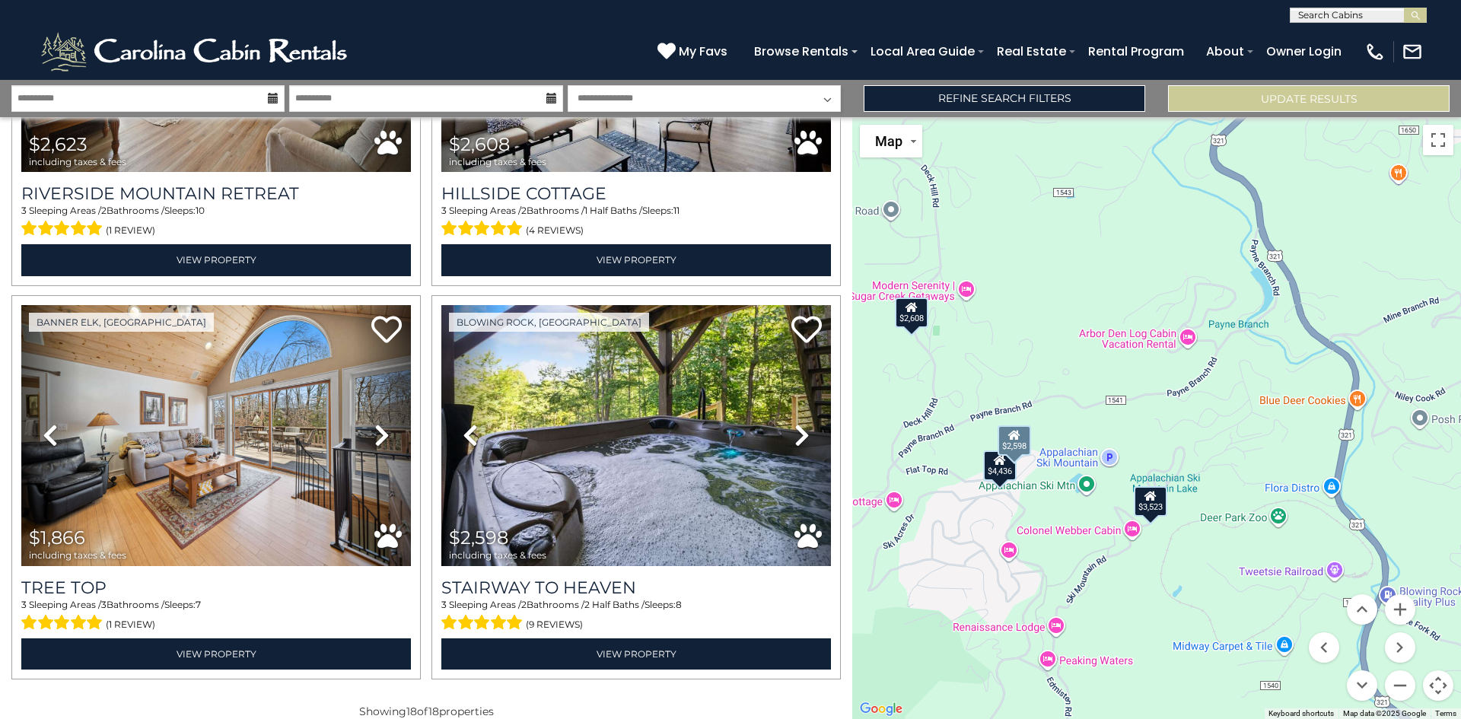
click at [785, 410] on link "Next" at bounding box center [801, 435] width 59 height 261
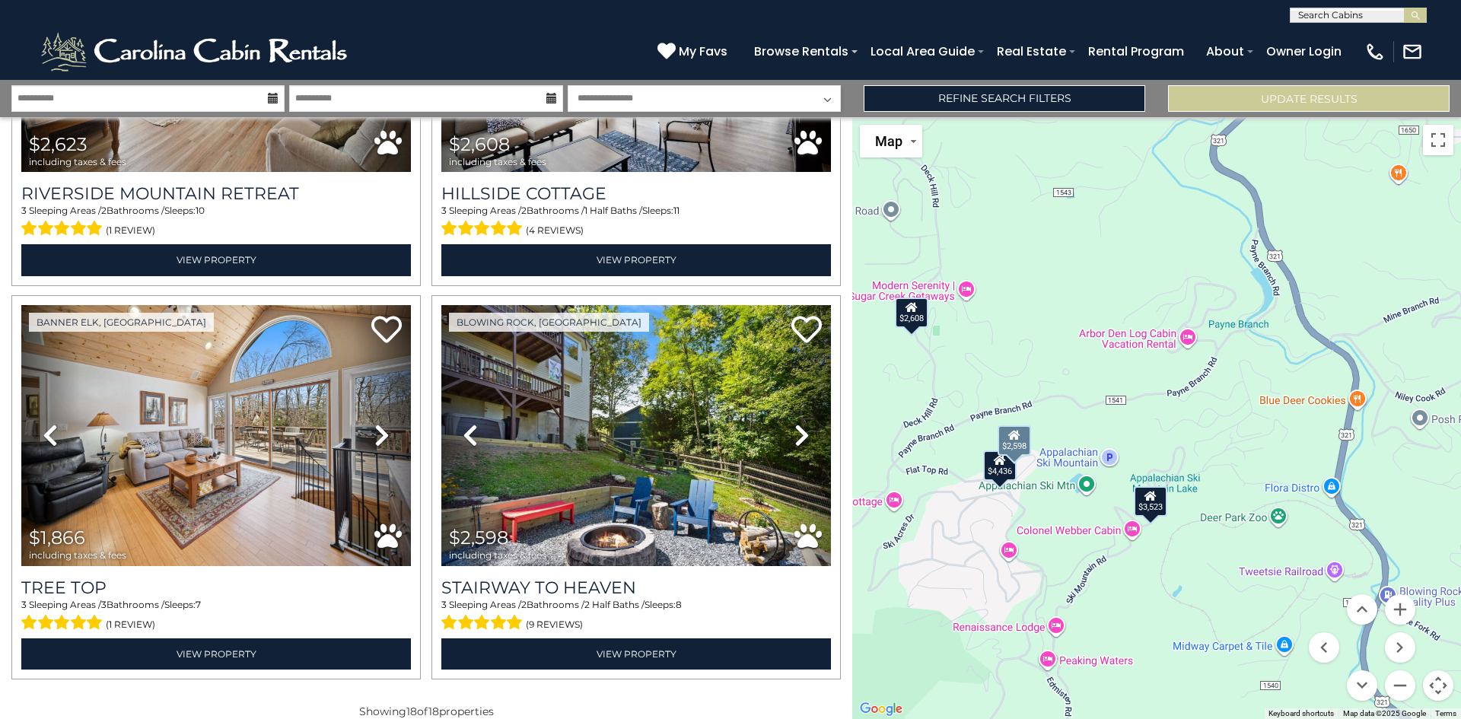
click at [785, 410] on link "Next" at bounding box center [801, 435] width 59 height 261
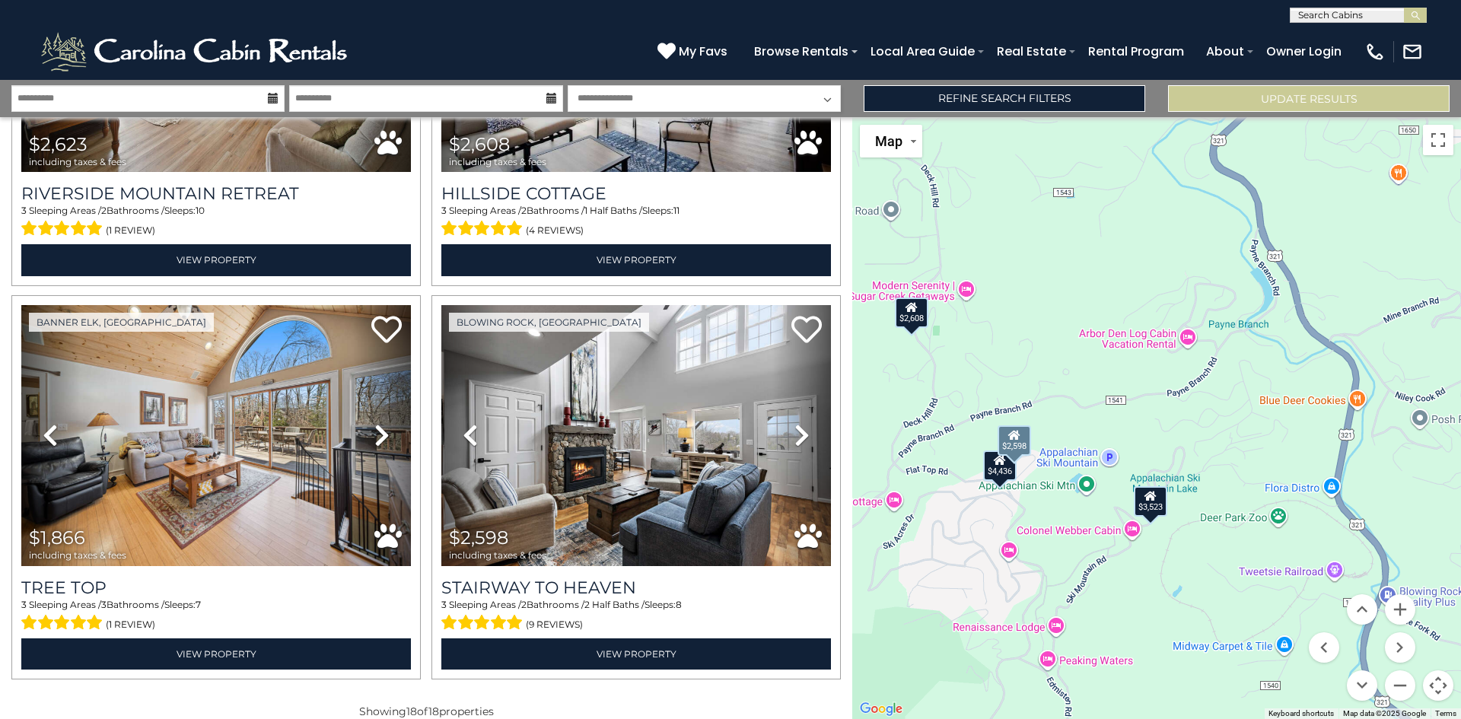
click at [785, 410] on link "Next" at bounding box center [801, 435] width 59 height 261
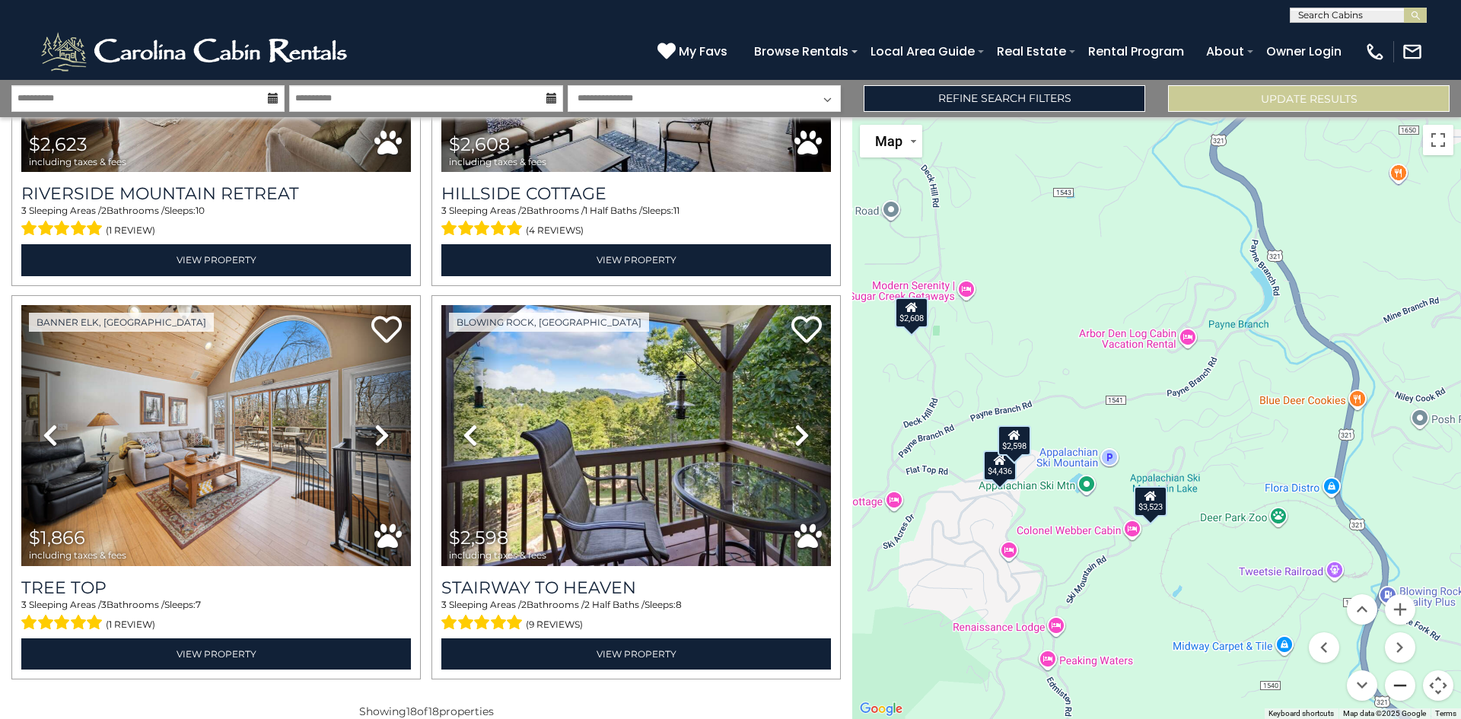
click at [1393, 692] on button "Zoom out" at bounding box center [1400, 685] width 30 height 30
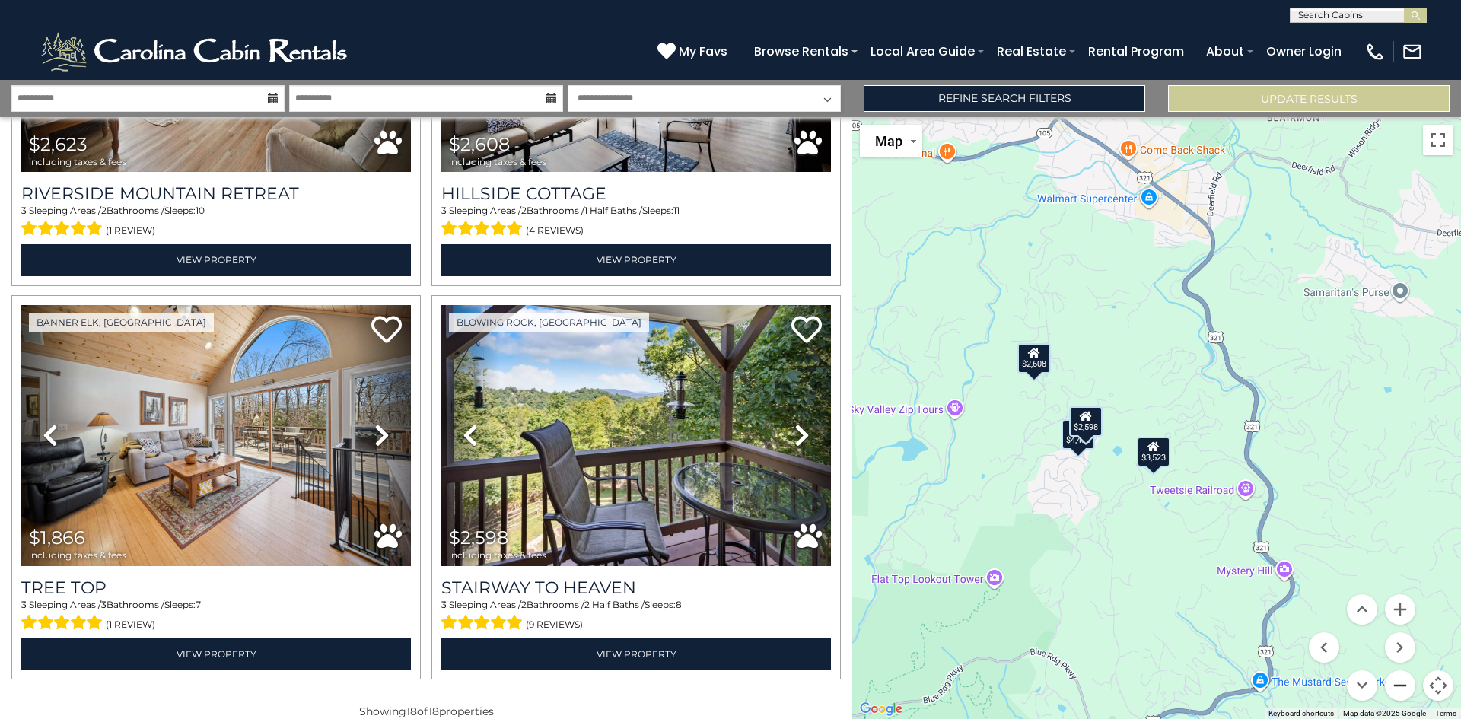
click at [1397, 686] on button "Zoom out" at bounding box center [1400, 685] width 30 height 30
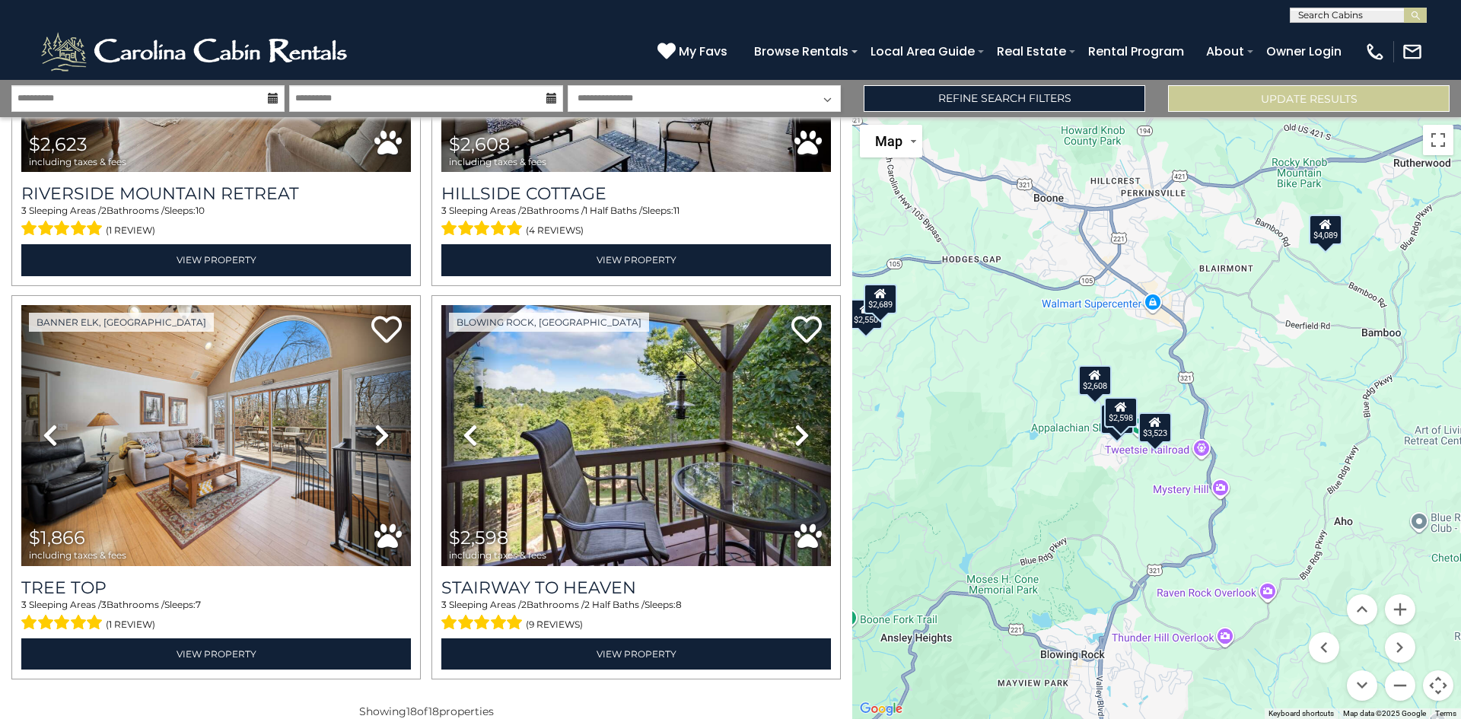
click at [1326, 231] on div "$4,089" at bounding box center [1325, 230] width 33 height 30
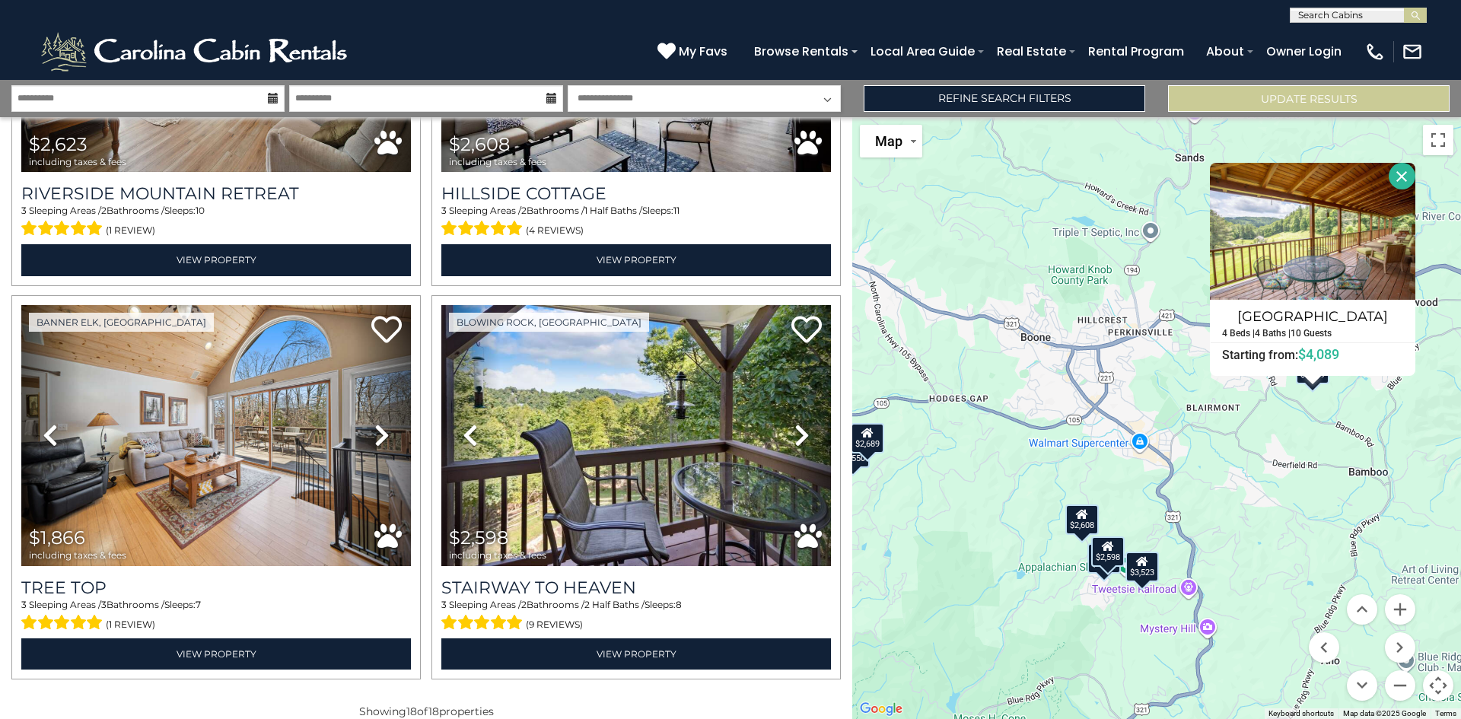
click at [1310, 466] on div "$2,550 $4,089 $2,951 $4,436 $3,523 $3,290 $2,689 $3,071 $1,717 $2,247 $2,721 $2…" at bounding box center [1156, 418] width 609 height 602
click at [1399, 172] on button "Close" at bounding box center [1402, 176] width 27 height 27
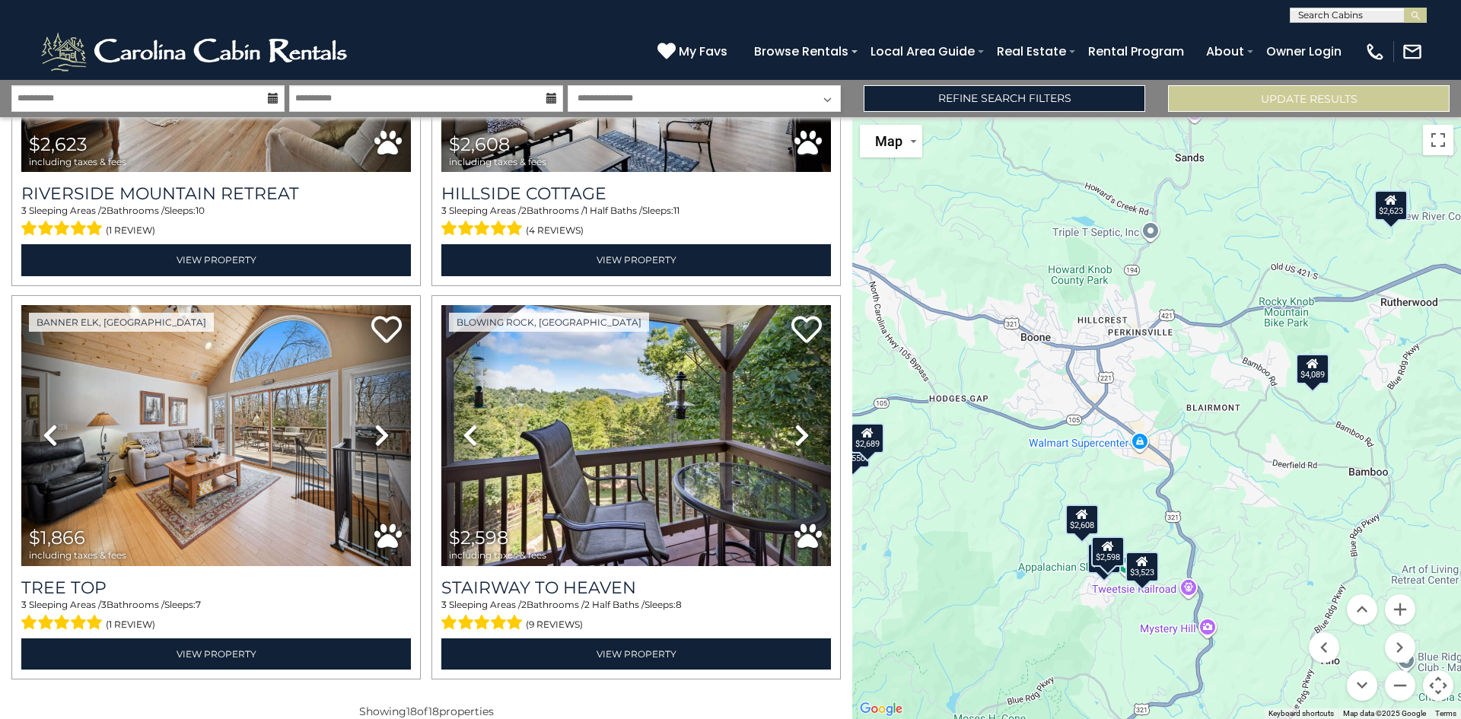
click at [1395, 203] on icon at bounding box center [1391, 199] width 12 height 11
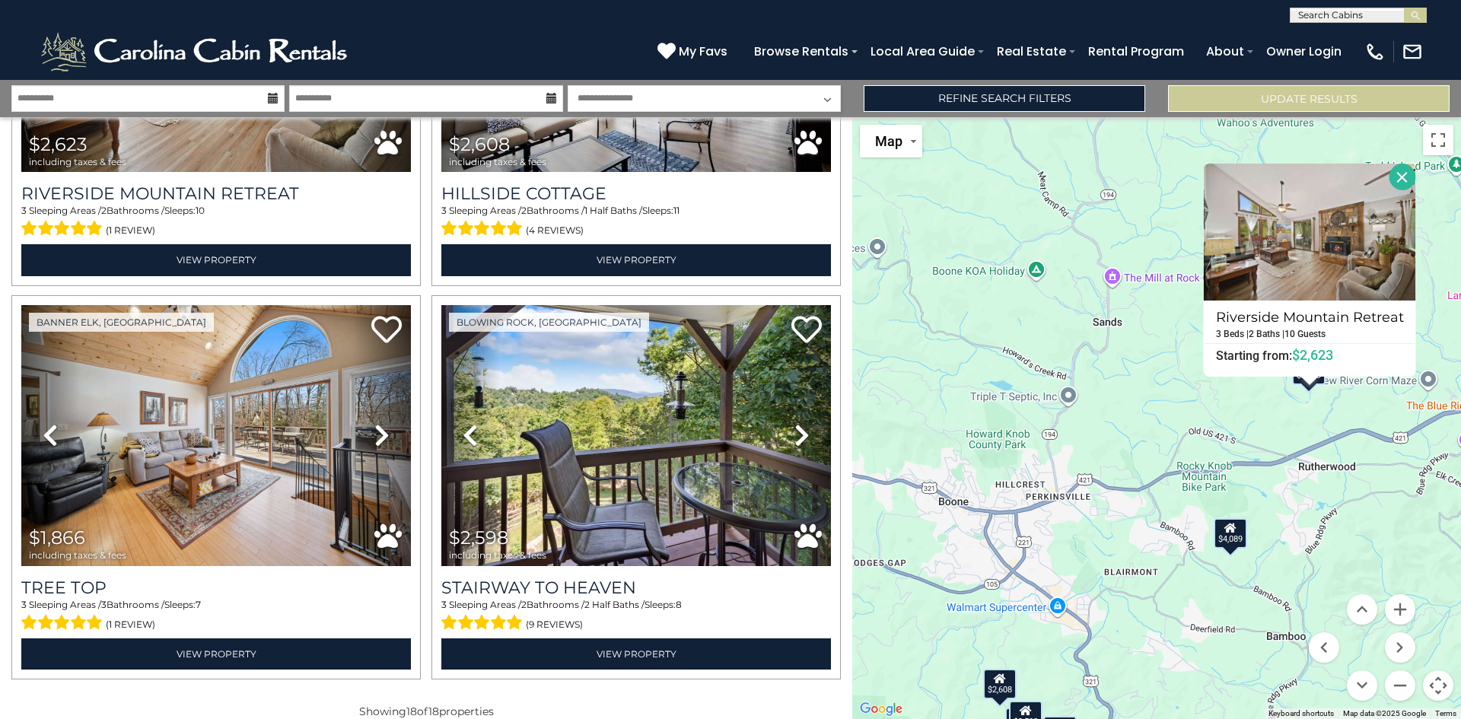
click at [1402, 173] on button "Close" at bounding box center [1402, 177] width 27 height 27
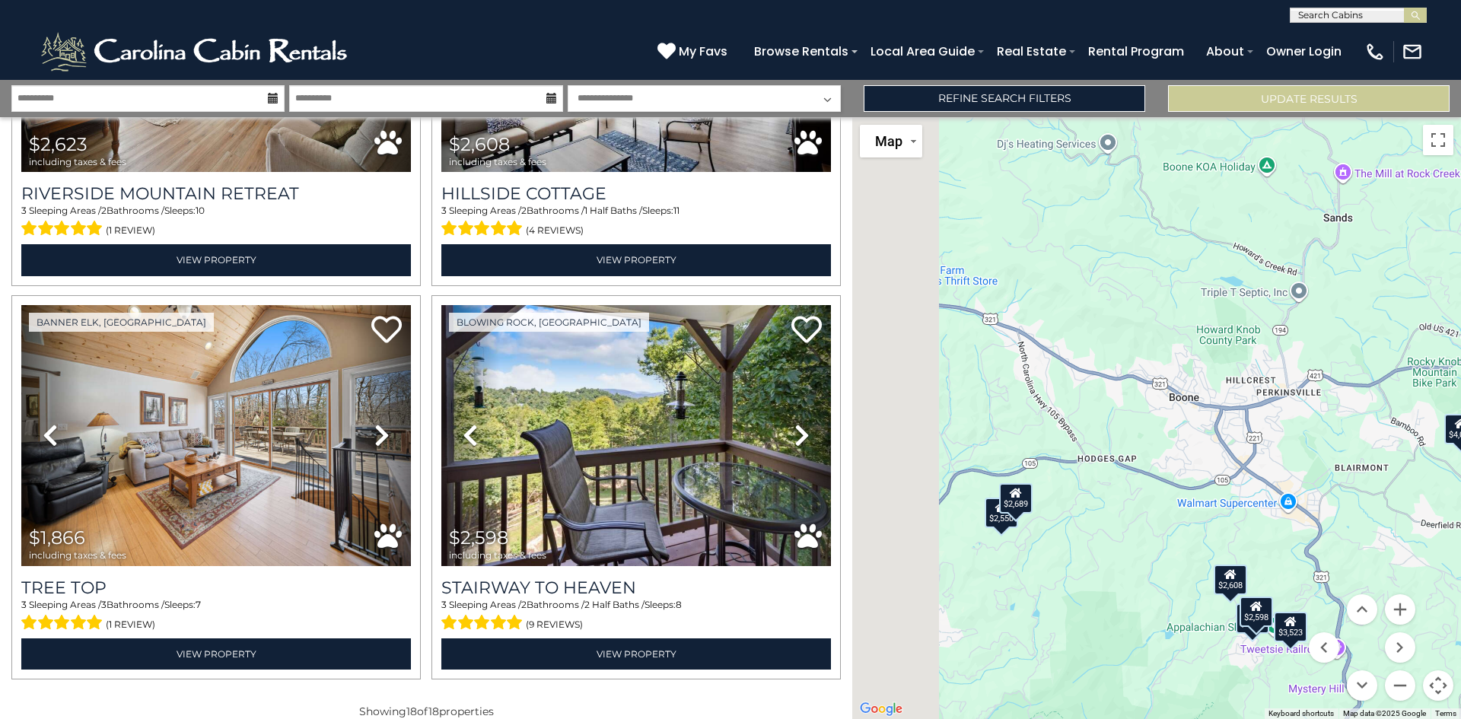
drag, startPoint x: 1122, startPoint y: 465, endPoint x: 1361, endPoint y: 352, distance: 263.5
click at [1361, 352] on div "$2,550 $4,089 $2,951 $4,436 $3,523 $3,290 $2,689 $3,071 $1,717 $2,247 $2,721 $2…" at bounding box center [1156, 418] width 609 height 602
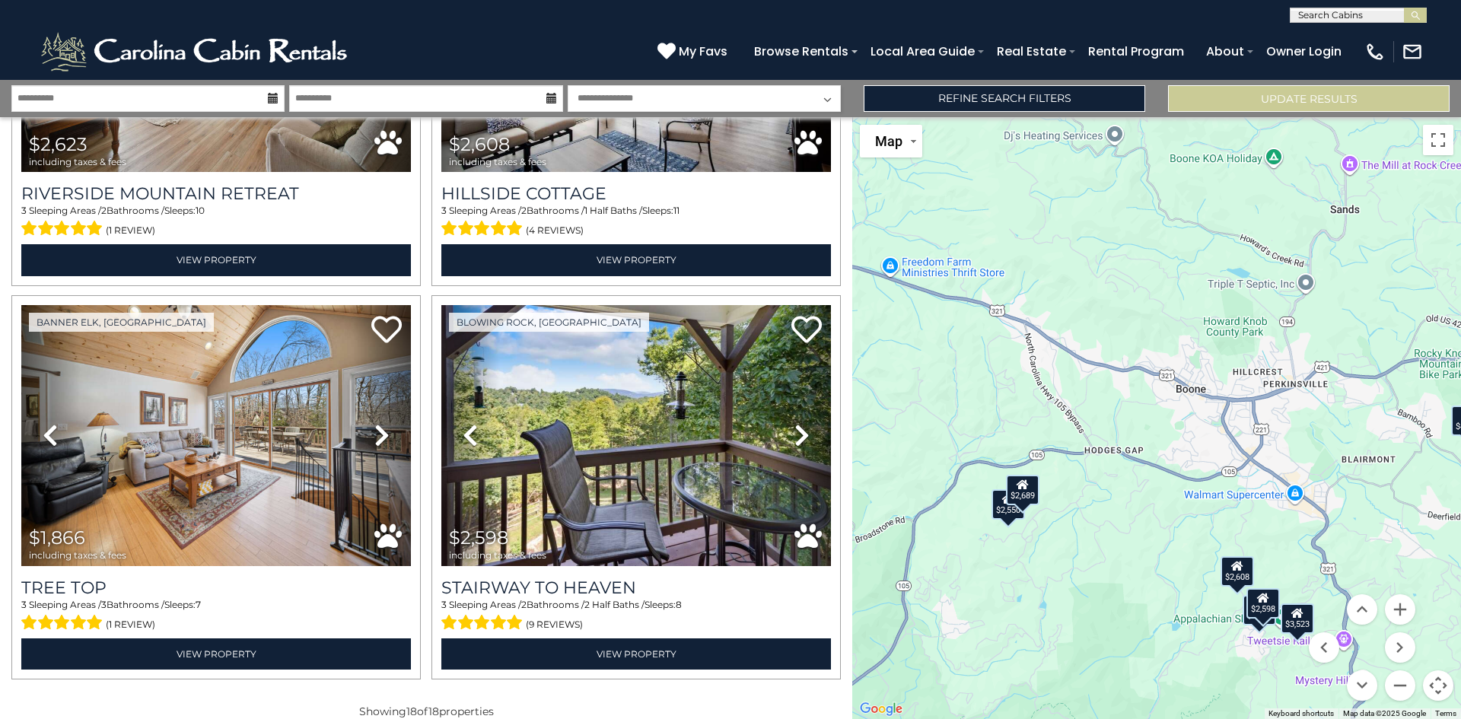
click at [1019, 492] on div "$2,689" at bounding box center [1022, 490] width 33 height 30
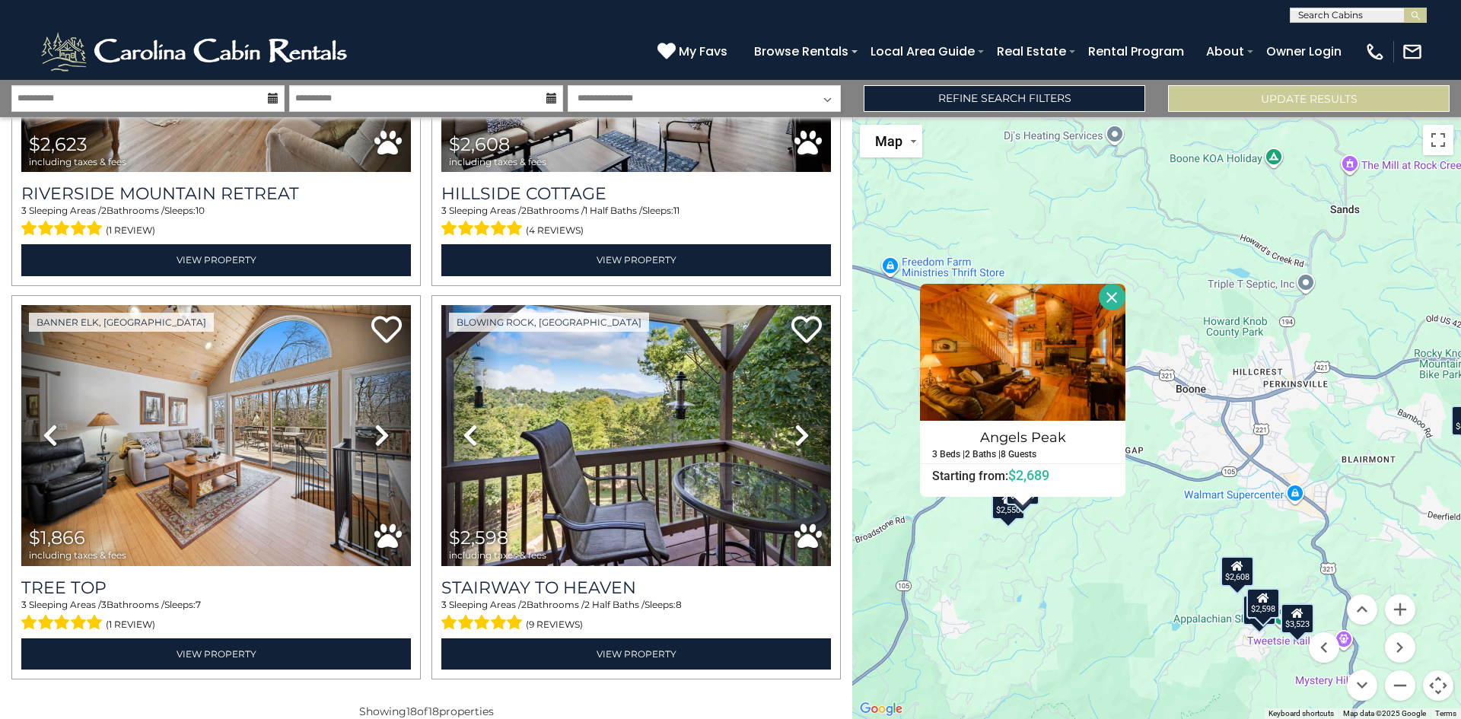
click at [1111, 289] on button "Close" at bounding box center [1112, 297] width 27 height 27
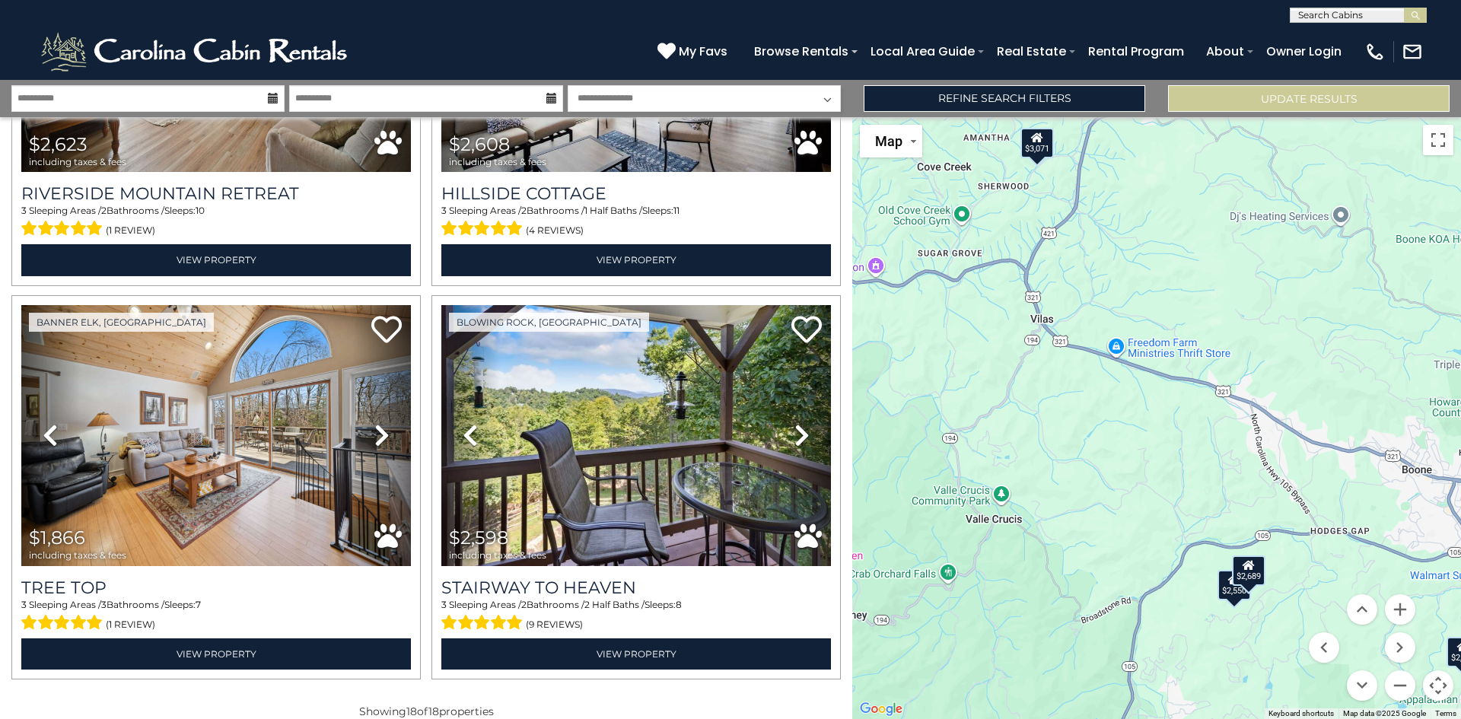
drag, startPoint x: 1033, startPoint y: 539, endPoint x: 1260, endPoint y: 619, distance: 241.4
click at [1260, 619] on div "$2,550 $4,089 $2,951 $4,436 $3,523 $3,290 $2,689 $3,071 $1,717 $2,247 $2,721 $2…" at bounding box center [1156, 418] width 609 height 602
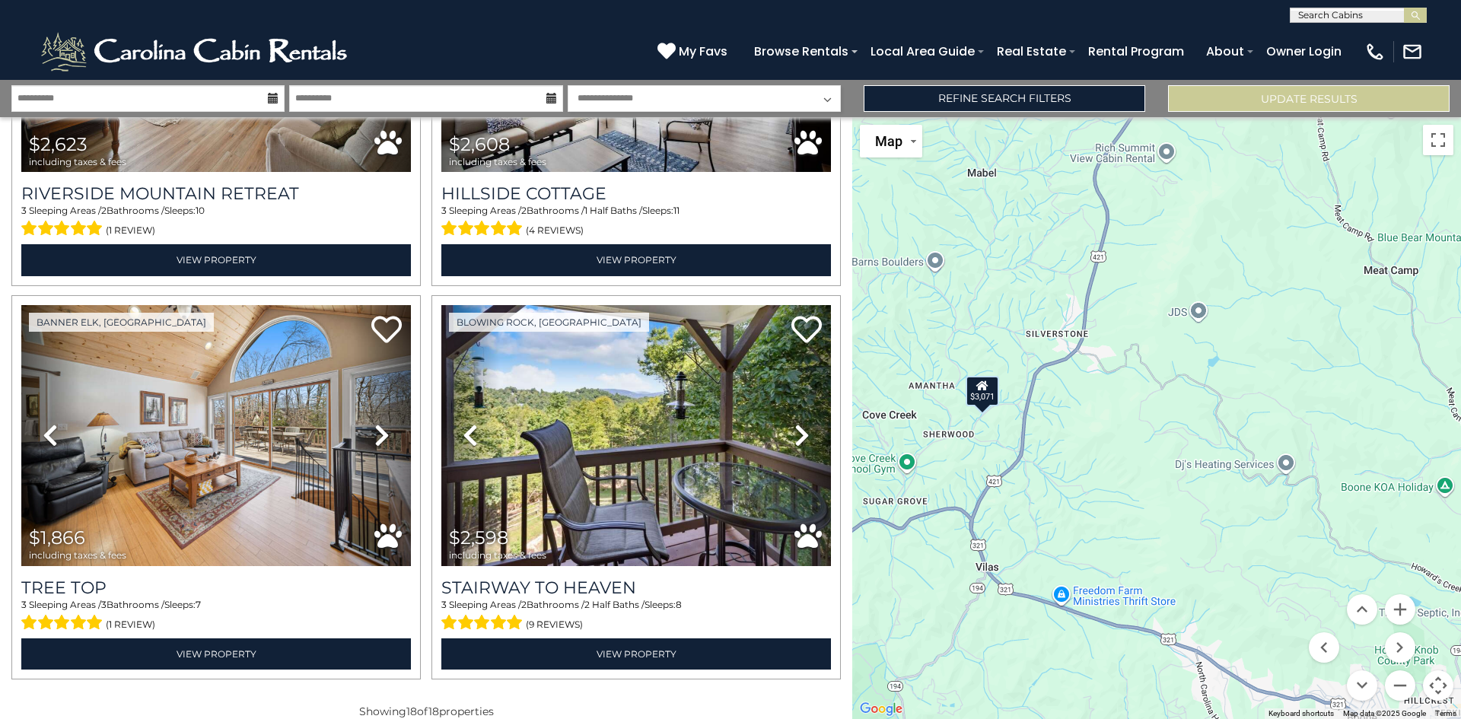
drag, startPoint x: 1135, startPoint y: 344, endPoint x: 1021, endPoint y: 594, distance: 275.1
click at [1022, 594] on div "$2,550 $4,089 $2,951 $4,436 $3,523 $3,290 $2,689 $3,071 $1,717 $2,247 $2,721 $2…" at bounding box center [1156, 418] width 609 height 602
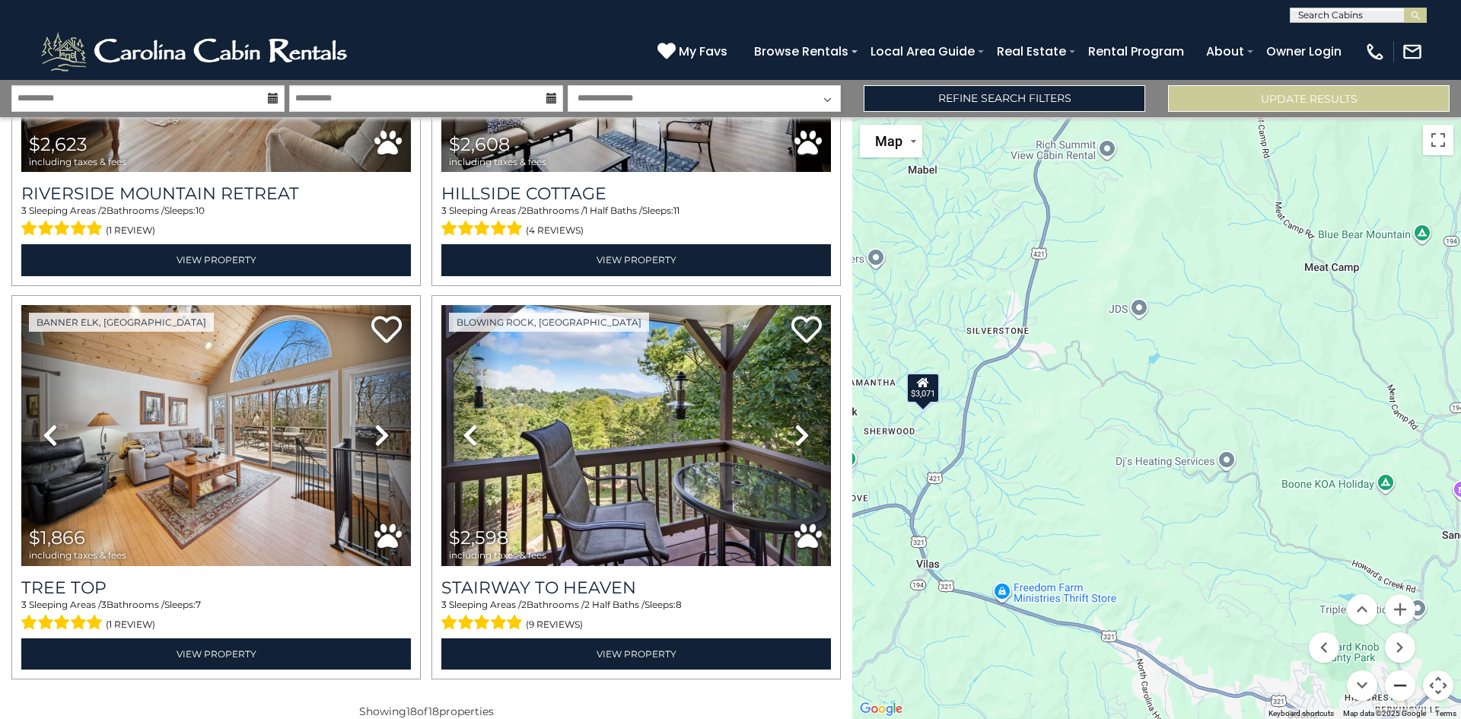
click at [1398, 685] on button "Zoom out" at bounding box center [1400, 685] width 30 height 30
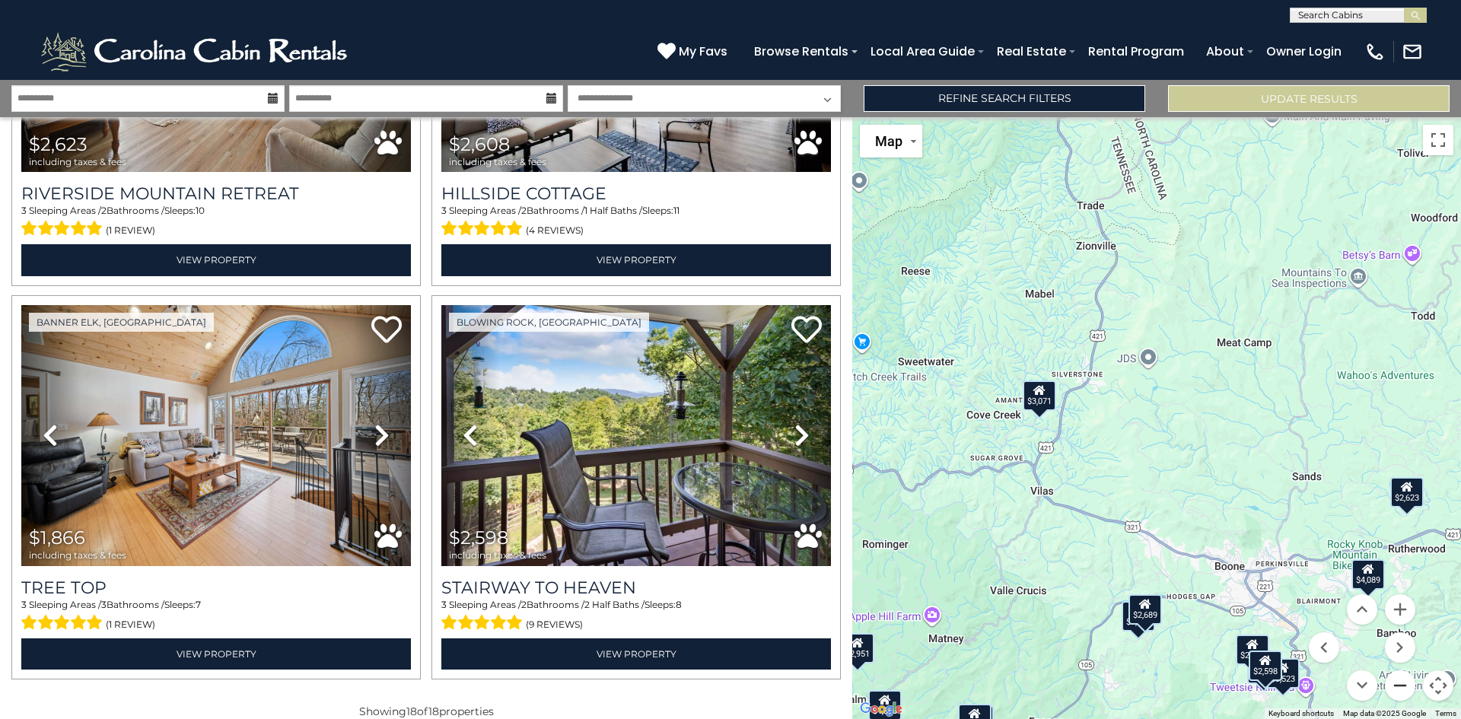
click at [1398, 685] on button "Zoom out" at bounding box center [1400, 685] width 30 height 30
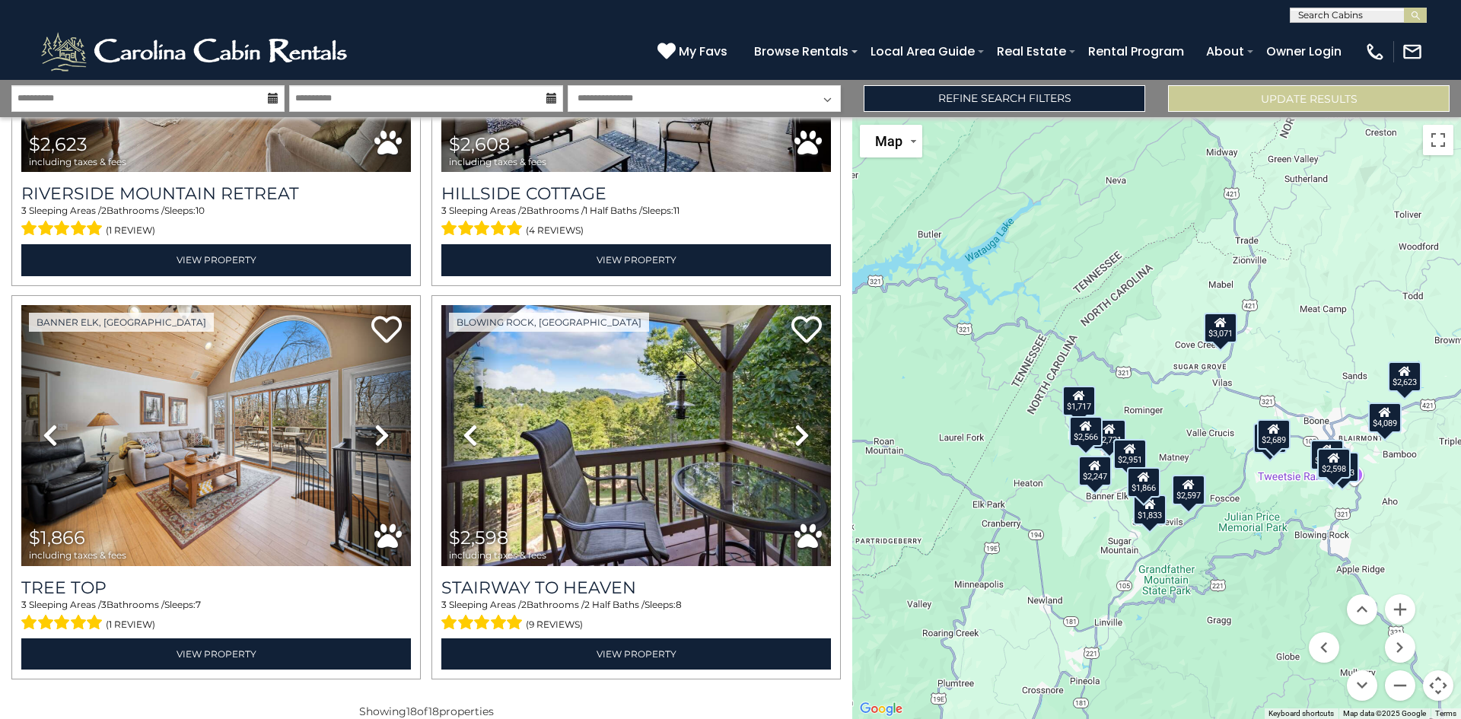
drag, startPoint x: 1069, startPoint y: 607, endPoint x: 1195, endPoint y: 532, distance: 146.4
click at [1195, 532] on div "$2,550 $4,089 $2,951 $4,436 $3,523 $3,290 $2,689 $3,071 $1,717 $2,247 $2,721 $2…" at bounding box center [1156, 418] width 609 height 602
click at [1390, 610] on button "Zoom in" at bounding box center [1400, 609] width 30 height 30
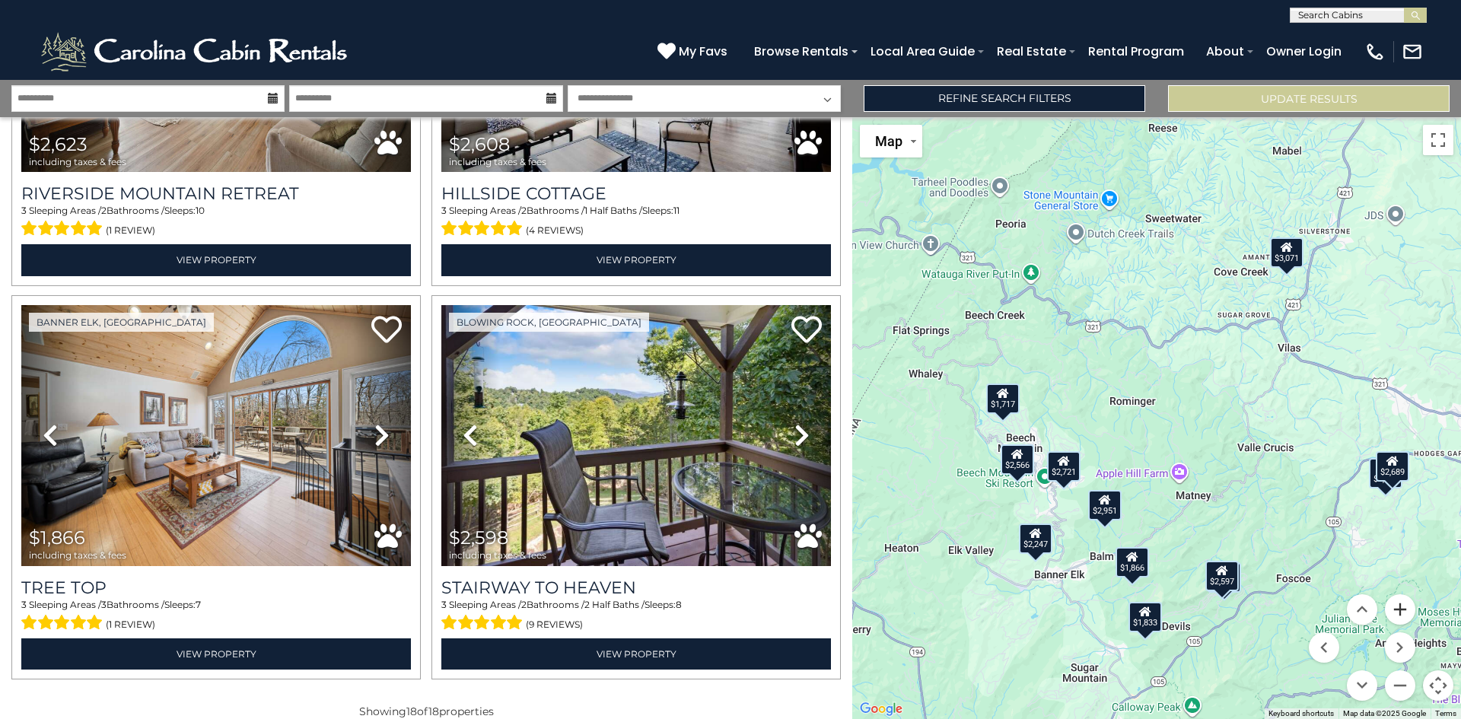
click at [1390, 610] on button "Zoom in" at bounding box center [1400, 609] width 30 height 30
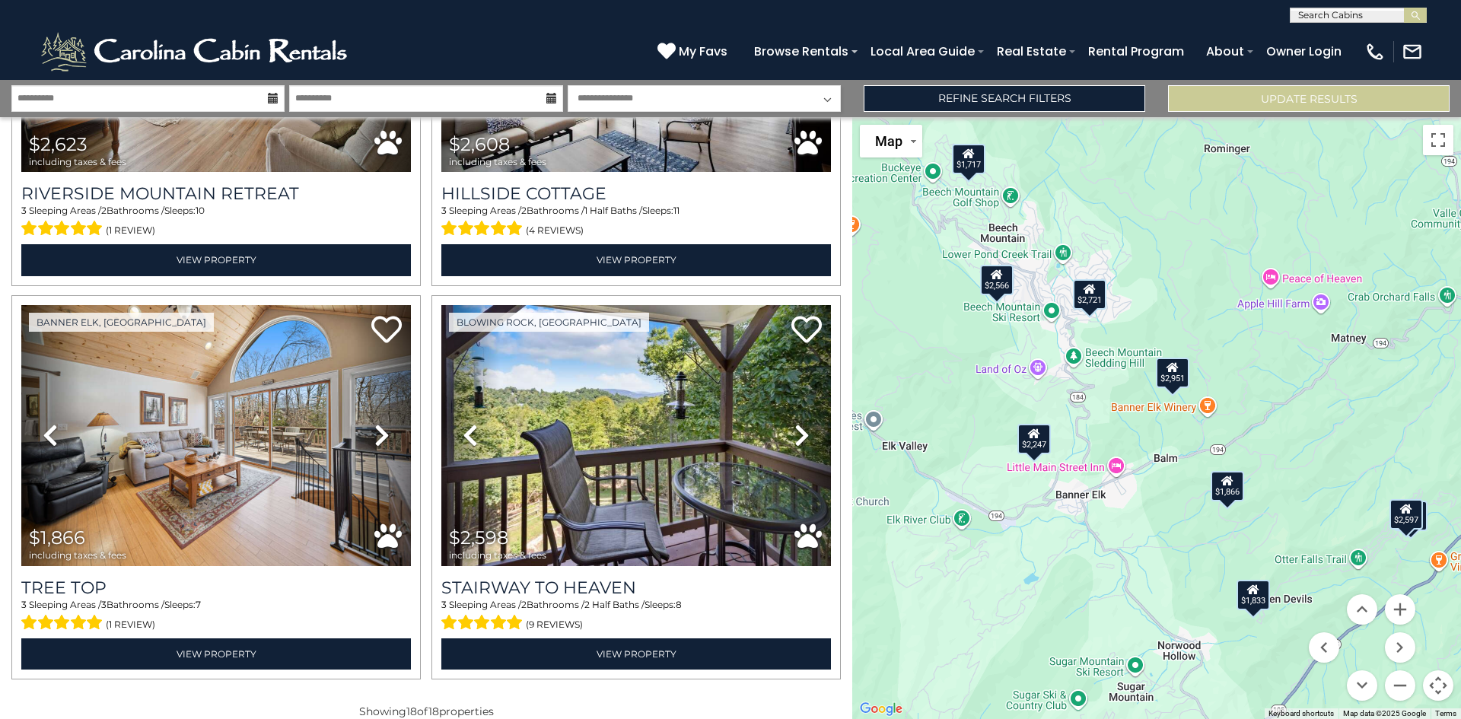
drag, startPoint x: 1035, startPoint y: 543, endPoint x: 1158, endPoint y: 301, distance: 270.9
click at [1158, 301] on div "$2,550 $4,089 $2,951 $4,436 $3,523 $3,290 $2,689 $3,071 $1,717 $2,247 $2,721 $2…" at bounding box center [1156, 418] width 609 height 602
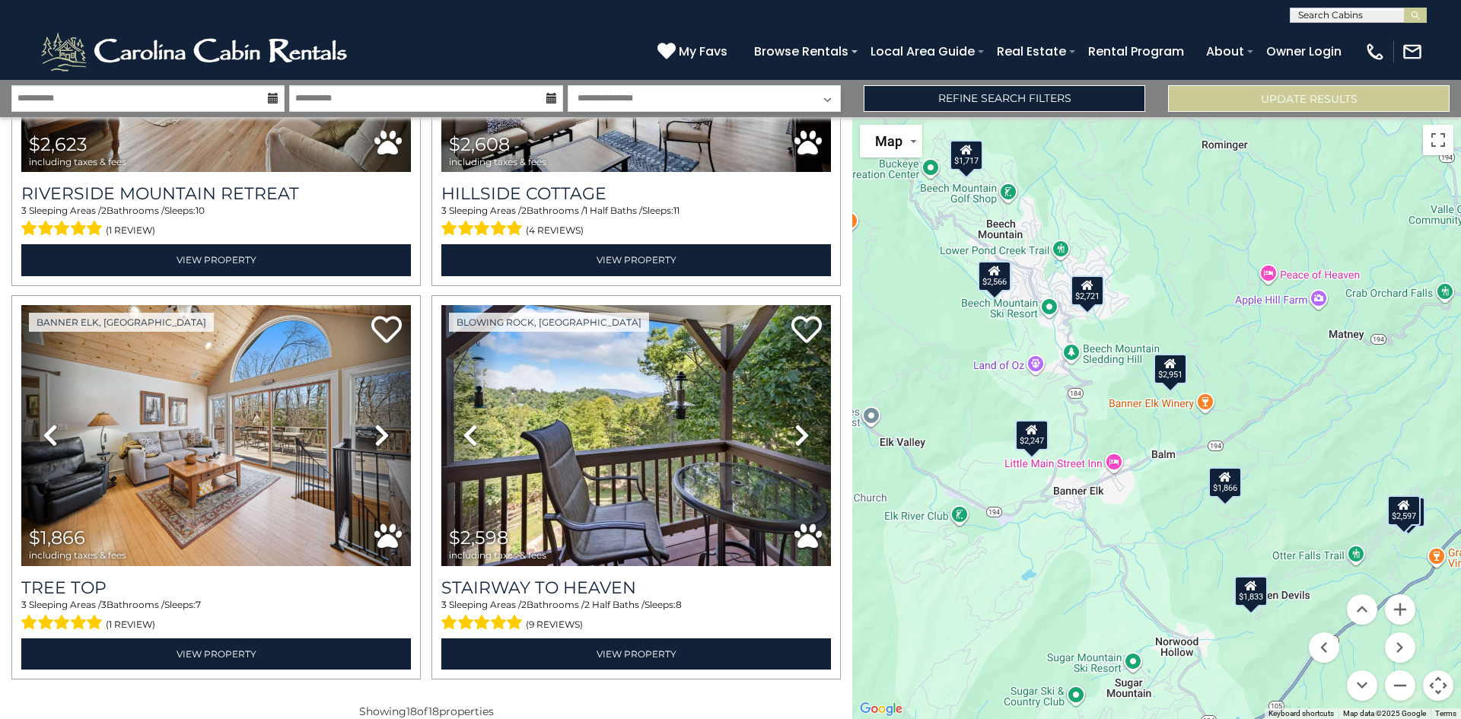
click at [1036, 439] on div "$2,247" at bounding box center [1031, 434] width 33 height 30
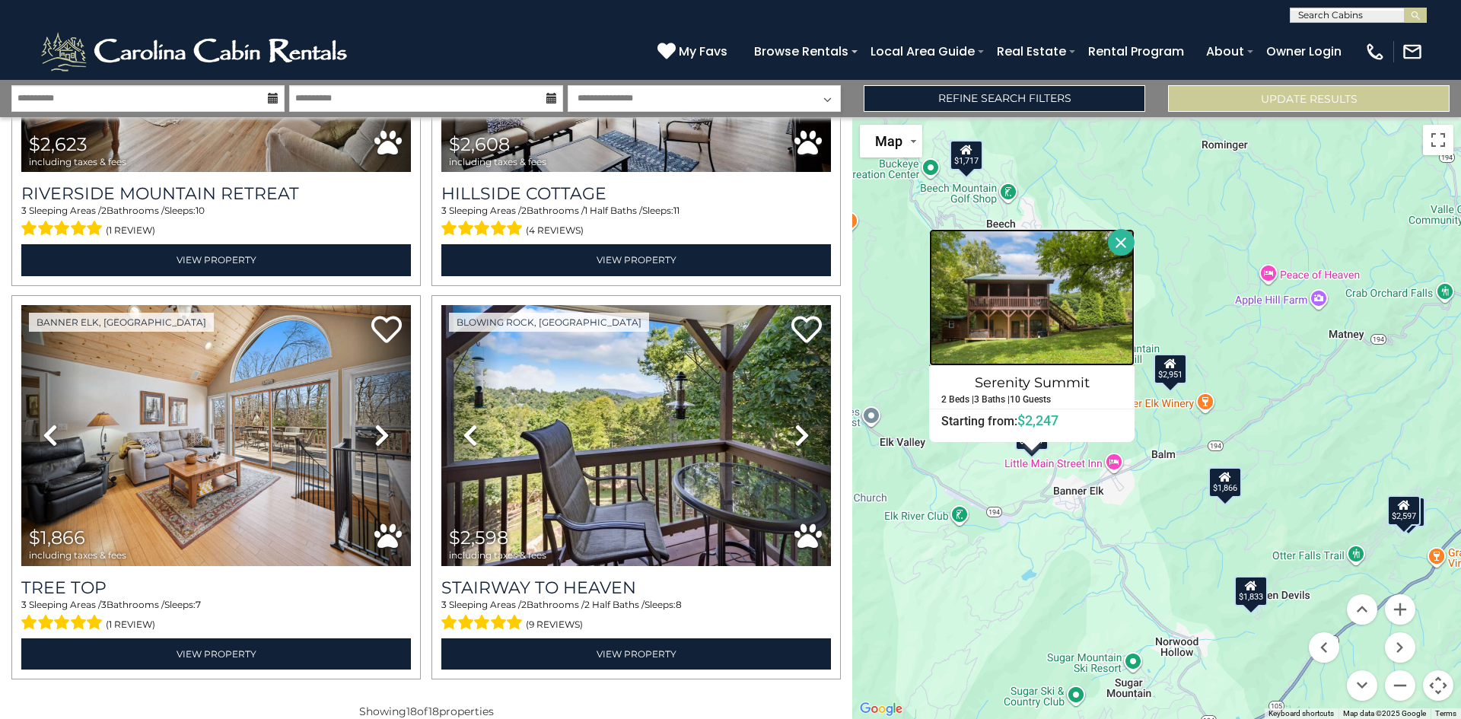
click at [1107, 304] on img at bounding box center [1031, 297] width 205 height 137
click at [1122, 254] on button "Close" at bounding box center [1121, 242] width 27 height 27
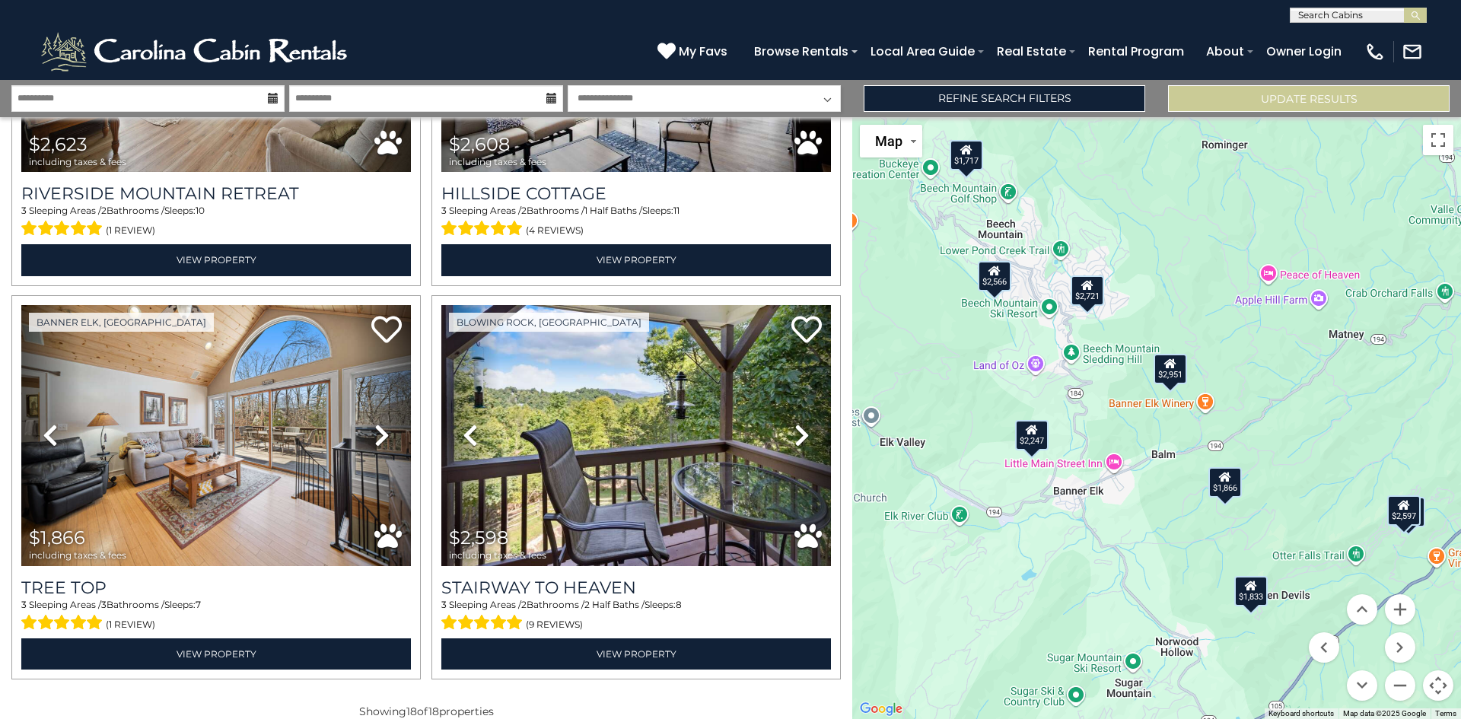
click at [952, 159] on div "$1,717" at bounding box center [966, 155] width 33 height 30
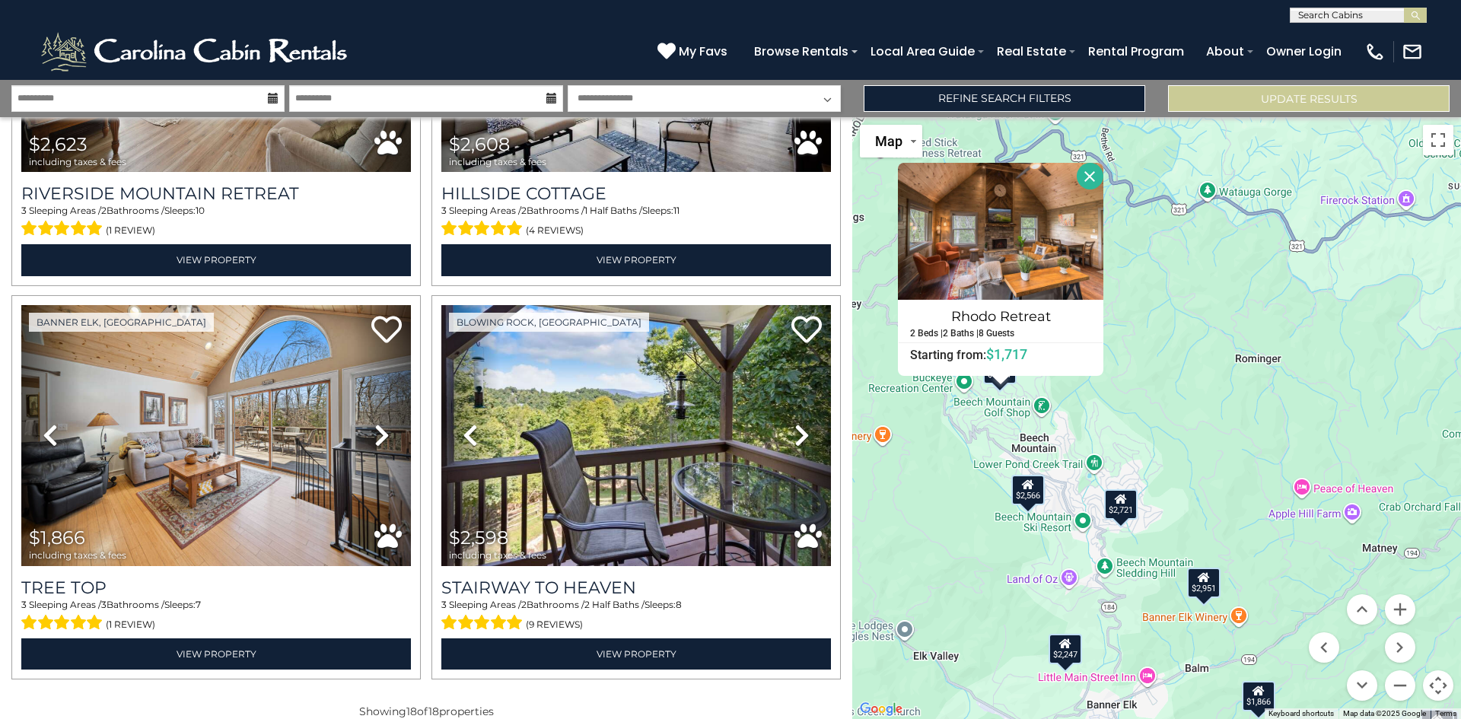
click at [1087, 178] on button "Close" at bounding box center [1090, 176] width 27 height 27
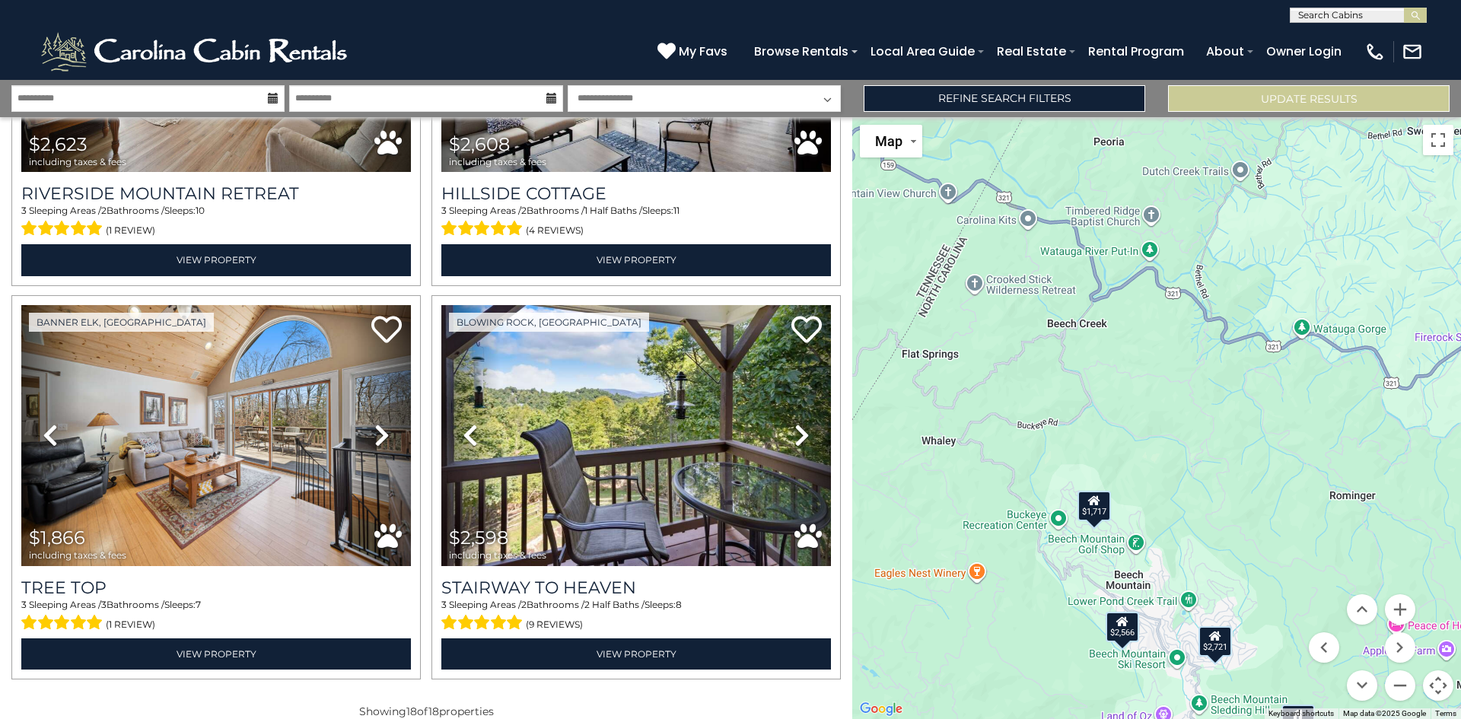
drag, startPoint x: 1128, startPoint y: 310, endPoint x: 1185, endPoint y: 384, distance: 92.8
click at [1185, 384] on div "$2,550 $4,089 $2,951 $4,436 $3,523 $3,290 $2,689 $3,071 $1,717 $2,247 $2,721 $2…" at bounding box center [1156, 418] width 609 height 602
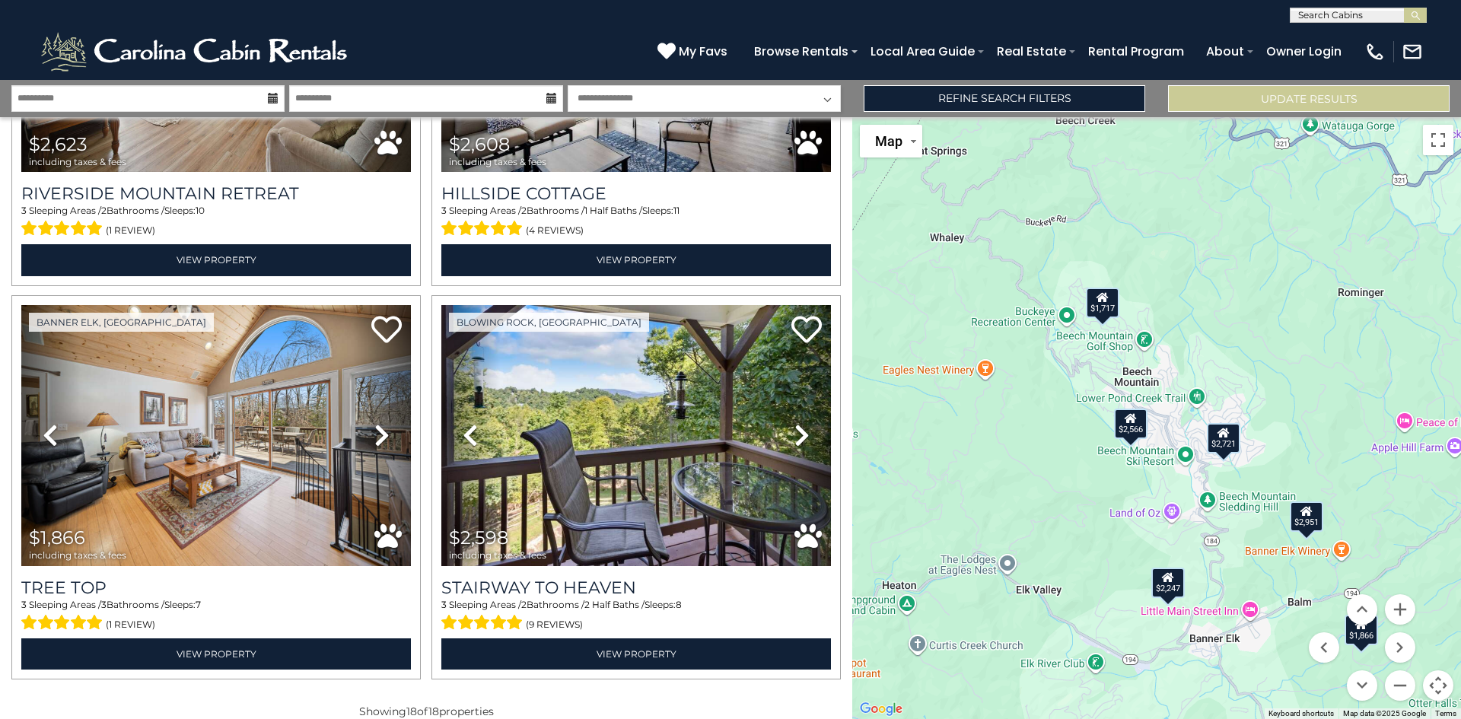
drag, startPoint x: 1178, startPoint y: 443, endPoint x: 1185, endPoint y: 234, distance: 208.6
click at [1185, 234] on div "$2,550 $4,089 $2,951 $4,436 $3,523 $3,290 $2,689 $3,071 $1,717 $2,247 $2,721 $2…" at bounding box center [1156, 418] width 609 height 602
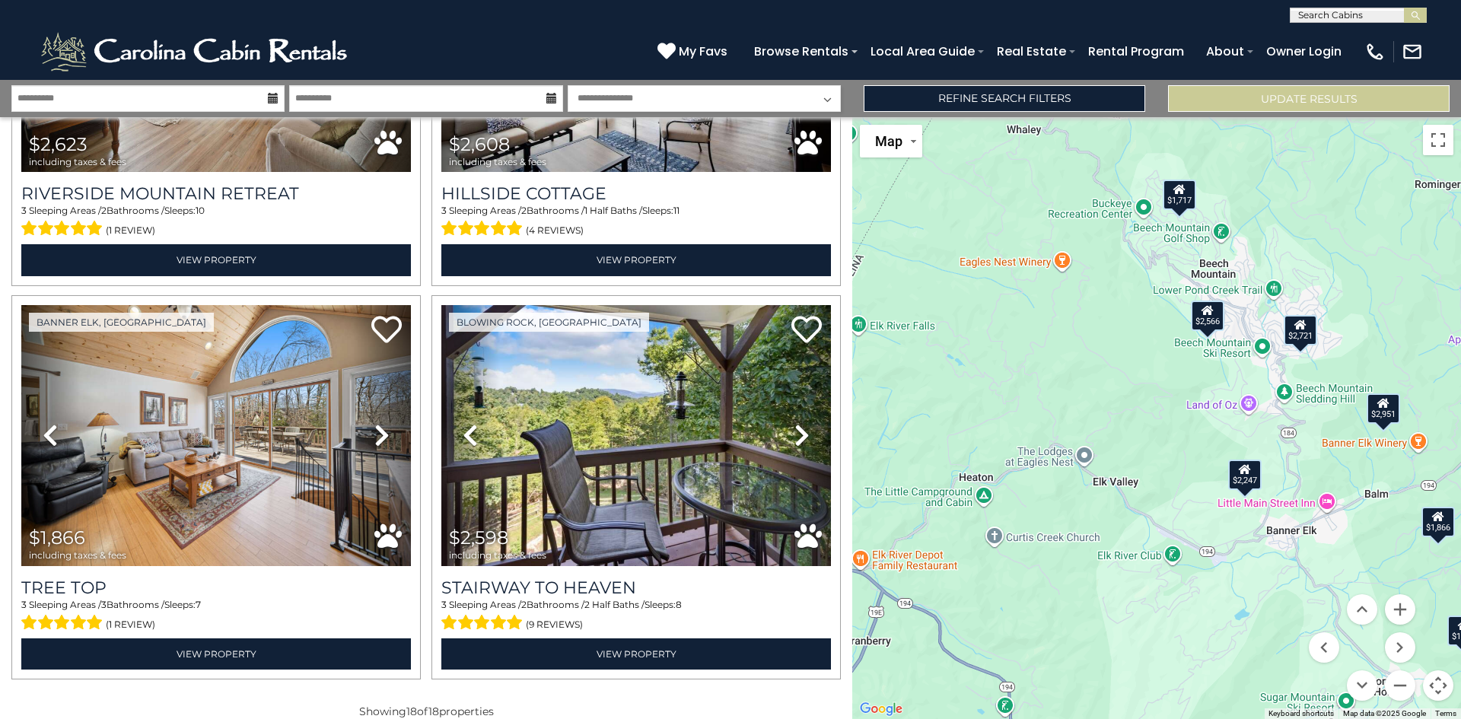
drag, startPoint x: 1030, startPoint y: 447, endPoint x: 1108, endPoint y: 335, distance: 136.8
click at [1108, 335] on div "$2,550 $4,089 $2,951 $4,436 $3,523 $3,290 $2,689 $3,071 $1,717 $2,247 $2,721 $2…" at bounding box center [1156, 418] width 609 height 602
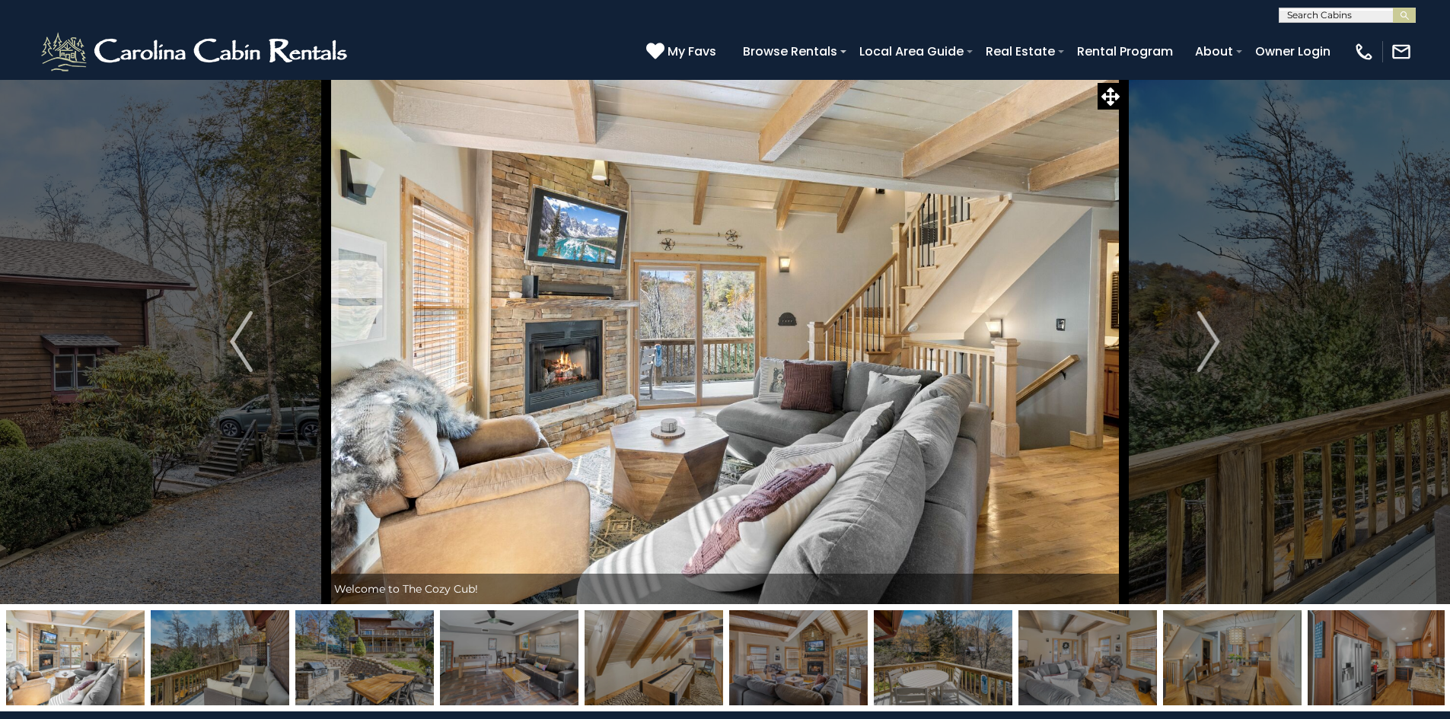
click at [1202, 337] on img "Next" at bounding box center [1208, 341] width 23 height 61
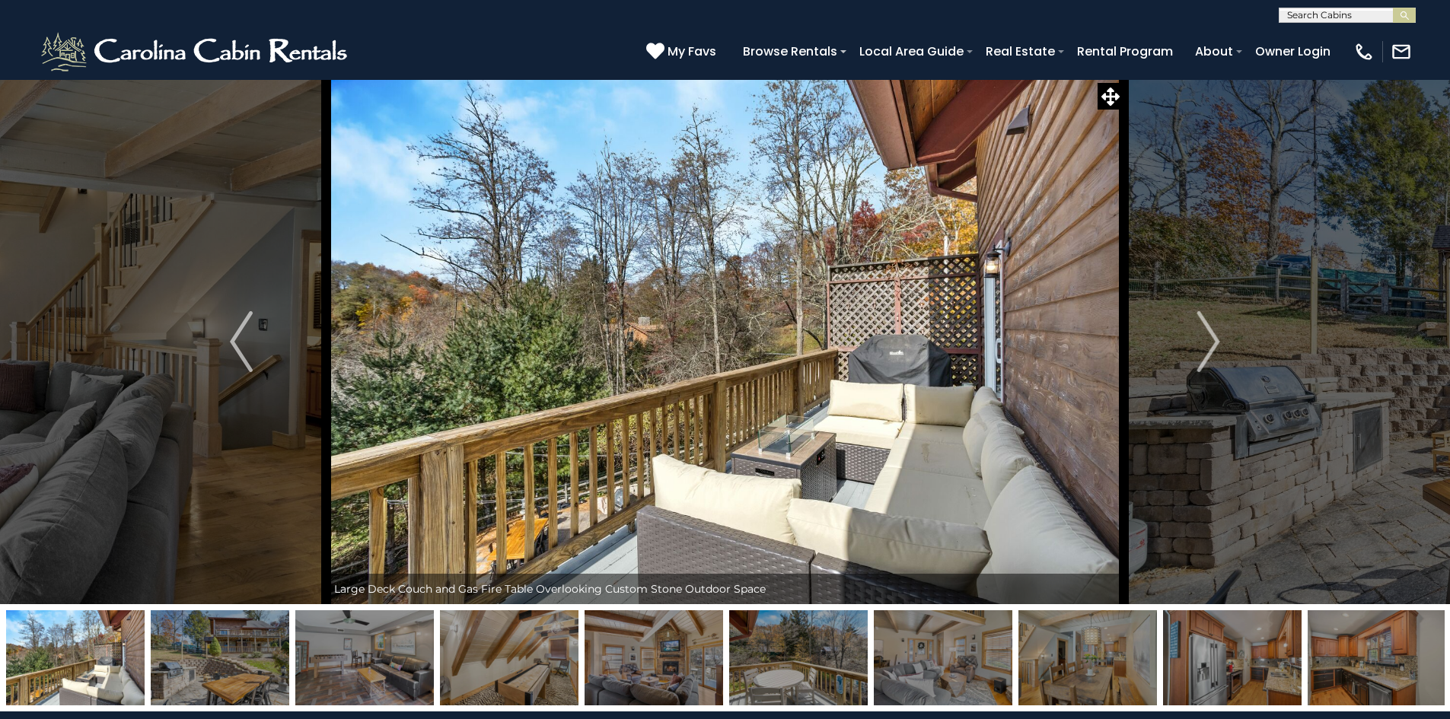
click at [1202, 337] on img "Next" at bounding box center [1208, 341] width 23 height 61
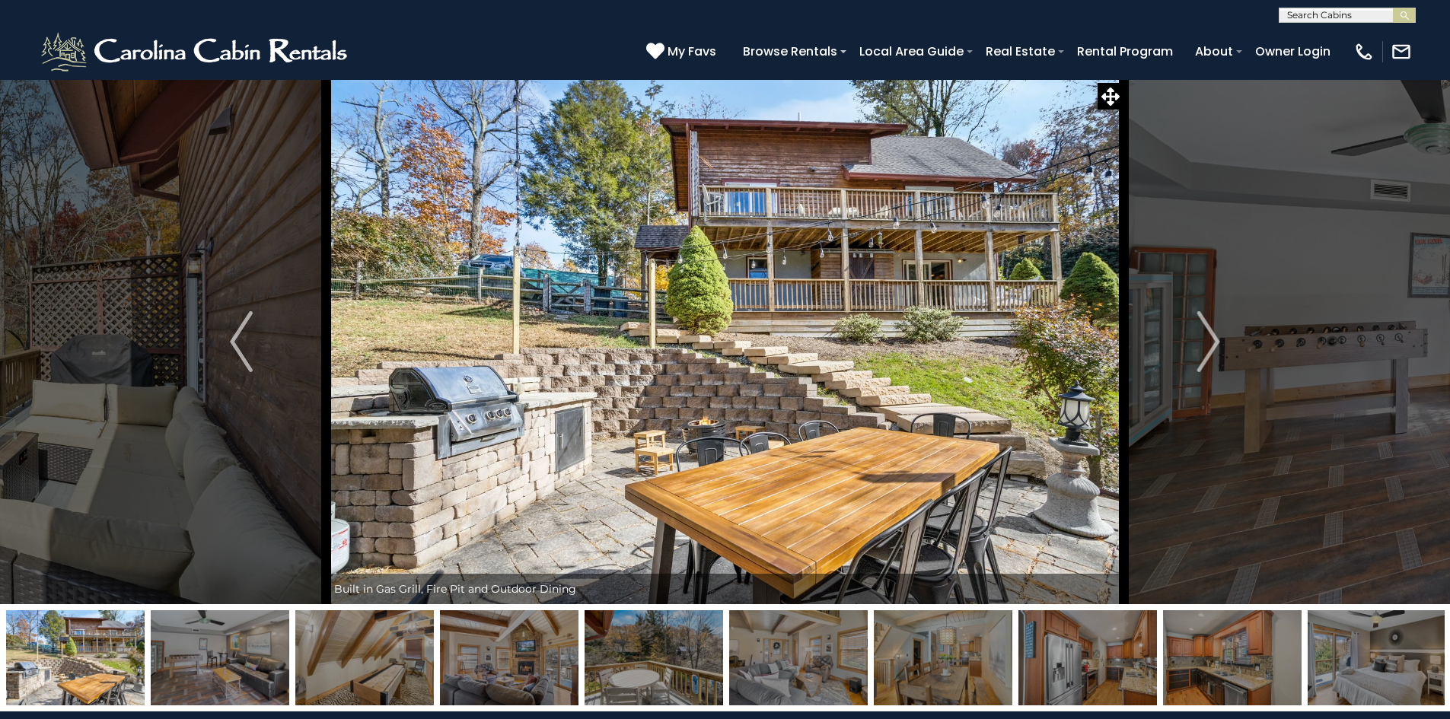
click at [1202, 337] on img "Next" at bounding box center [1208, 341] width 23 height 61
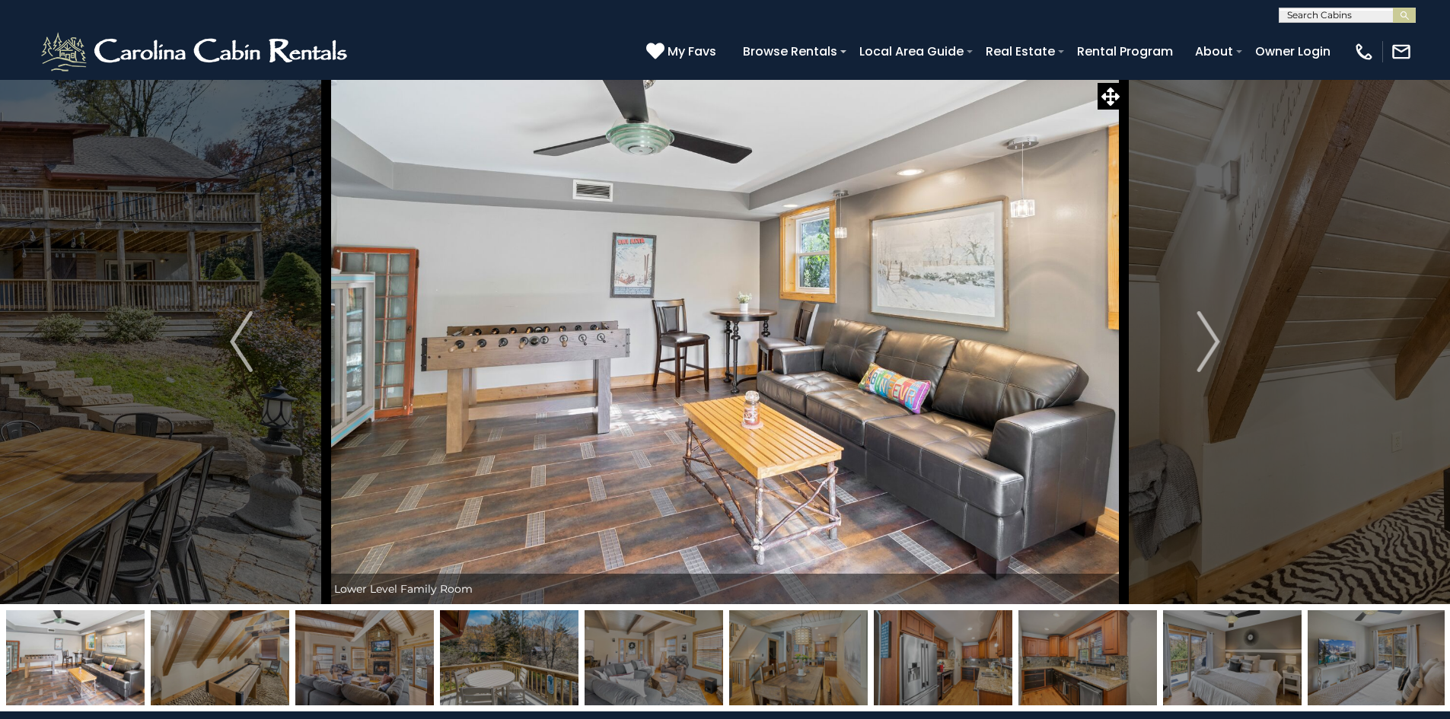
click at [1202, 337] on img "Next" at bounding box center [1208, 341] width 23 height 61
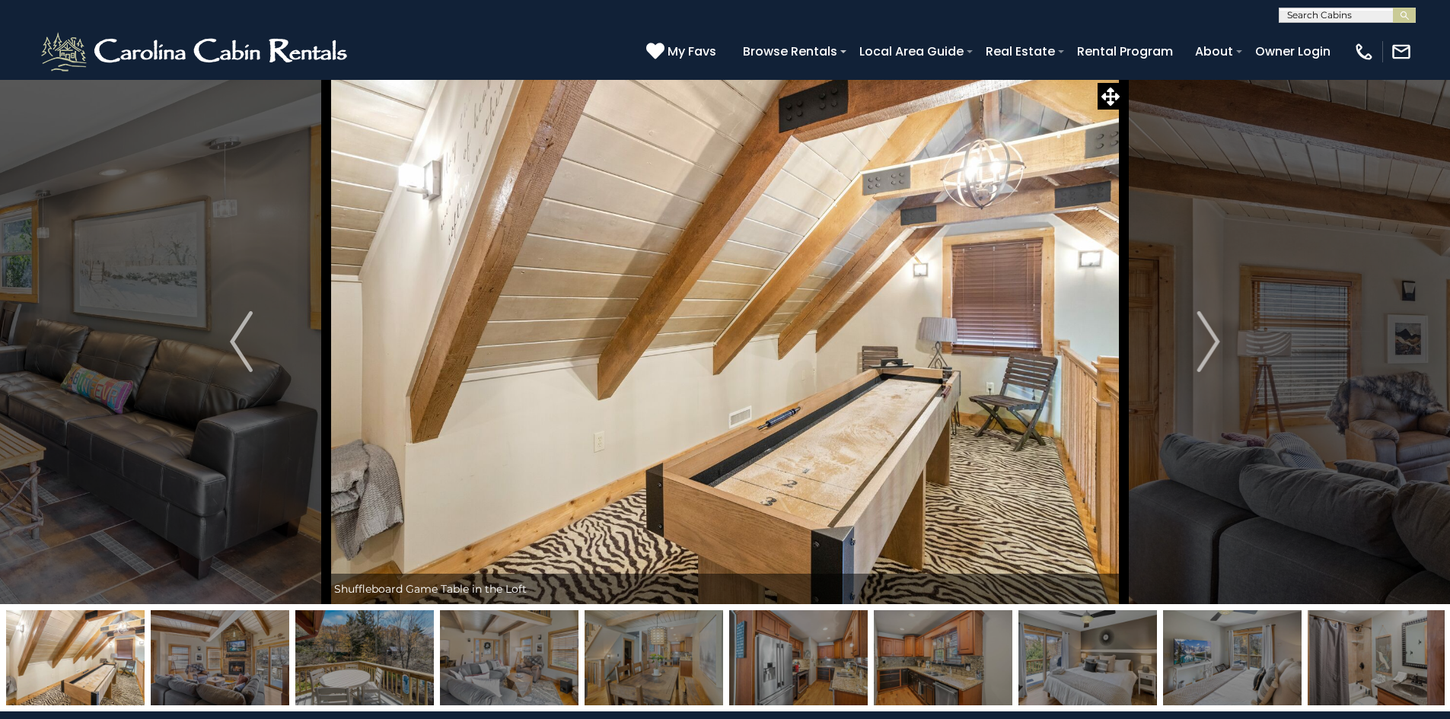
click at [1202, 337] on img "Next" at bounding box center [1208, 341] width 23 height 61
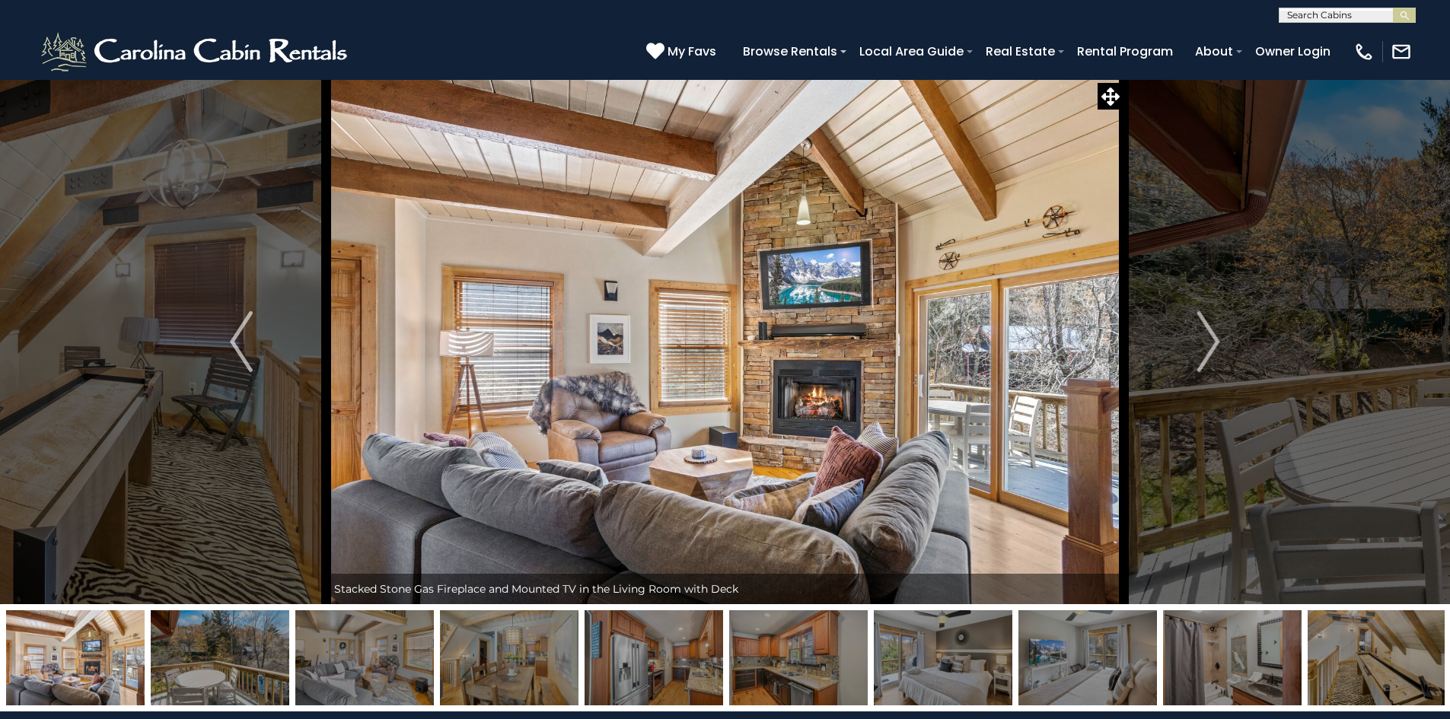
click at [1202, 337] on img "Next" at bounding box center [1208, 341] width 23 height 61
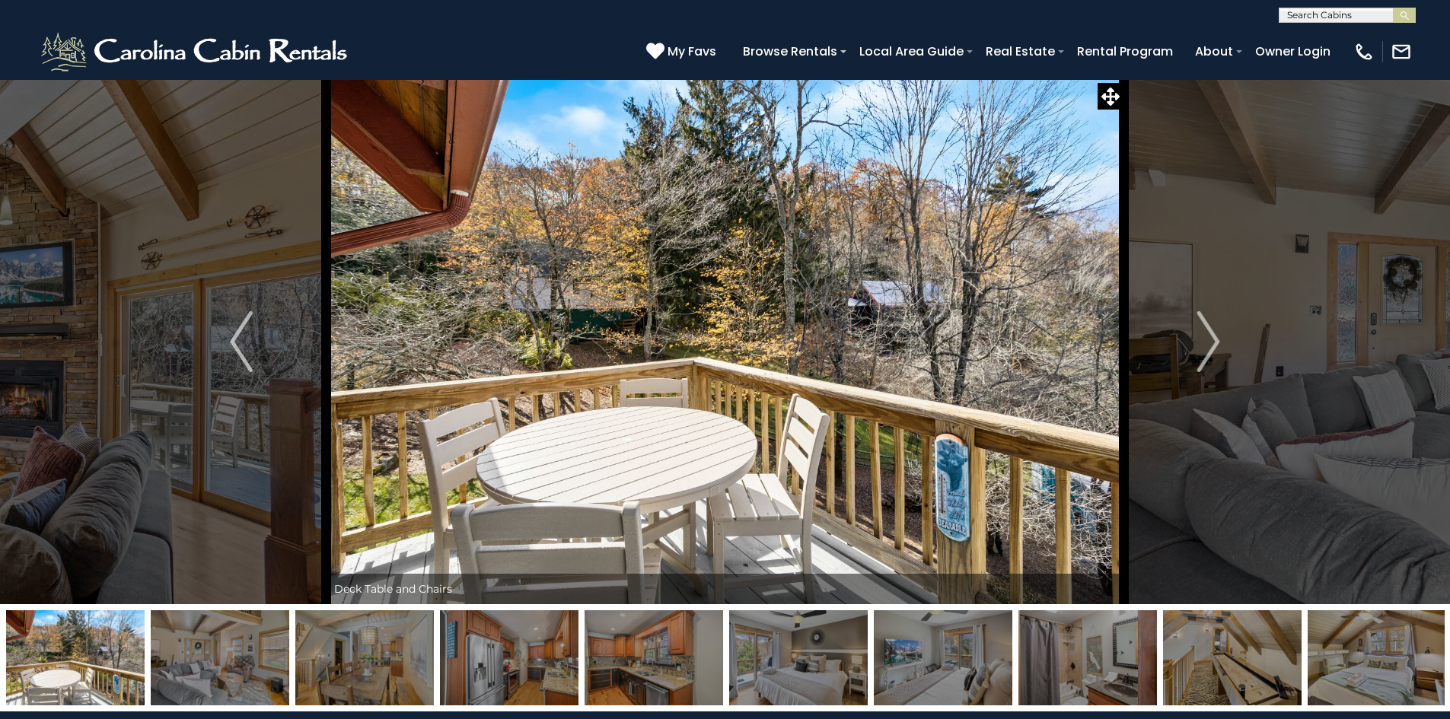
click at [1202, 337] on img "Next" at bounding box center [1208, 341] width 23 height 61
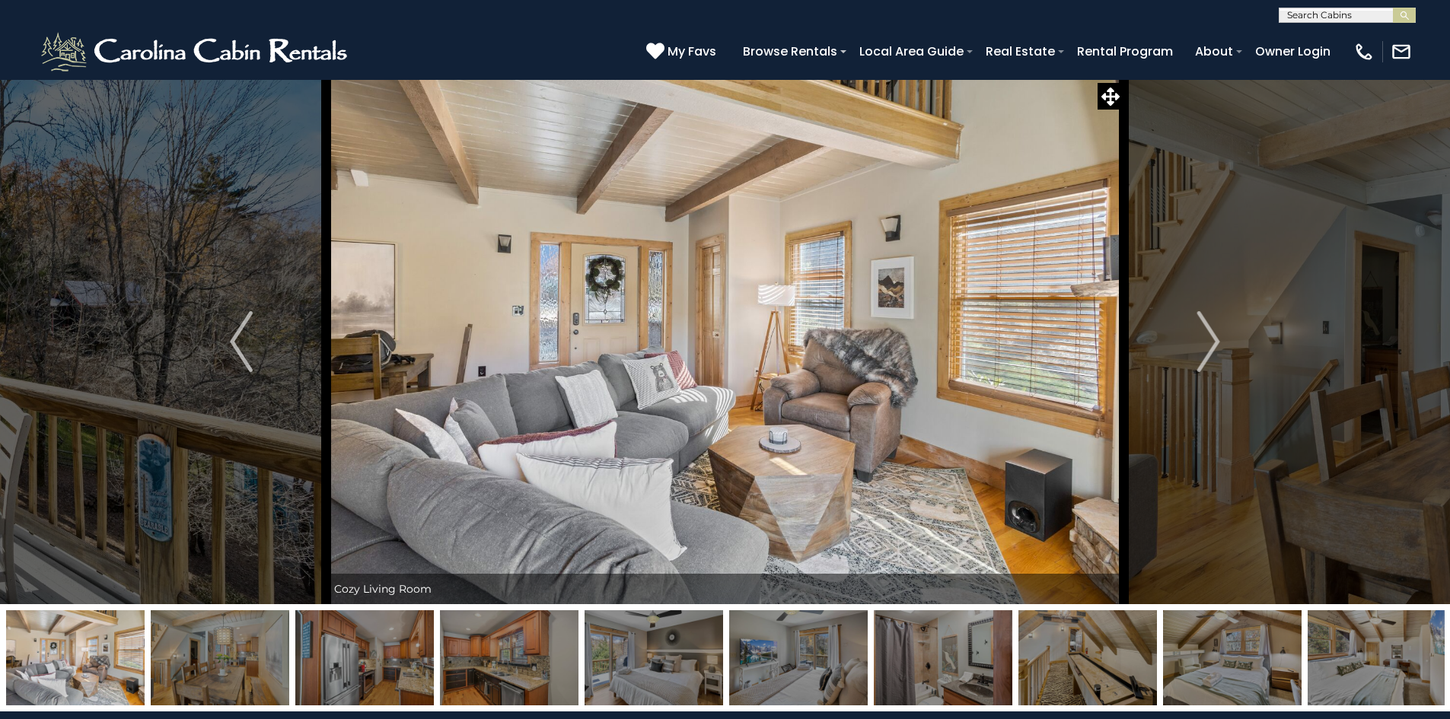
click at [1202, 337] on img "Next" at bounding box center [1208, 341] width 23 height 61
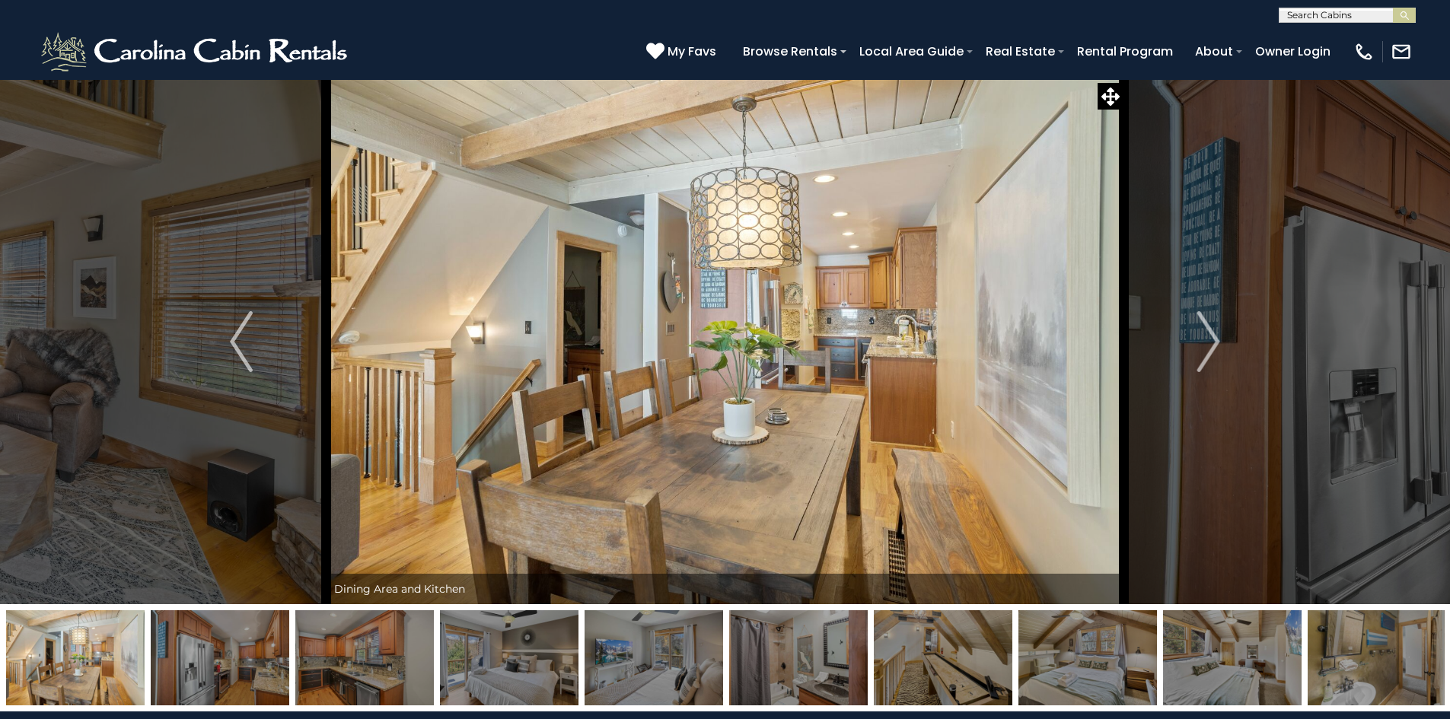
click at [1202, 337] on img "Next" at bounding box center [1208, 341] width 23 height 61
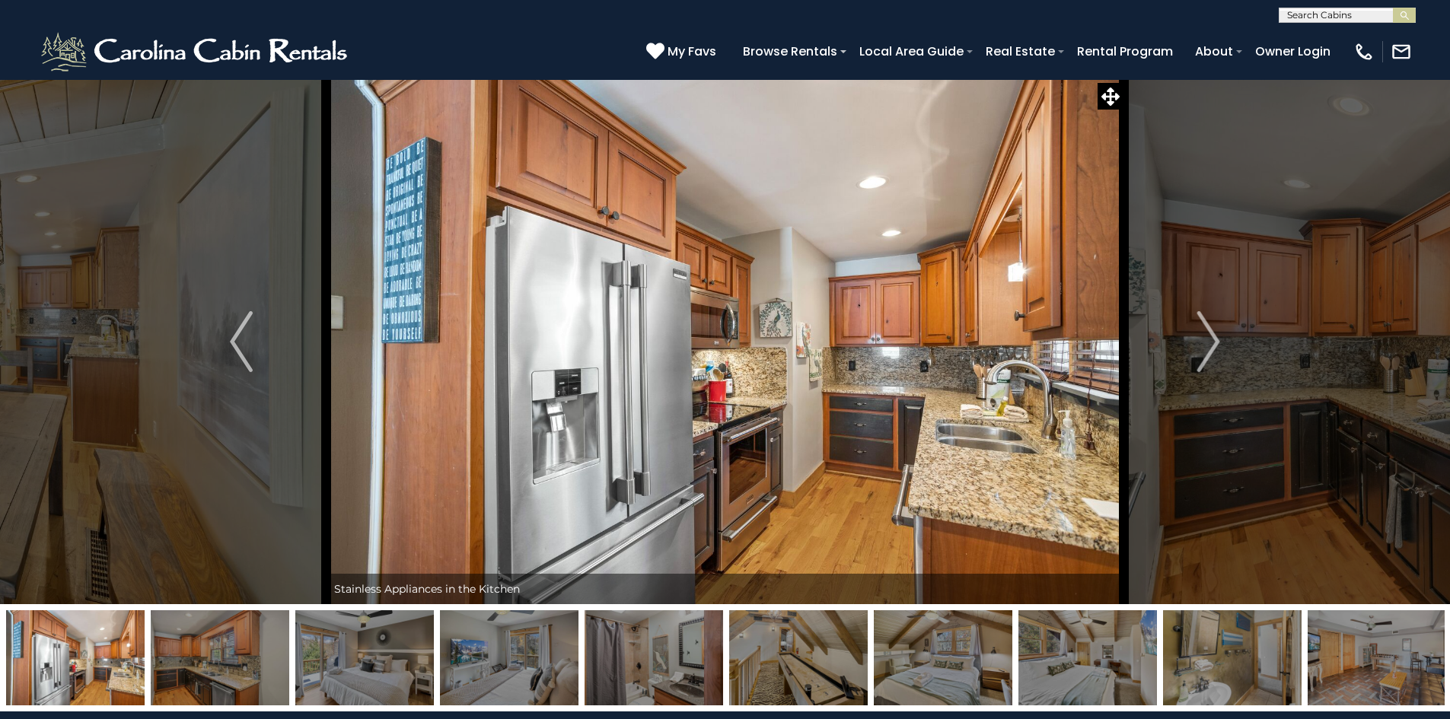
click at [1202, 337] on img "Next" at bounding box center [1208, 341] width 23 height 61
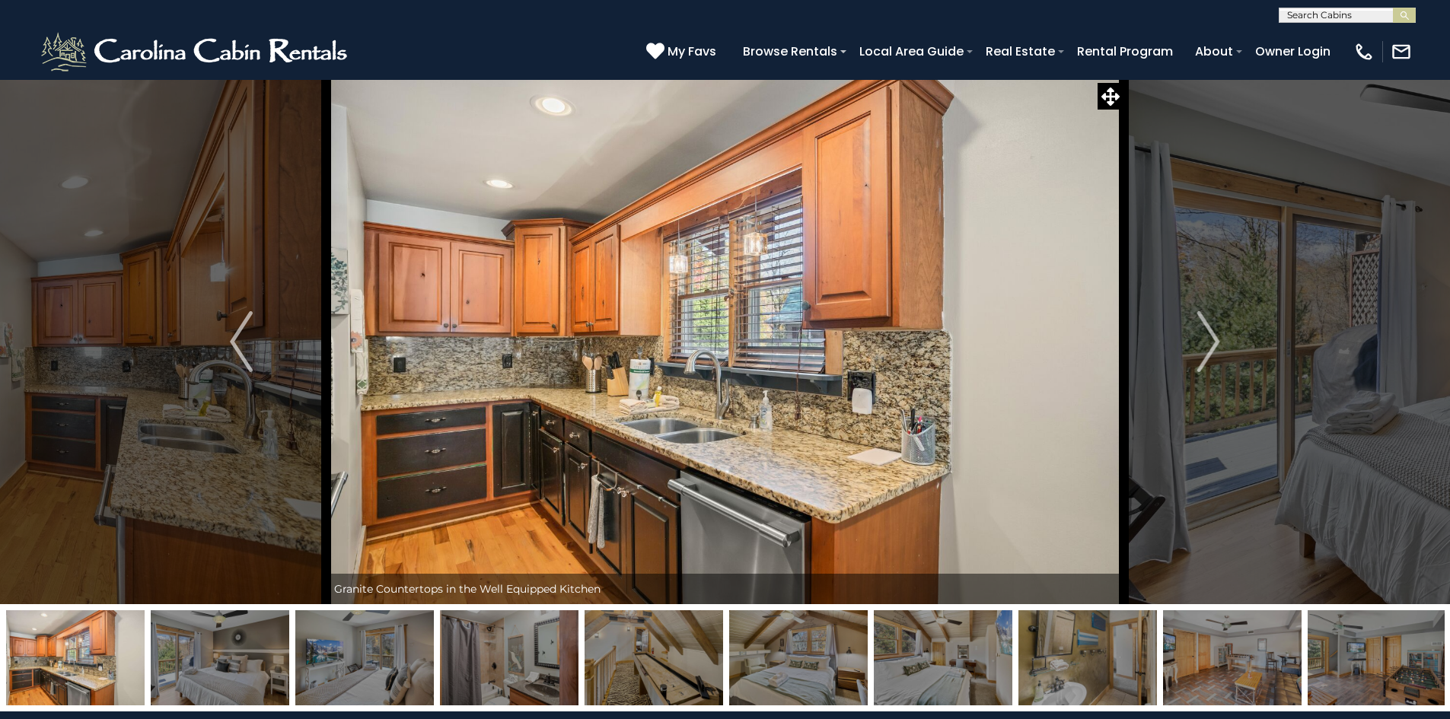
click at [1202, 337] on img "Next" at bounding box center [1208, 341] width 23 height 61
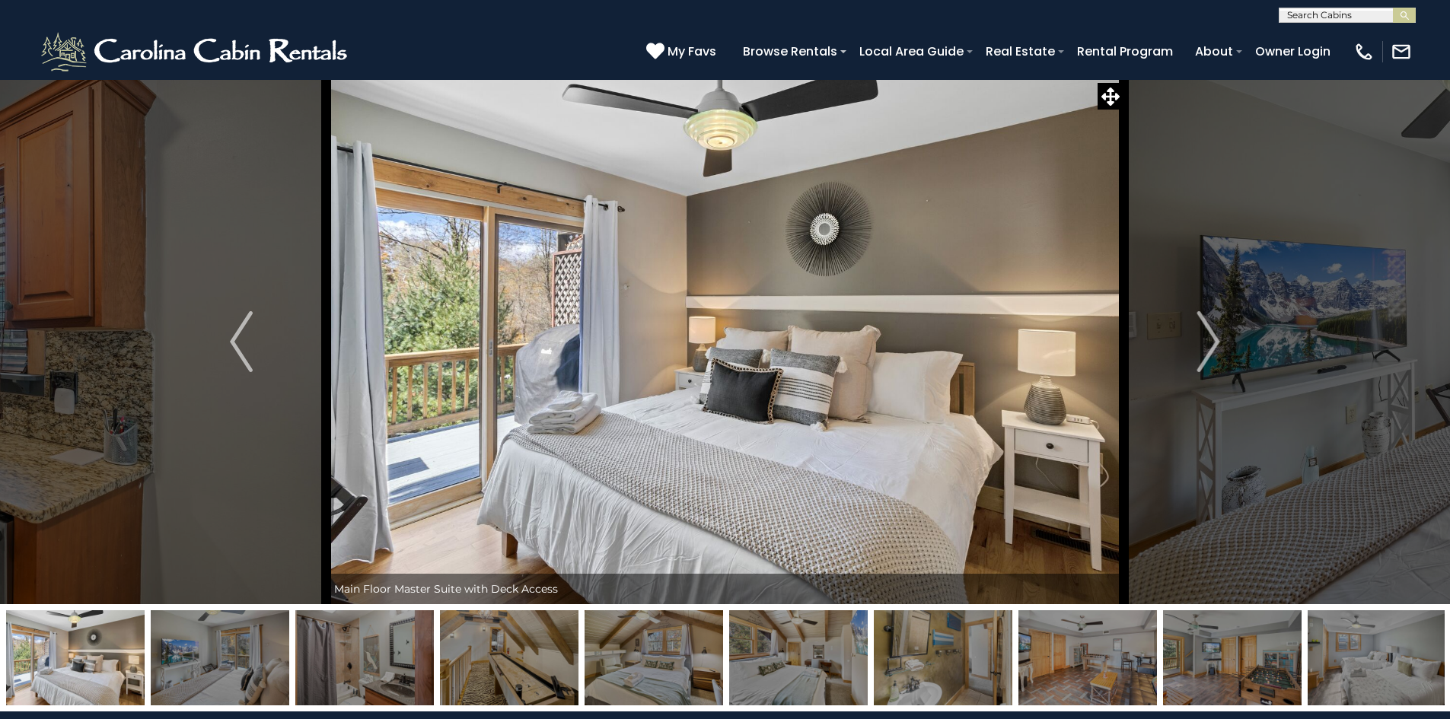
click at [1202, 337] on img "Next" at bounding box center [1208, 341] width 23 height 61
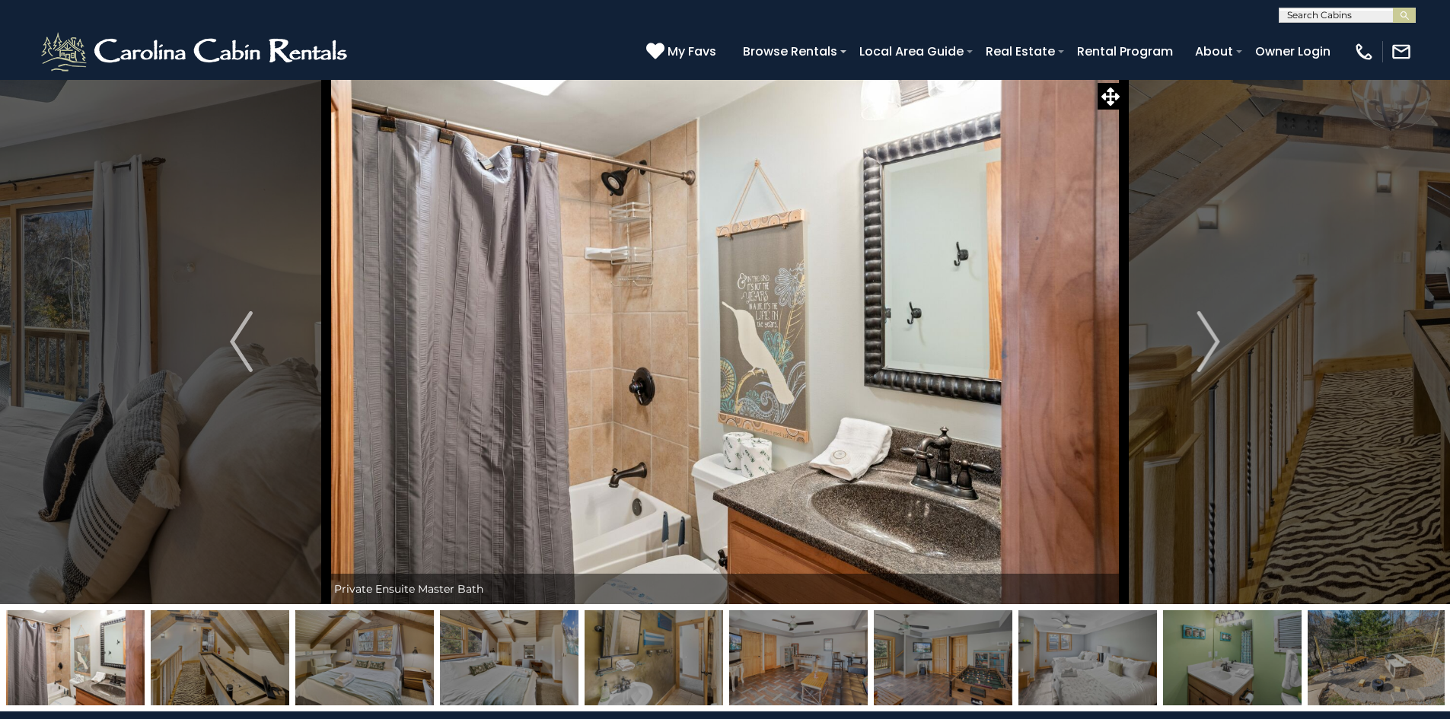
click at [1202, 337] on img "Next" at bounding box center [1208, 341] width 23 height 61
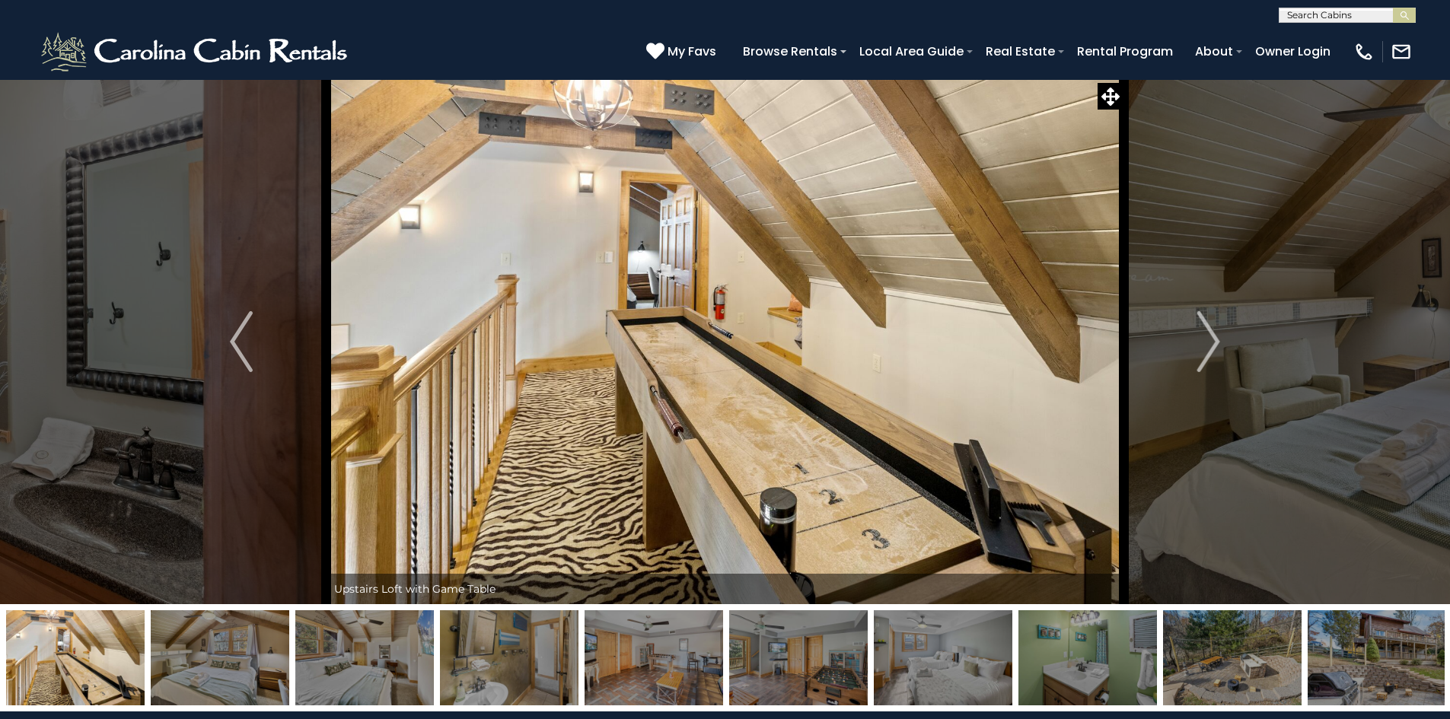
click at [1202, 337] on img "Next" at bounding box center [1208, 341] width 23 height 61
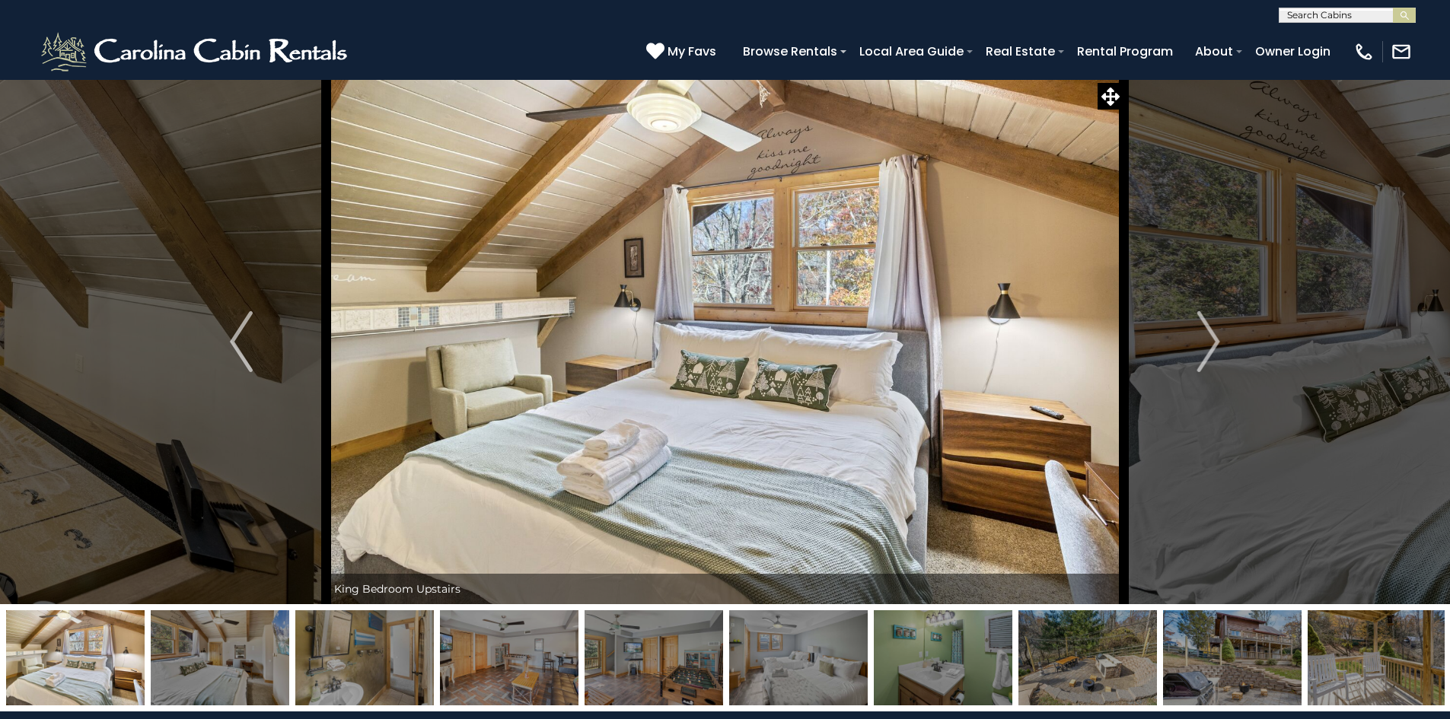
click at [1202, 337] on img "Next" at bounding box center [1208, 341] width 23 height 61
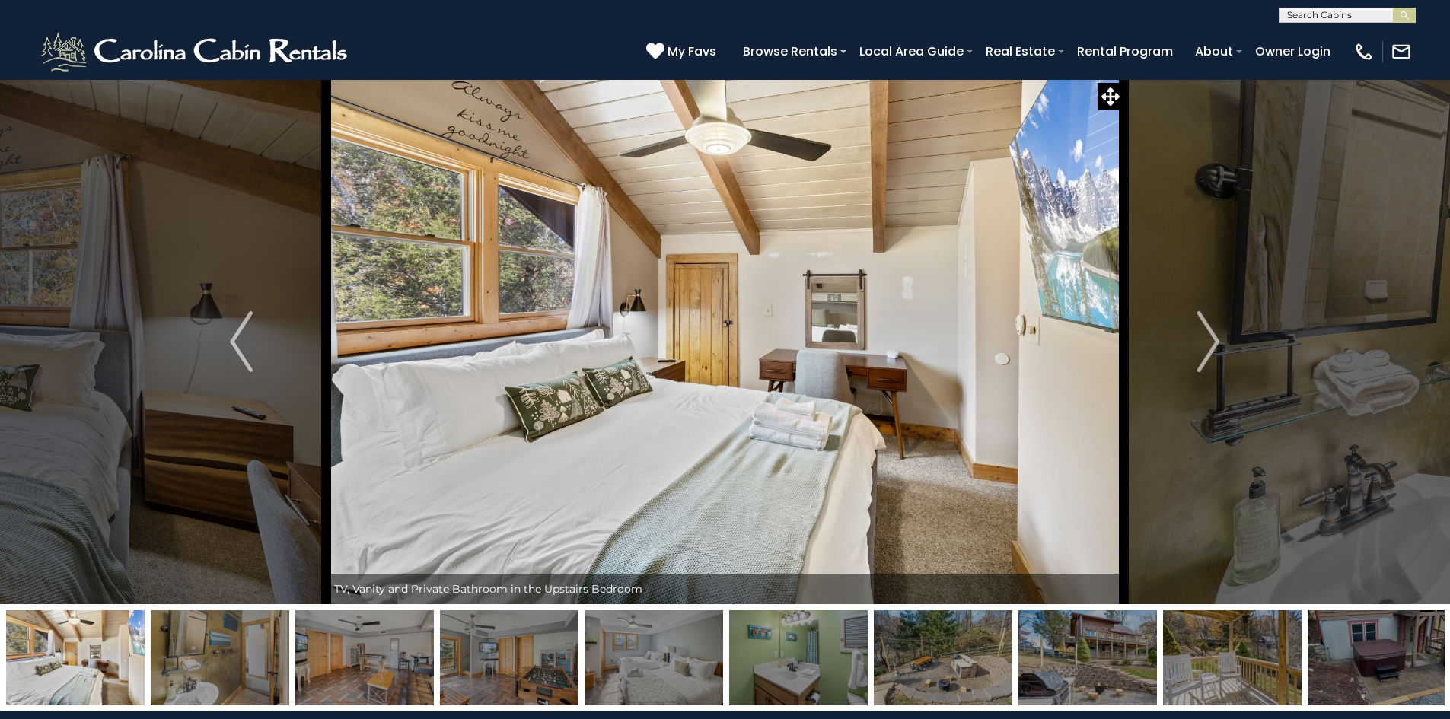
click at [1202, 337] on img "Next" at bounding box center [1208, 341] width 23 height 61
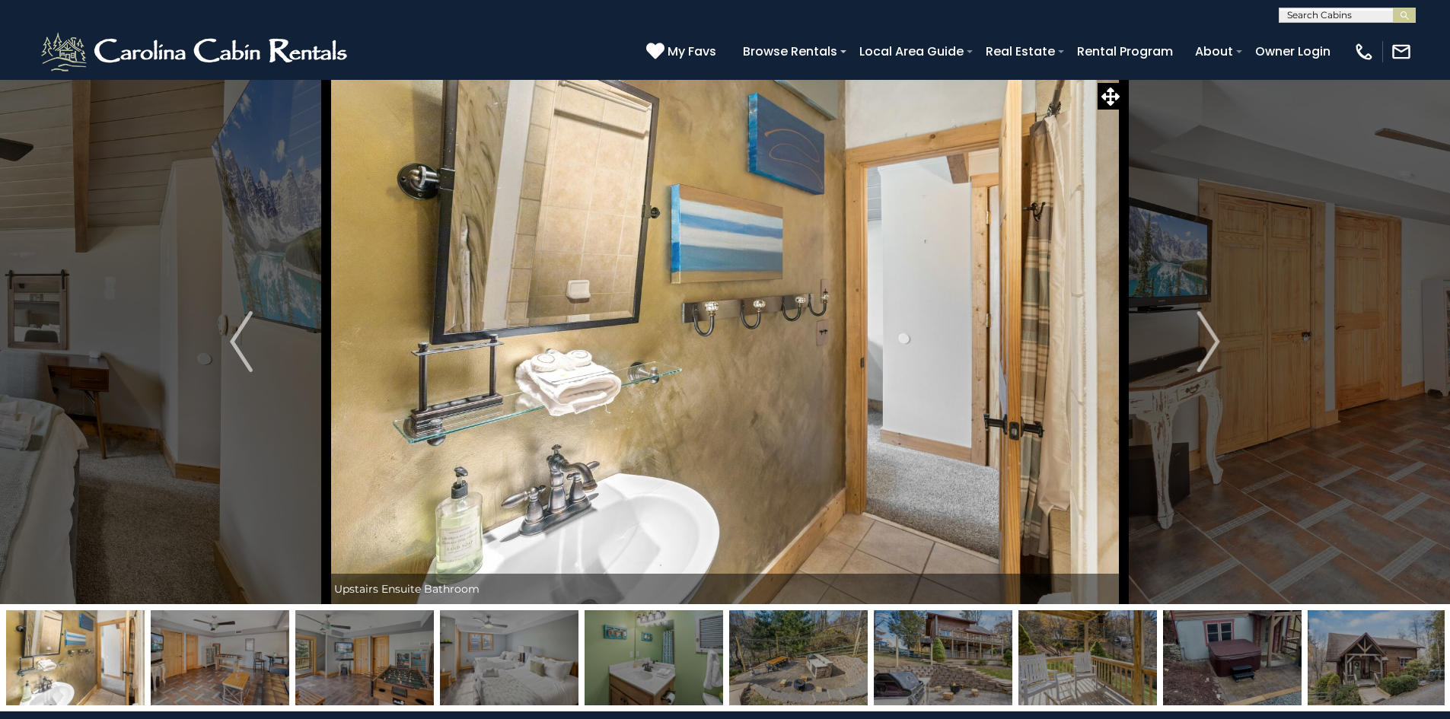
click at [1202, 337] on img "Next" at bounding box center [1208, 341] width 23 height 61
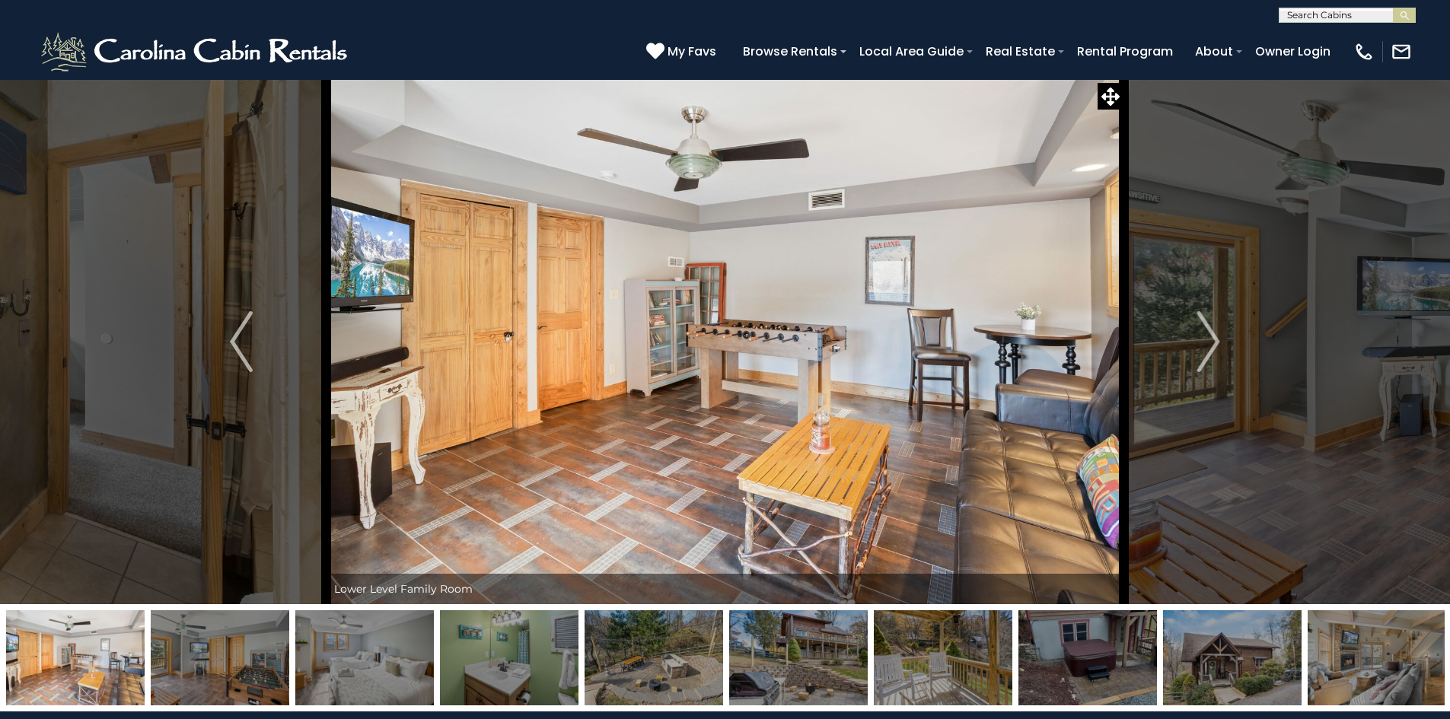
click at [1202, 337] on img "Next" at bounding box center [1208, 341] width 23 height 61
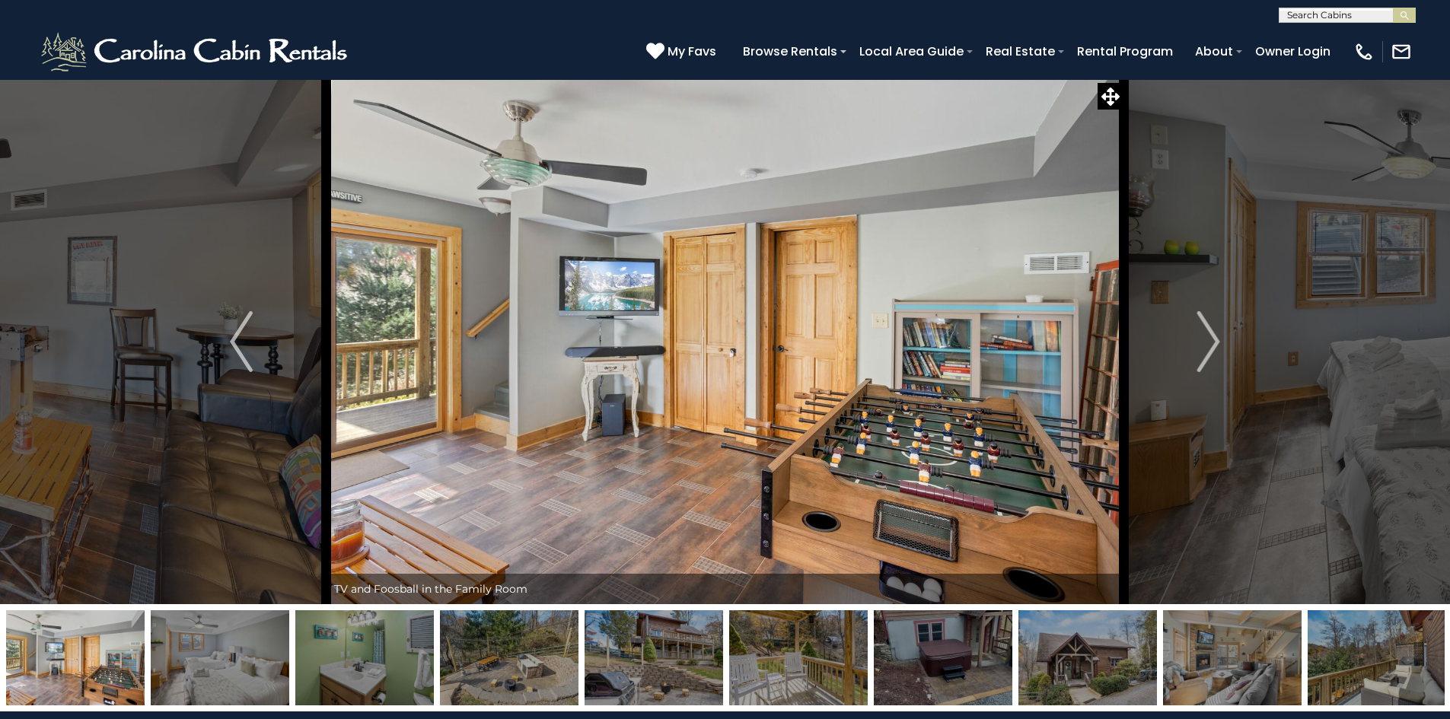
click at [1202, 337] on img "Next" at bounding box center [1208, 341] width 23 height 61
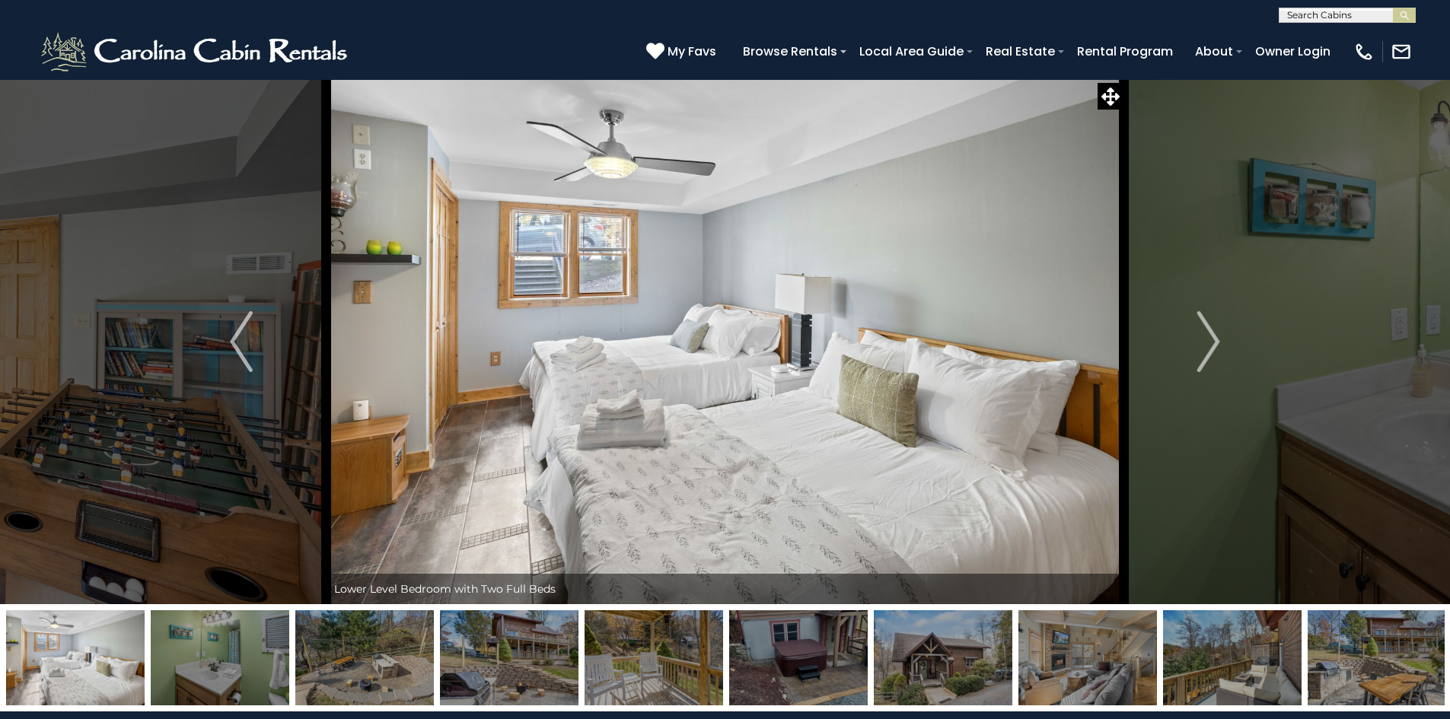
click at [1202, 337] on img "Next" at bounding box center [1208, 341] width 23 height 61
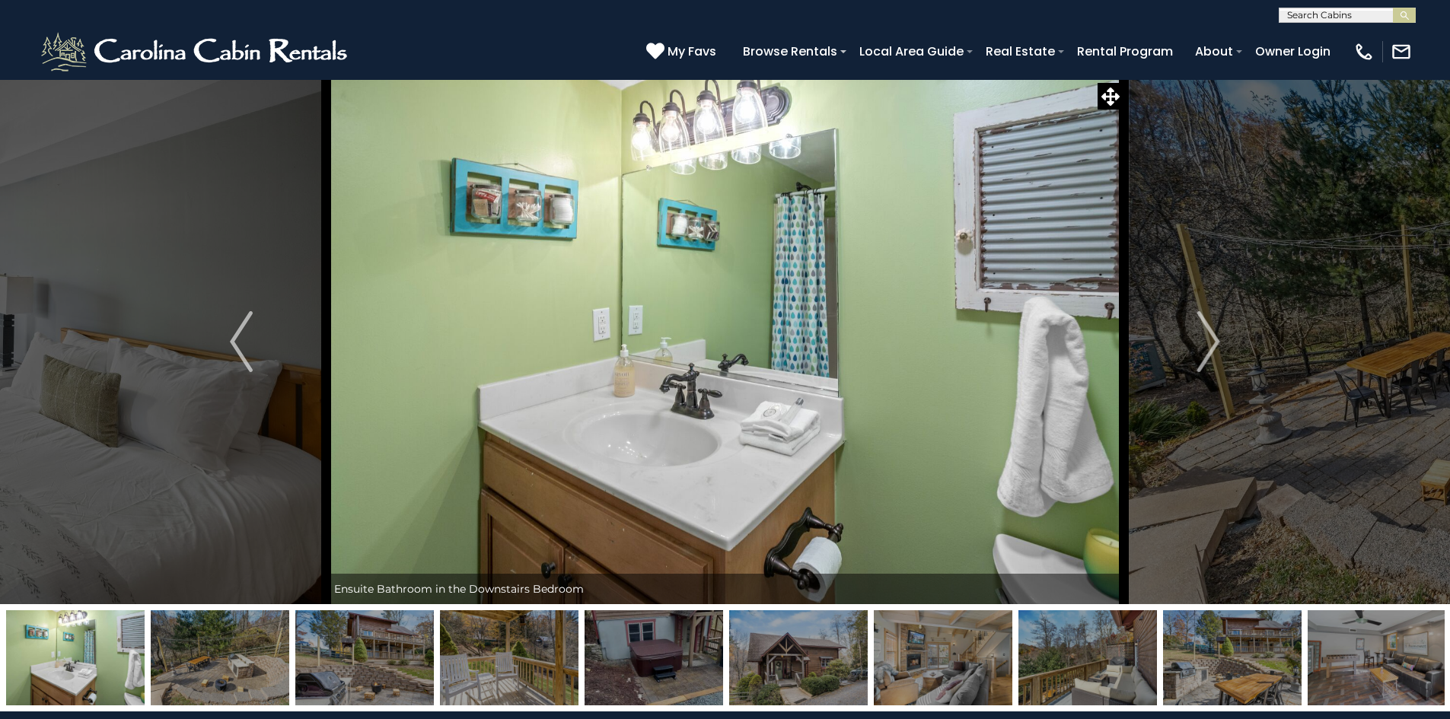
click at [1202, 337] on img "Next" at bounding box center [1208, 341] width 23 height 61
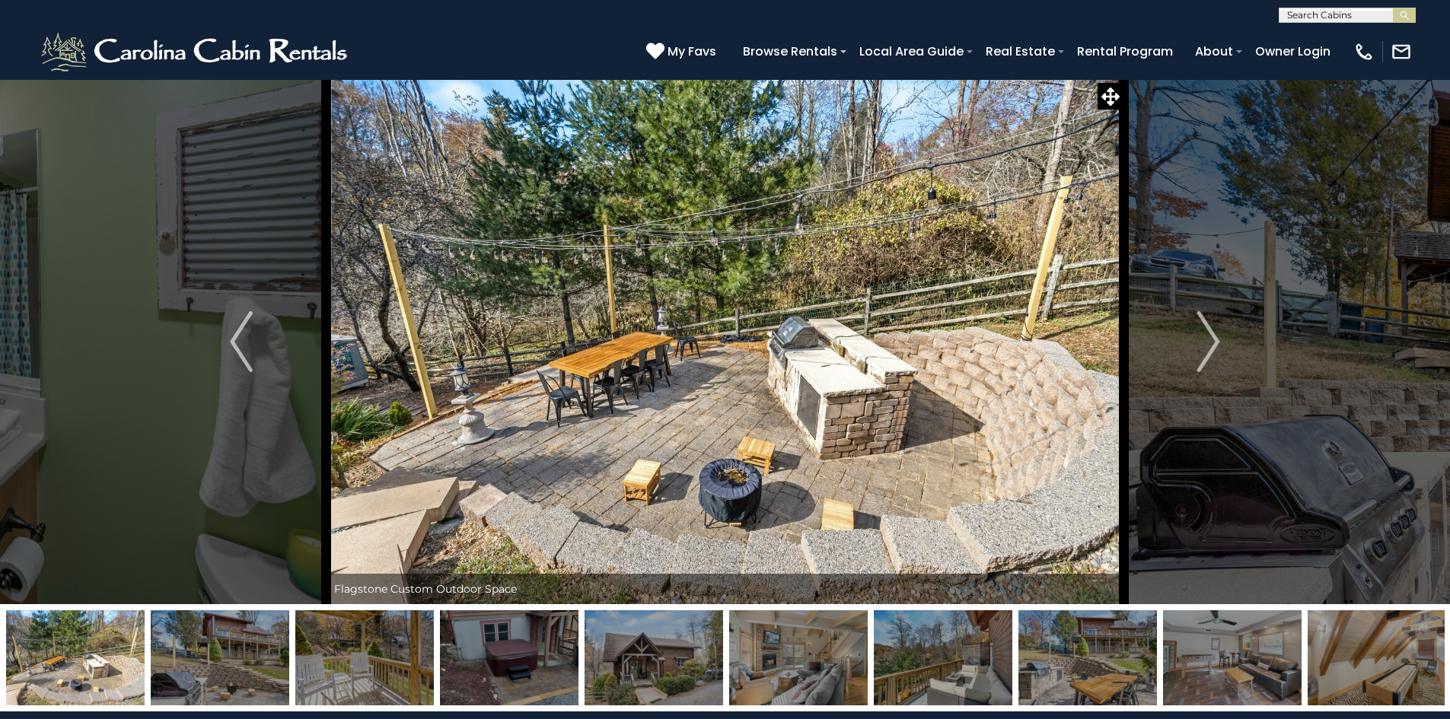
click at [1202, 337] on img "Next" at bounding box center [1208, 341] width 23 height 61
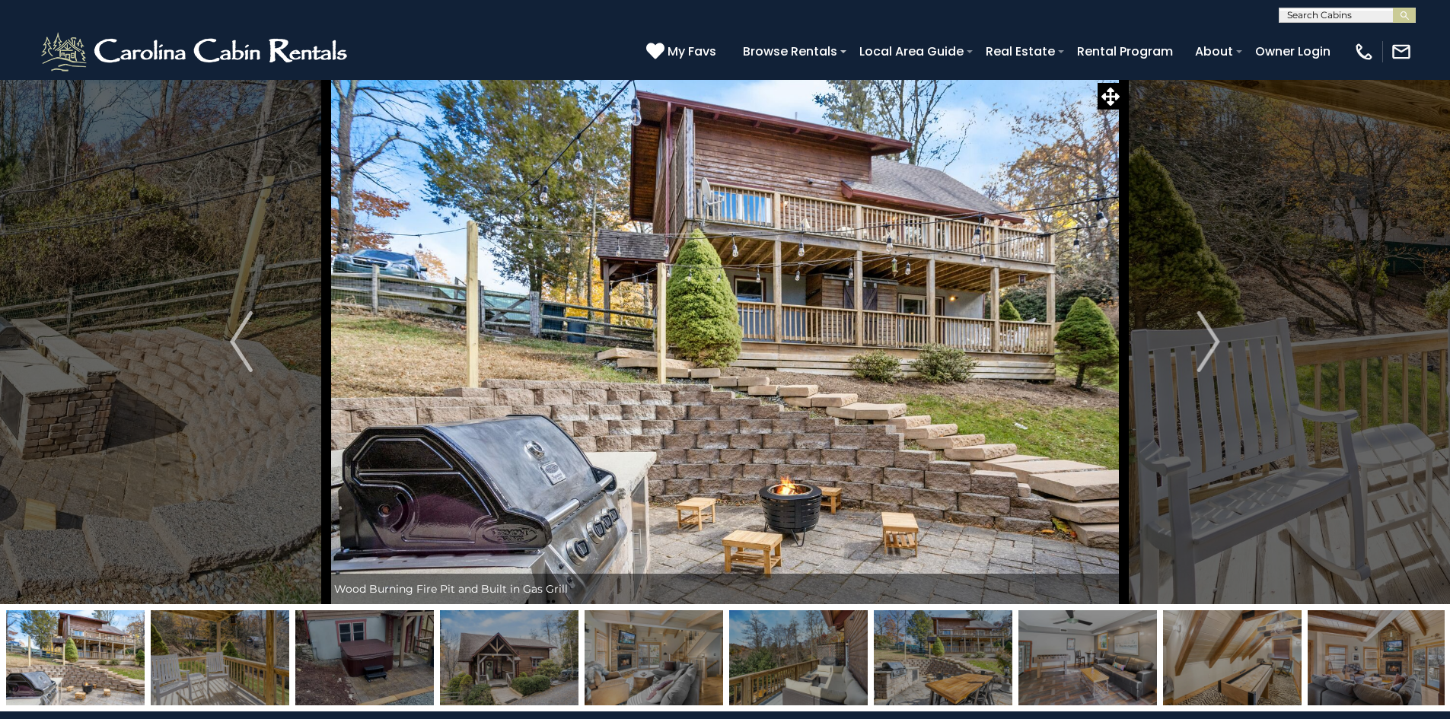
click at [1202, 337] on img "Next" at bounding box center [1208, 341] width 23 height 61
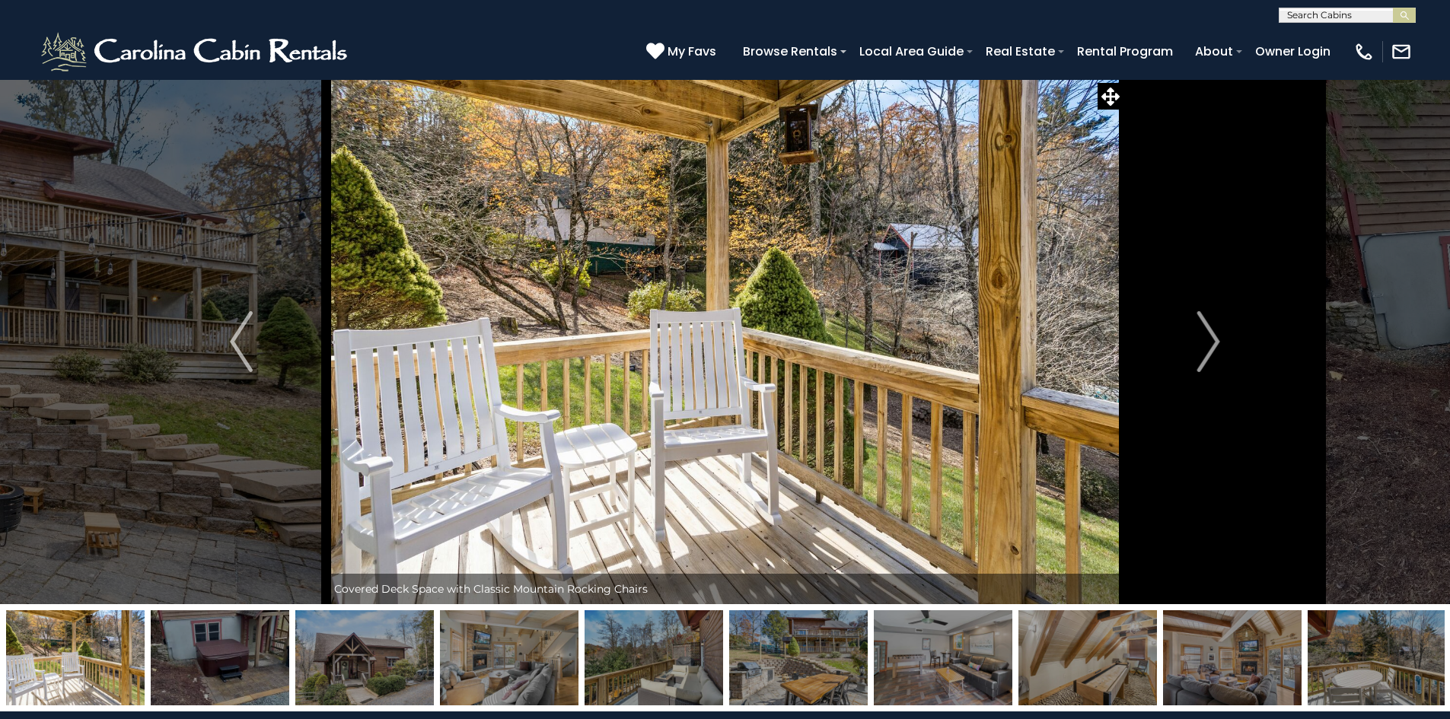
click at [1202, 337] on img "Next" at bounding box center [1208, 341] width 23 height 61
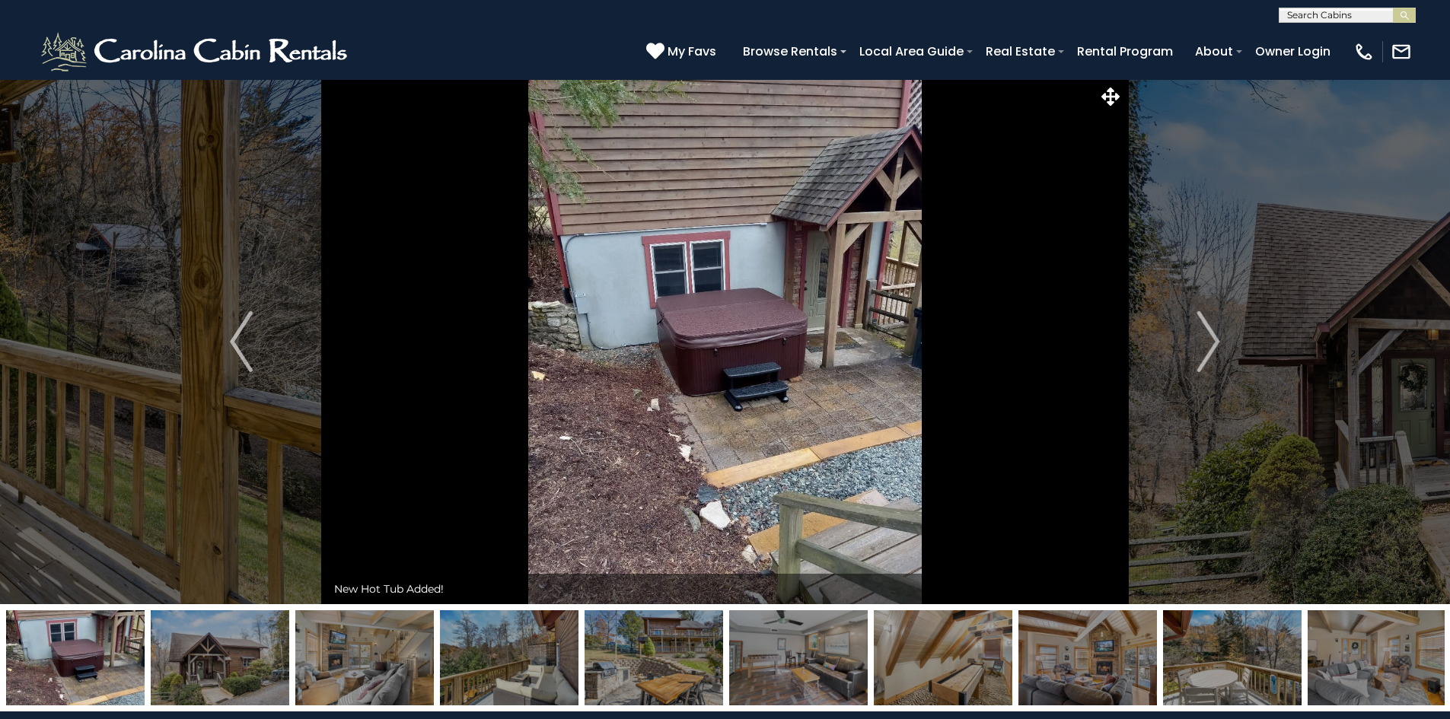
click at [1202, 337] on img "Next" at bounding box center [1208, 341] width 23 height 61
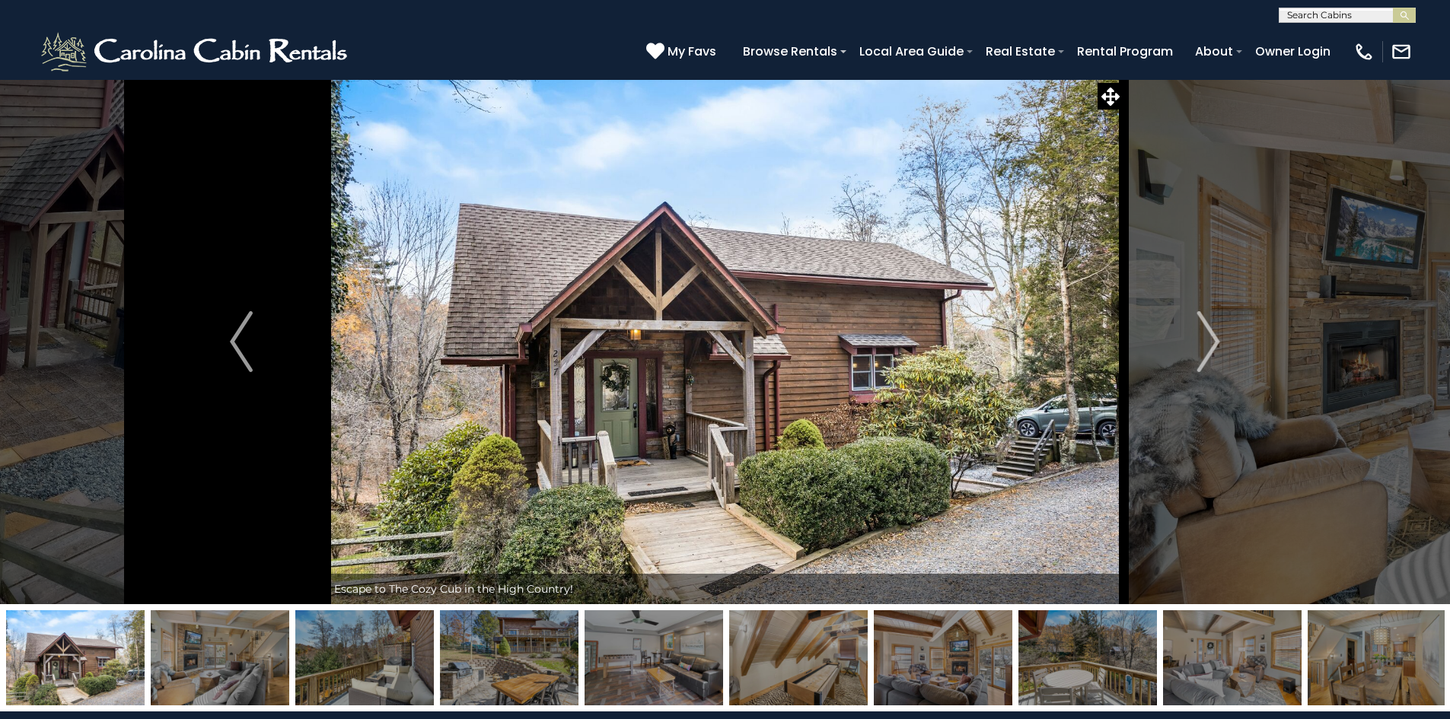
click at [237, 340] on img "Previous" at bounding box center [241, 341] width 23 height 61
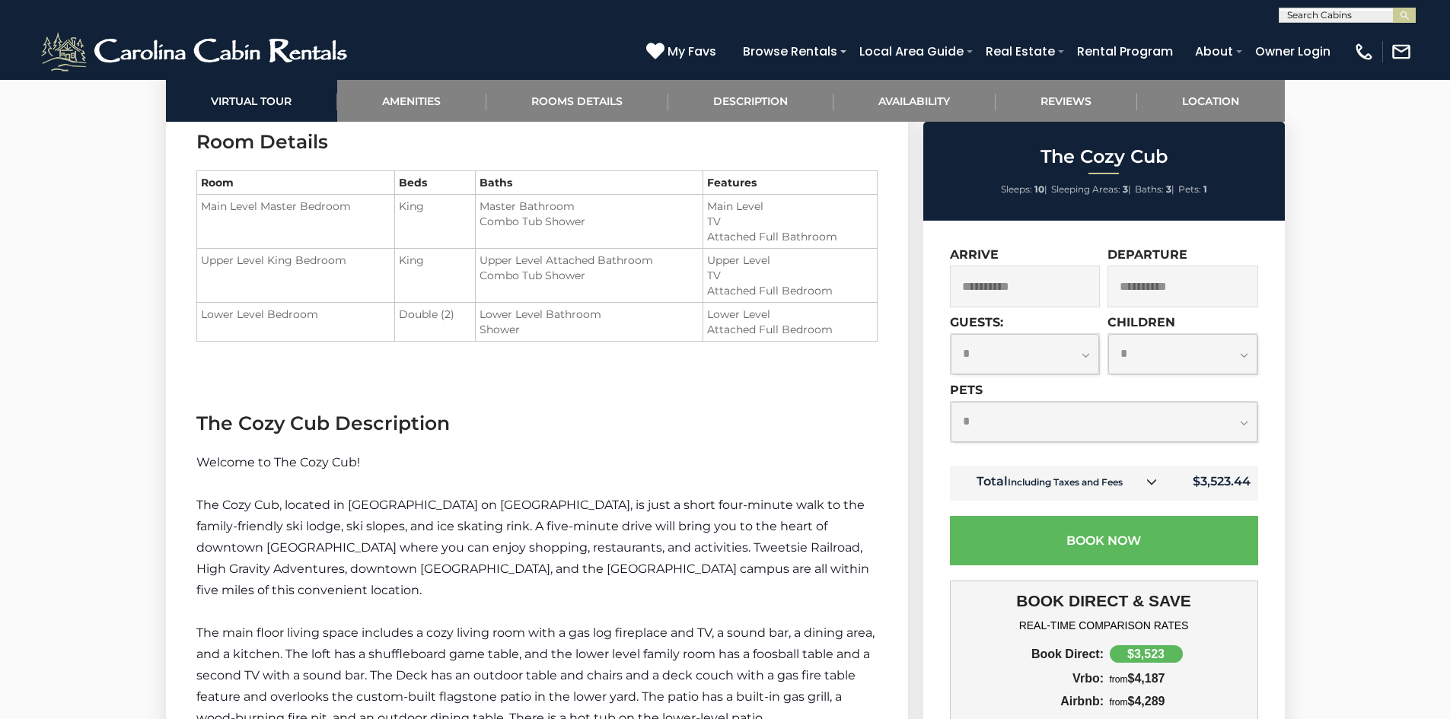
scroll to position [1978, 0]
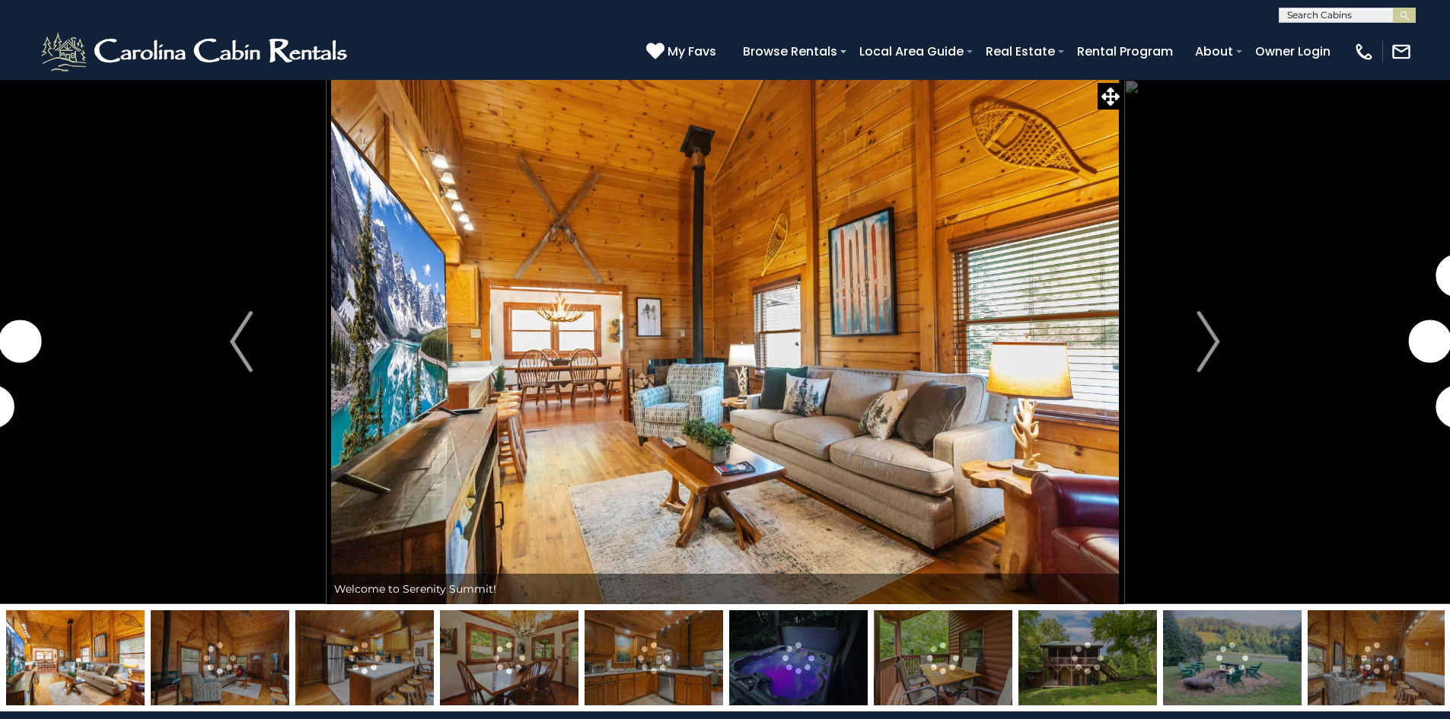
click at [1211, 334] on img "Next" at bounding box center [1208, 341] width 23 height 61
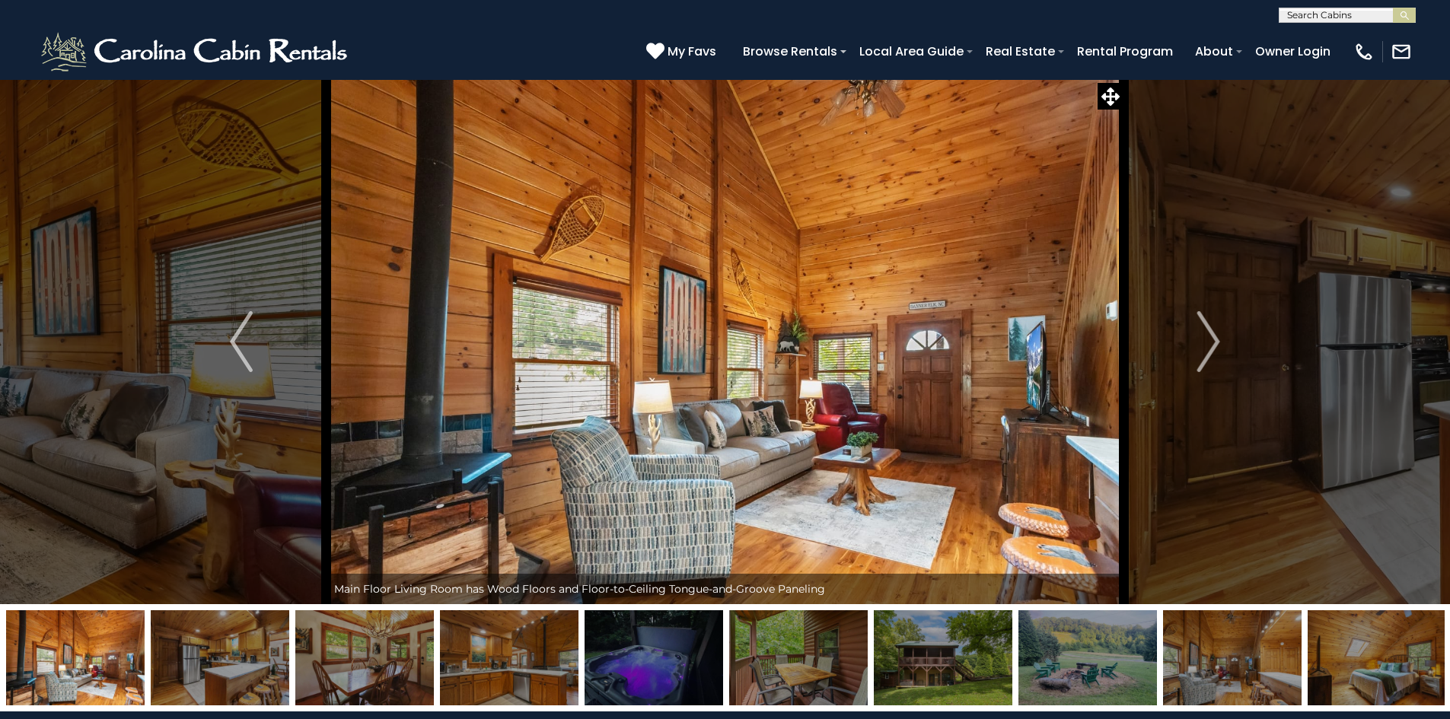
click at [1095, 648] on img at bounding box center [1087, 657] width 138 height 95
